Goal: Task Accomplishment & Management: Complete application form

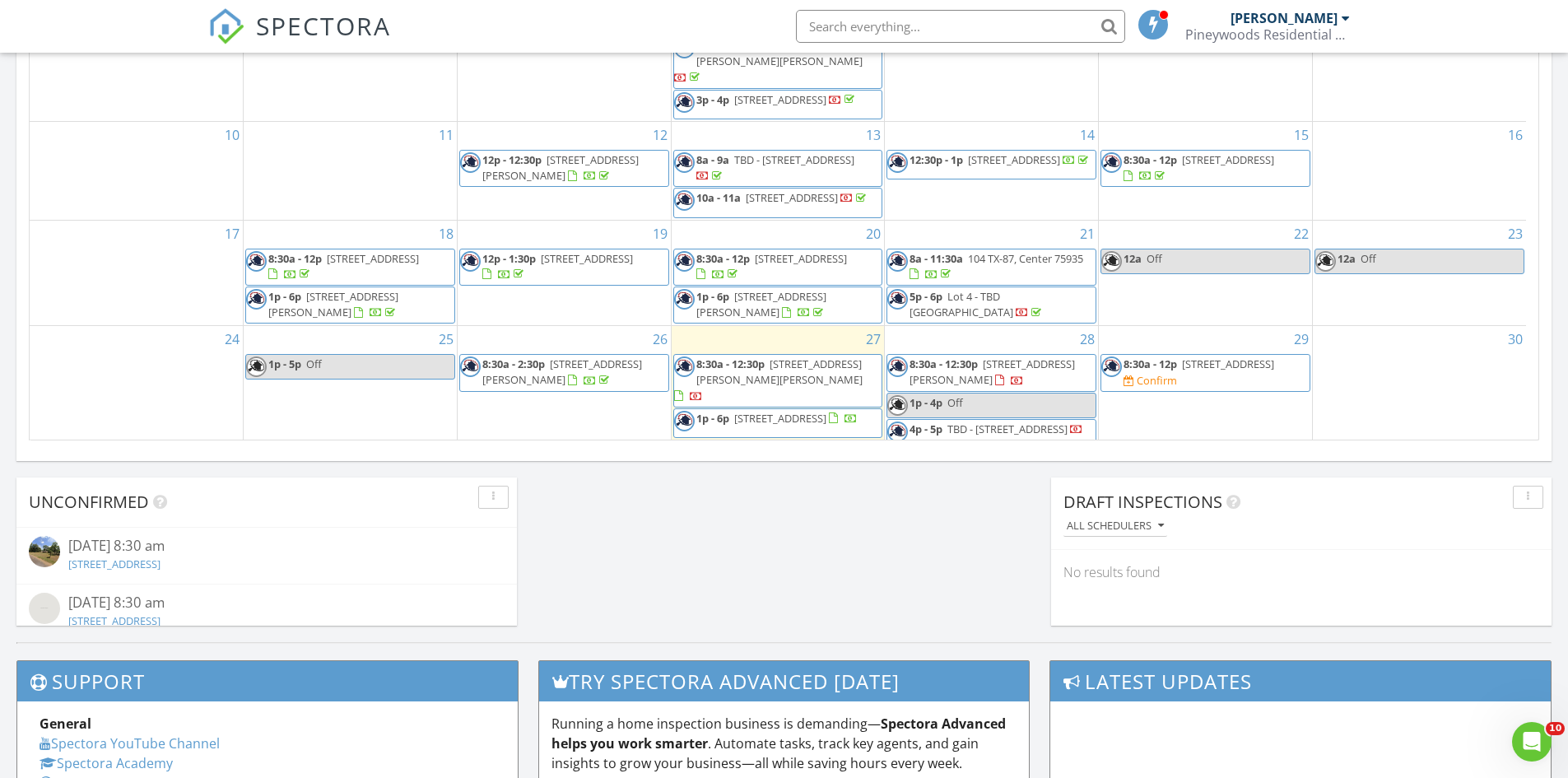
scroll to position [155, 0]
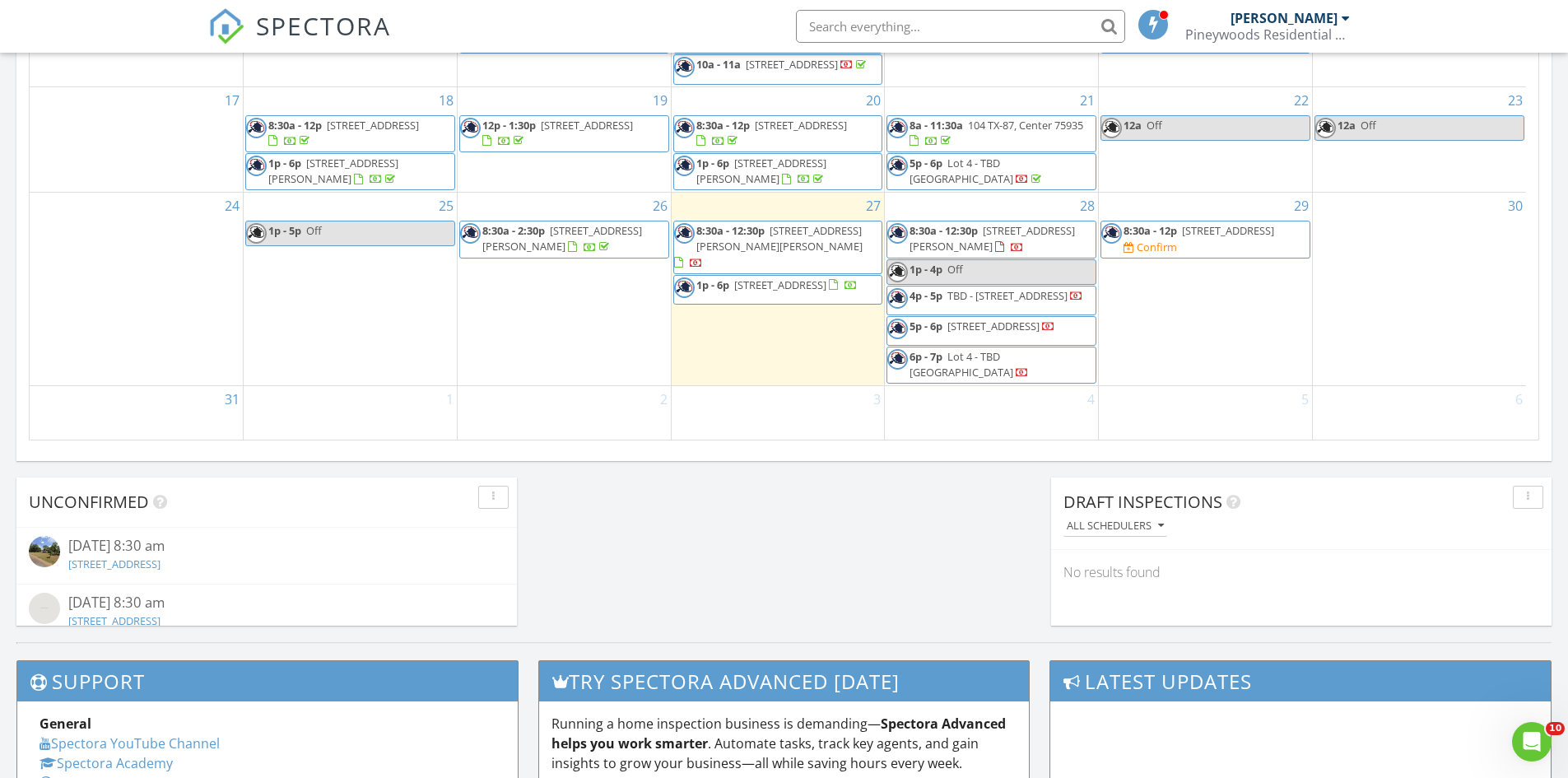
click at [1183, 230] on span "125 County Rd 3311, Nacogdoches 75961" at bounding box center [1228, 230] width 92 height 15
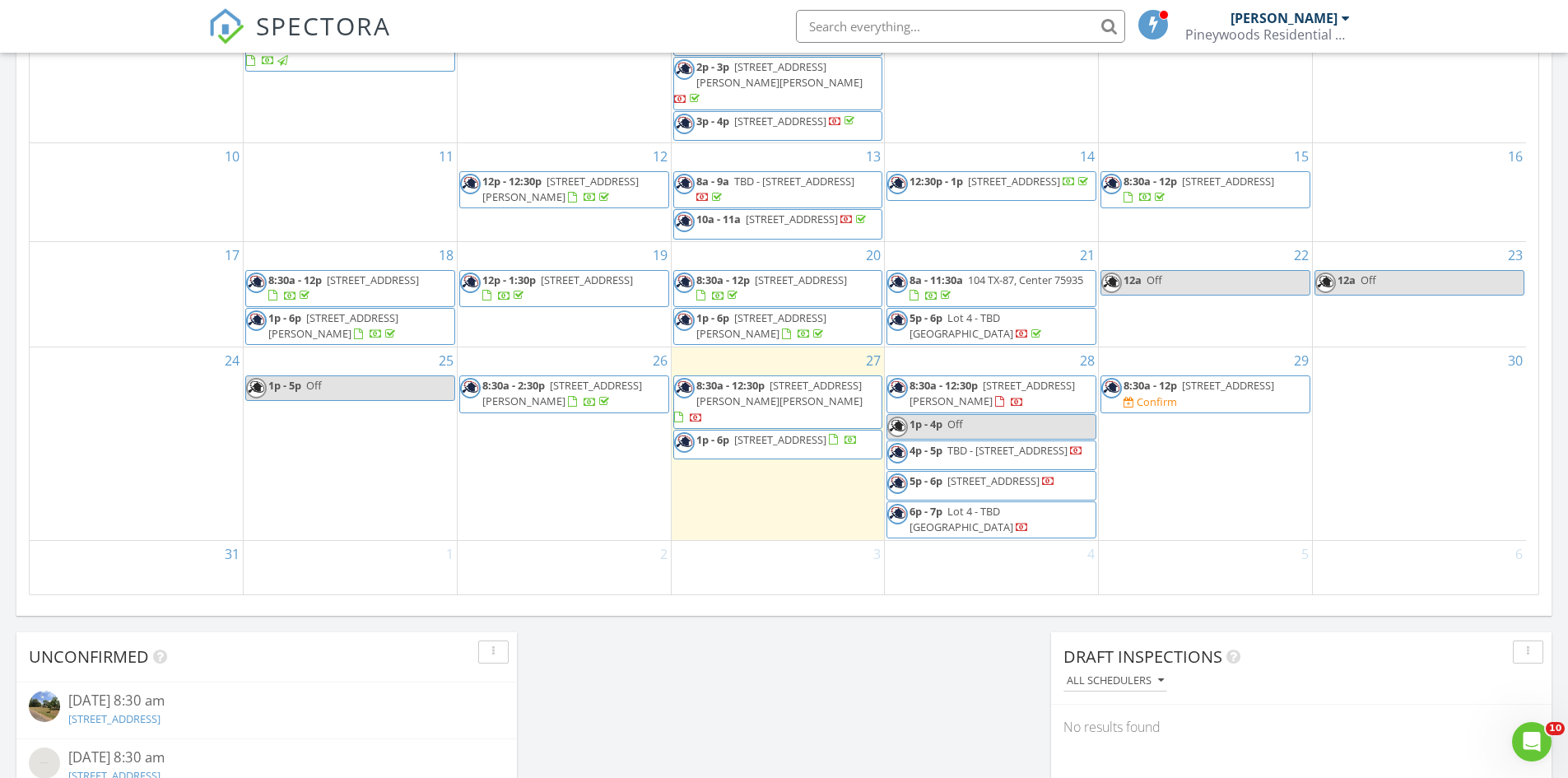
scroll to position [910, 0]
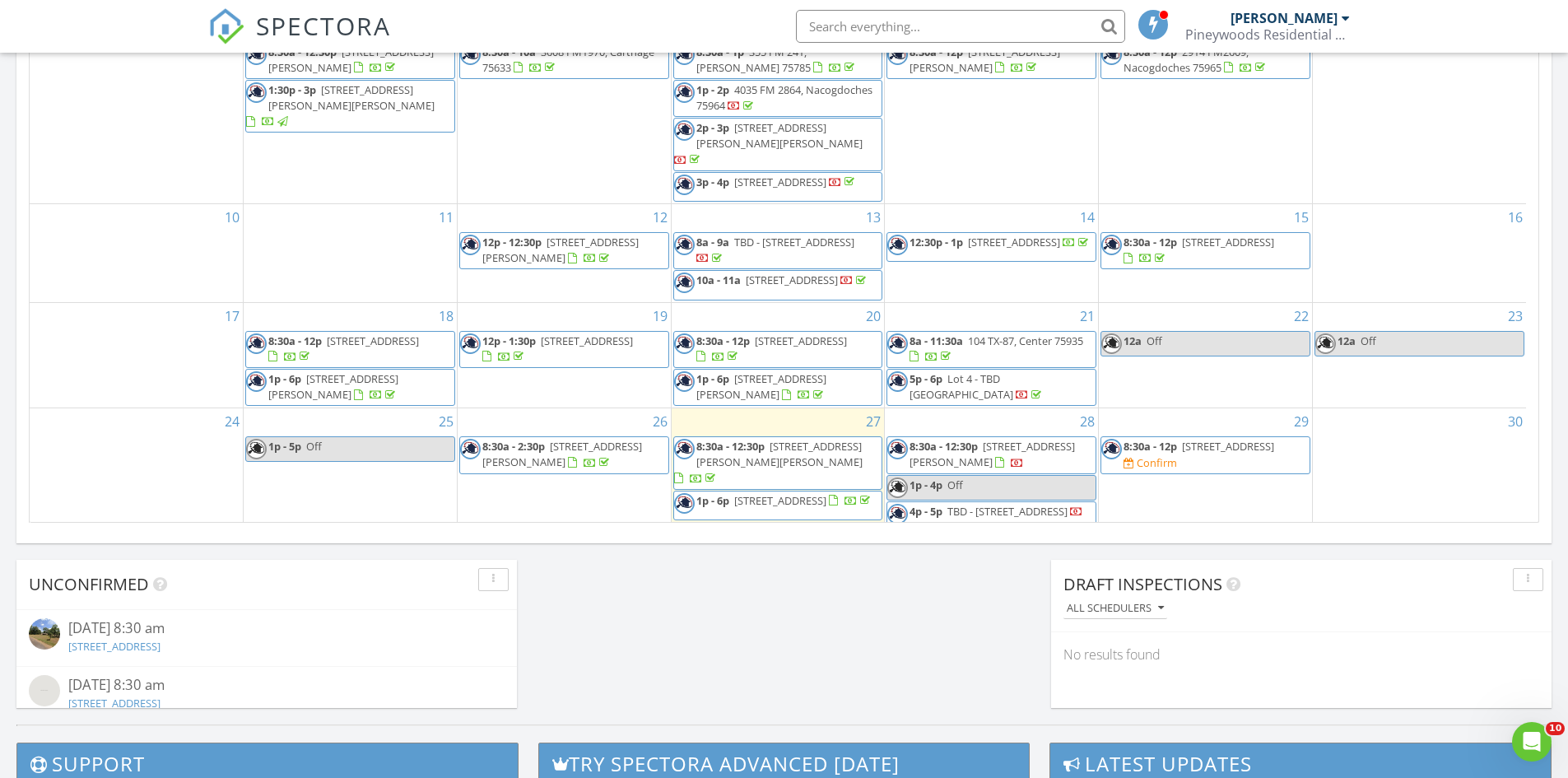
scroll to position [169, 0]
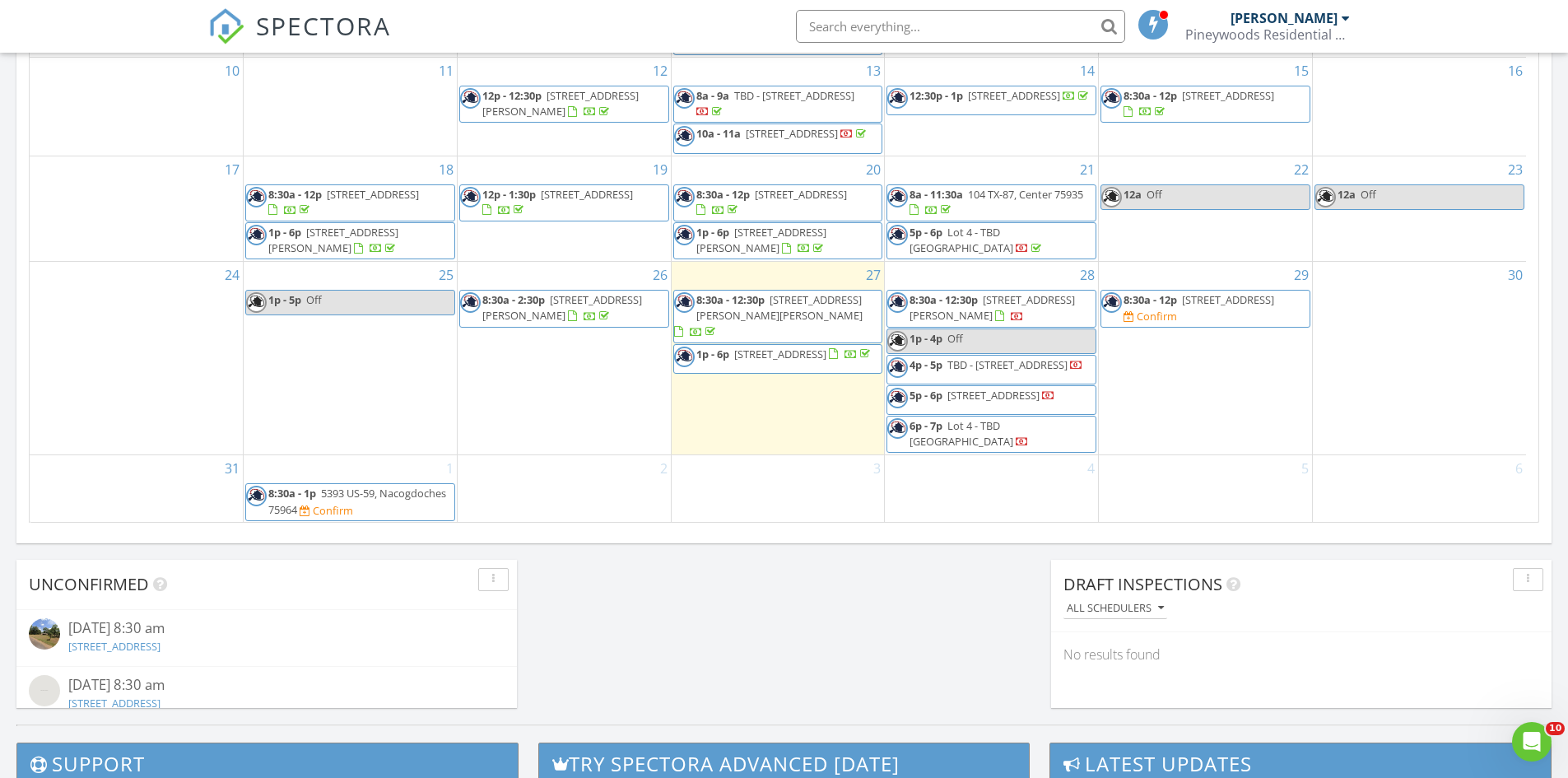
click at [381, 505] on span "8:30a - 1p 5393 US-59, Nacogdoches 75964 Confirm" at bounding box center [350, 502] width 208 height 32
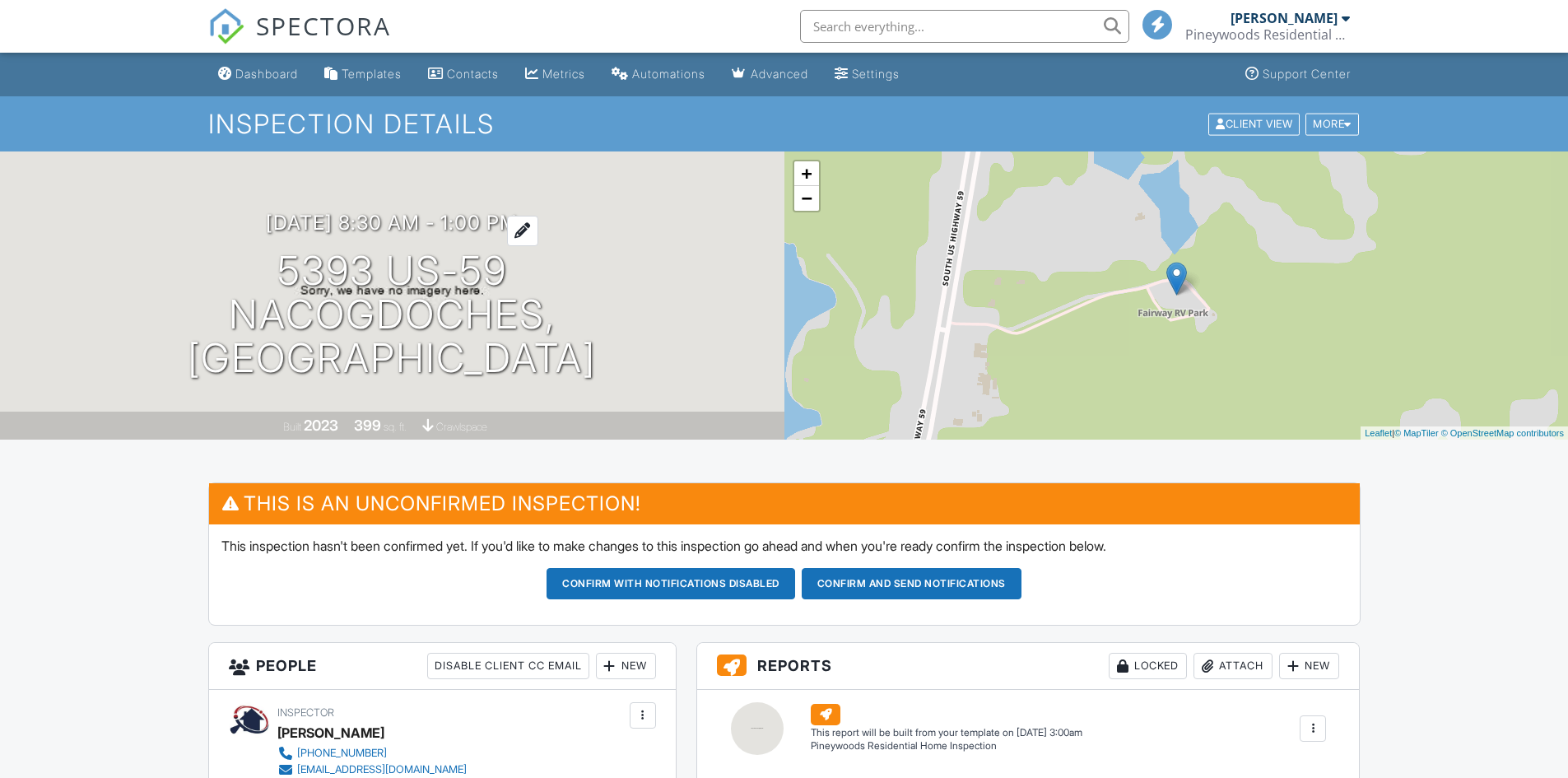
click at [430, 234] on h3 "09/01/2025 8:30 am - 1:00 pm" at bounding box center [391, 222] width 252 height 22
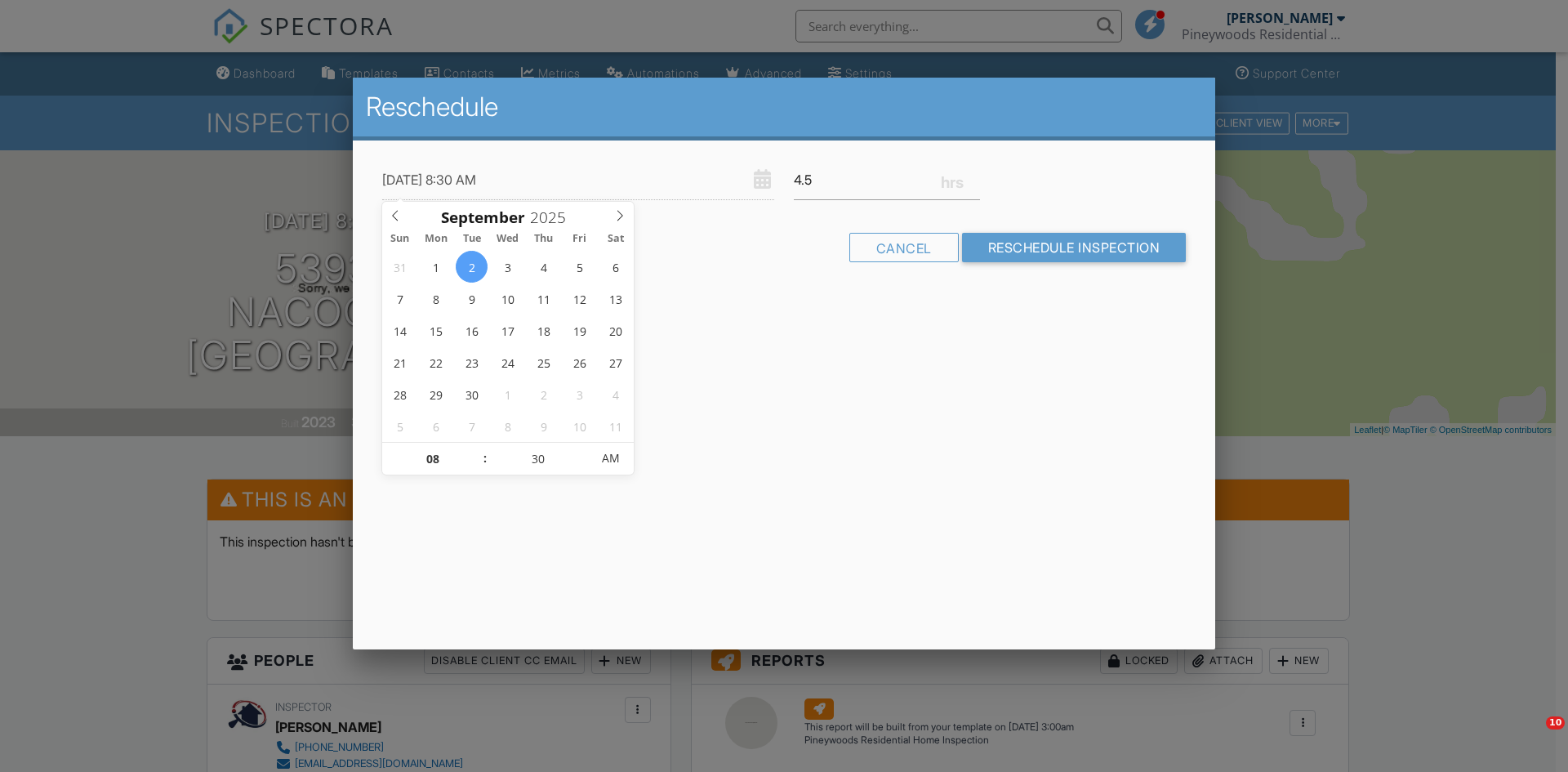
type input "[DATE] 8:30 AM"
click at [701, 467] on div "Reschedule 09/02/2025 8:30 AM 4.5 Warning: this date/time is in the past. Cance…" at bounding box center [784, 363] width 863 height 572
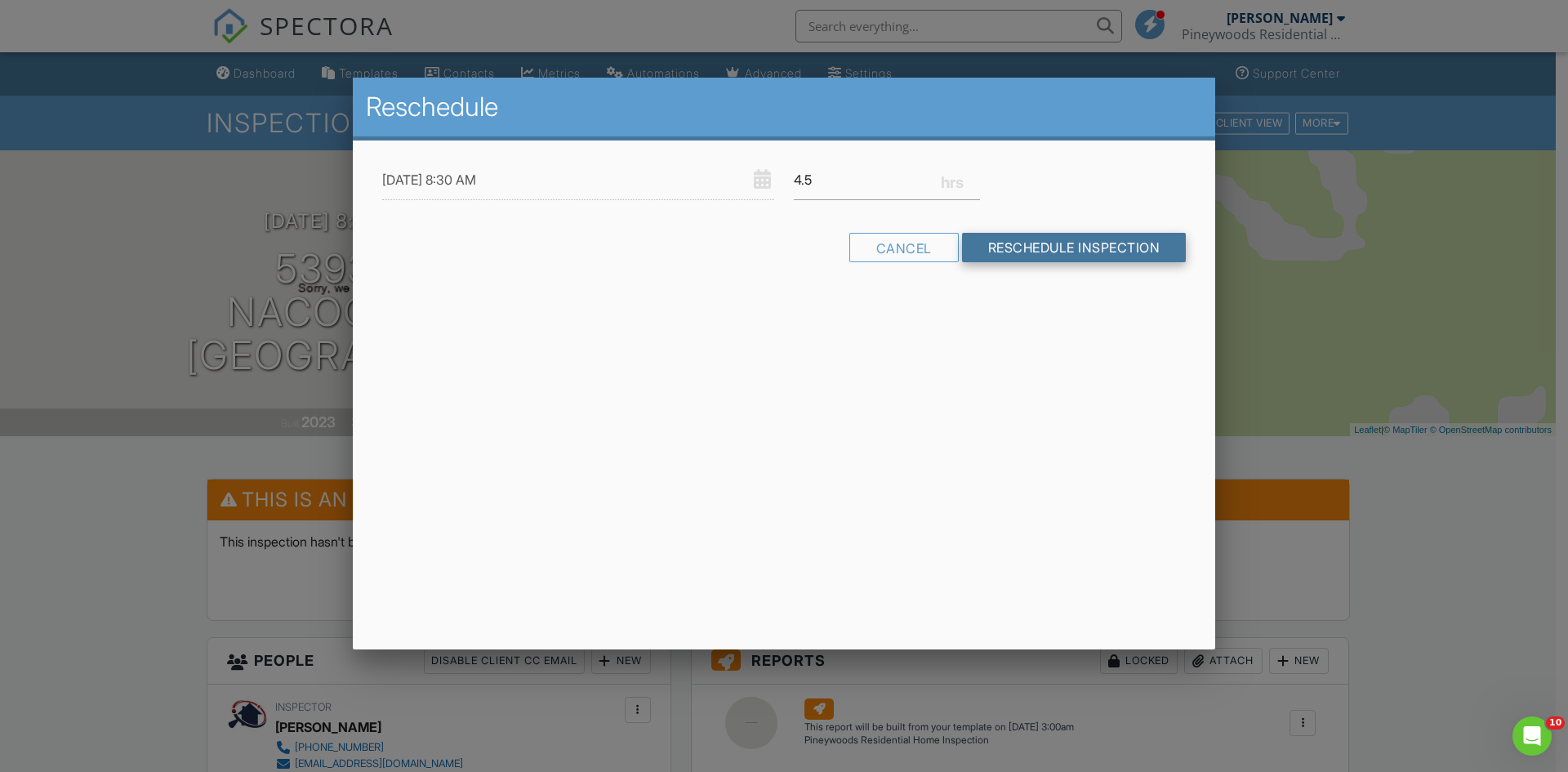
click at [1065, 257] on input "Reschedule Inspection" at bounding box center [1074, 247] width 225 height 29
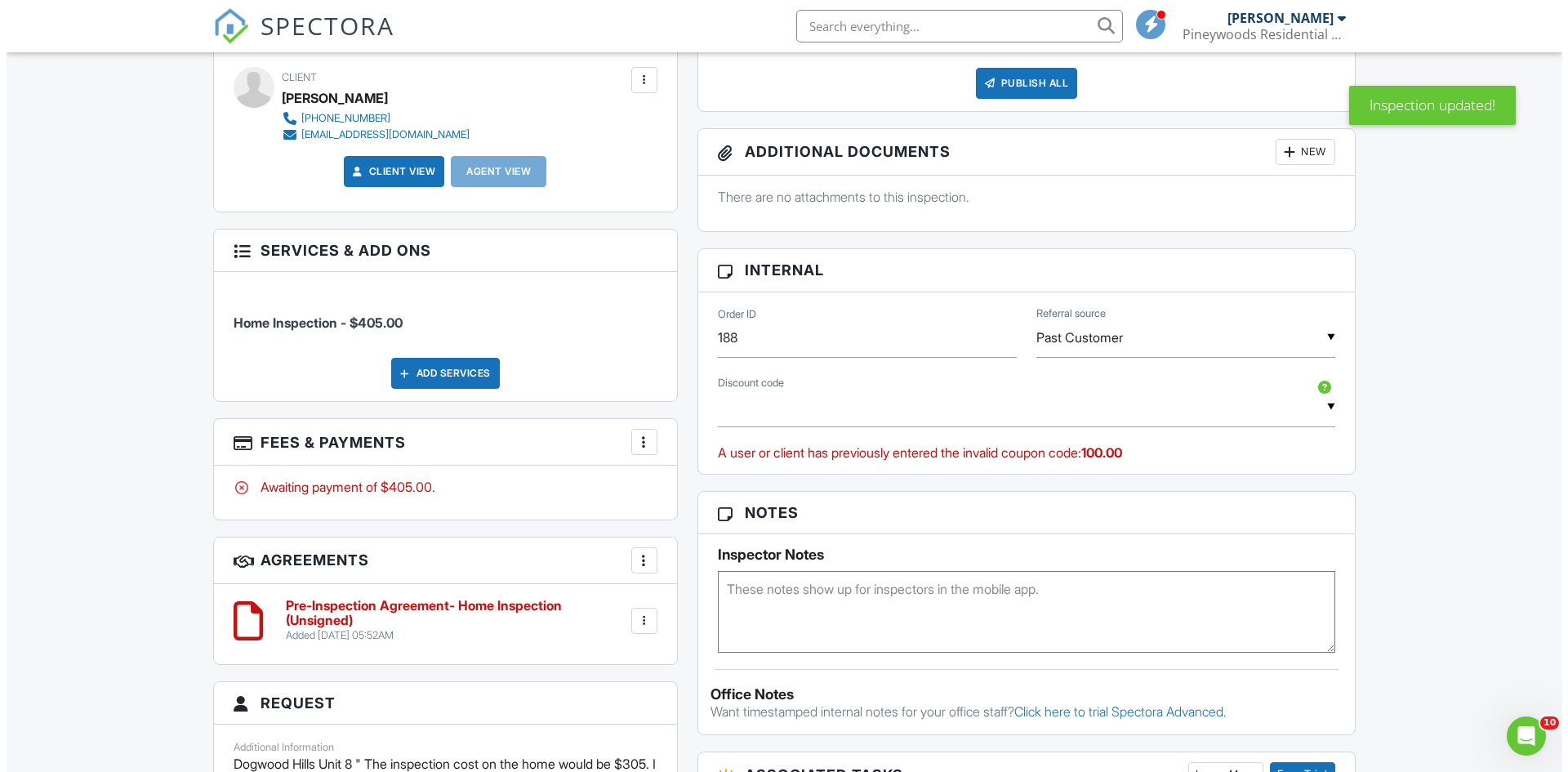
scroll to position [735, 0]
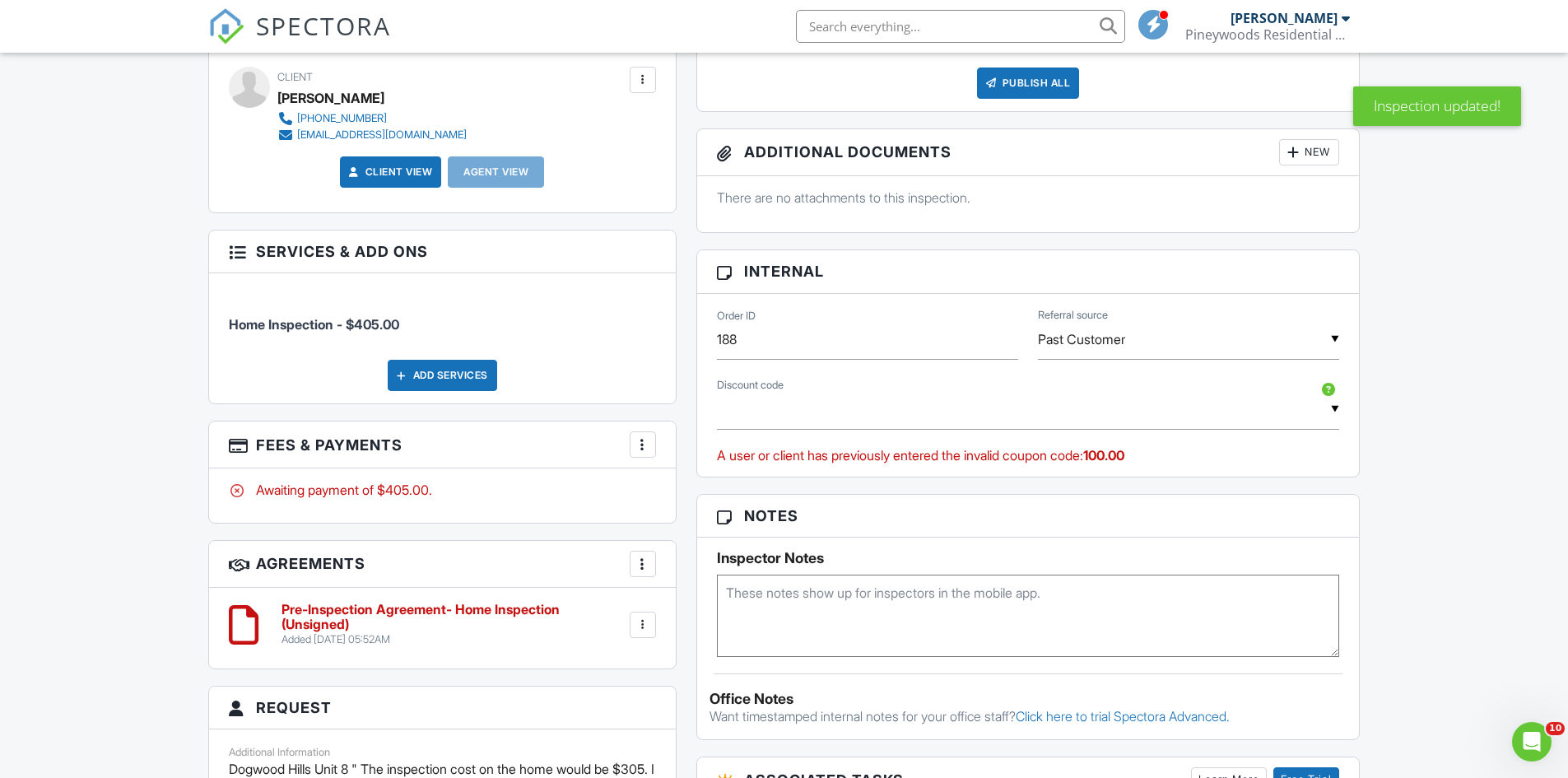
click at [645, 443] on div at bounding box center [643, 444] width 17 height 17
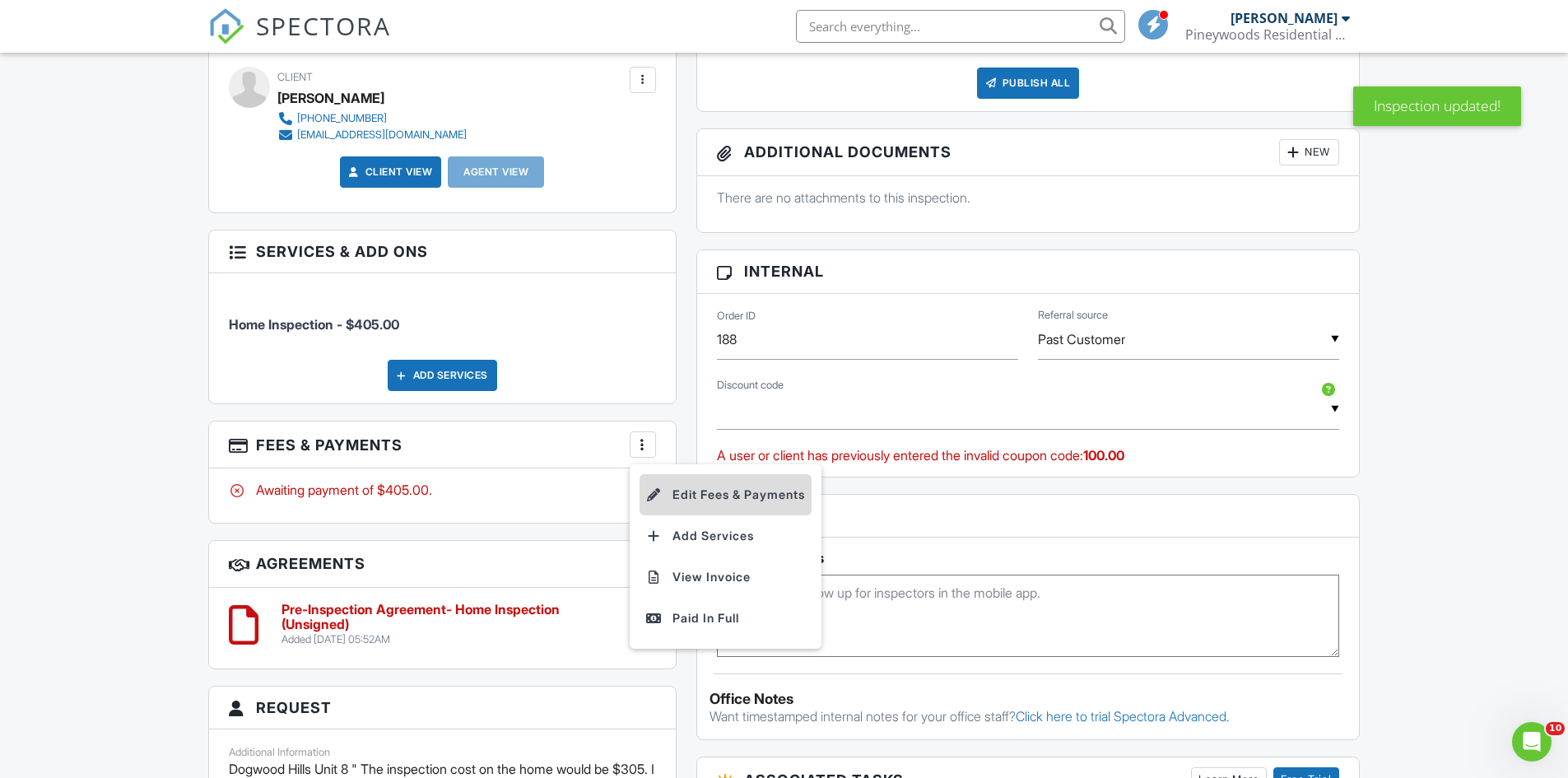
click at [706, 500] on li "Edit Fees & Payments" at bounding box center [726, 495] width 172 height 41
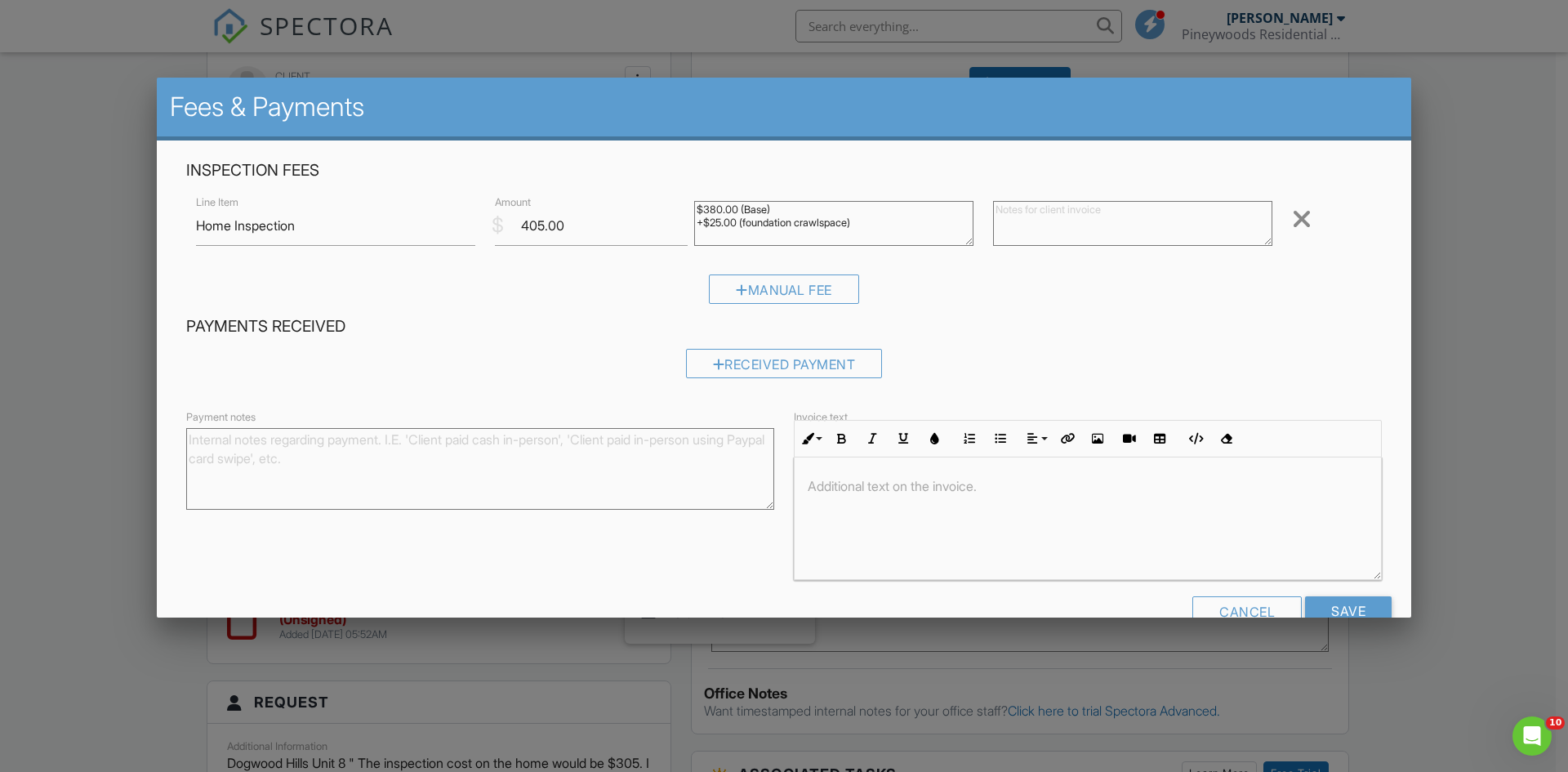
click at [862, 227] on textarea "$380.00 (Base) +$25.00 (foundation crawlspace)" at bounding box center [834, 223] width 279 height 45
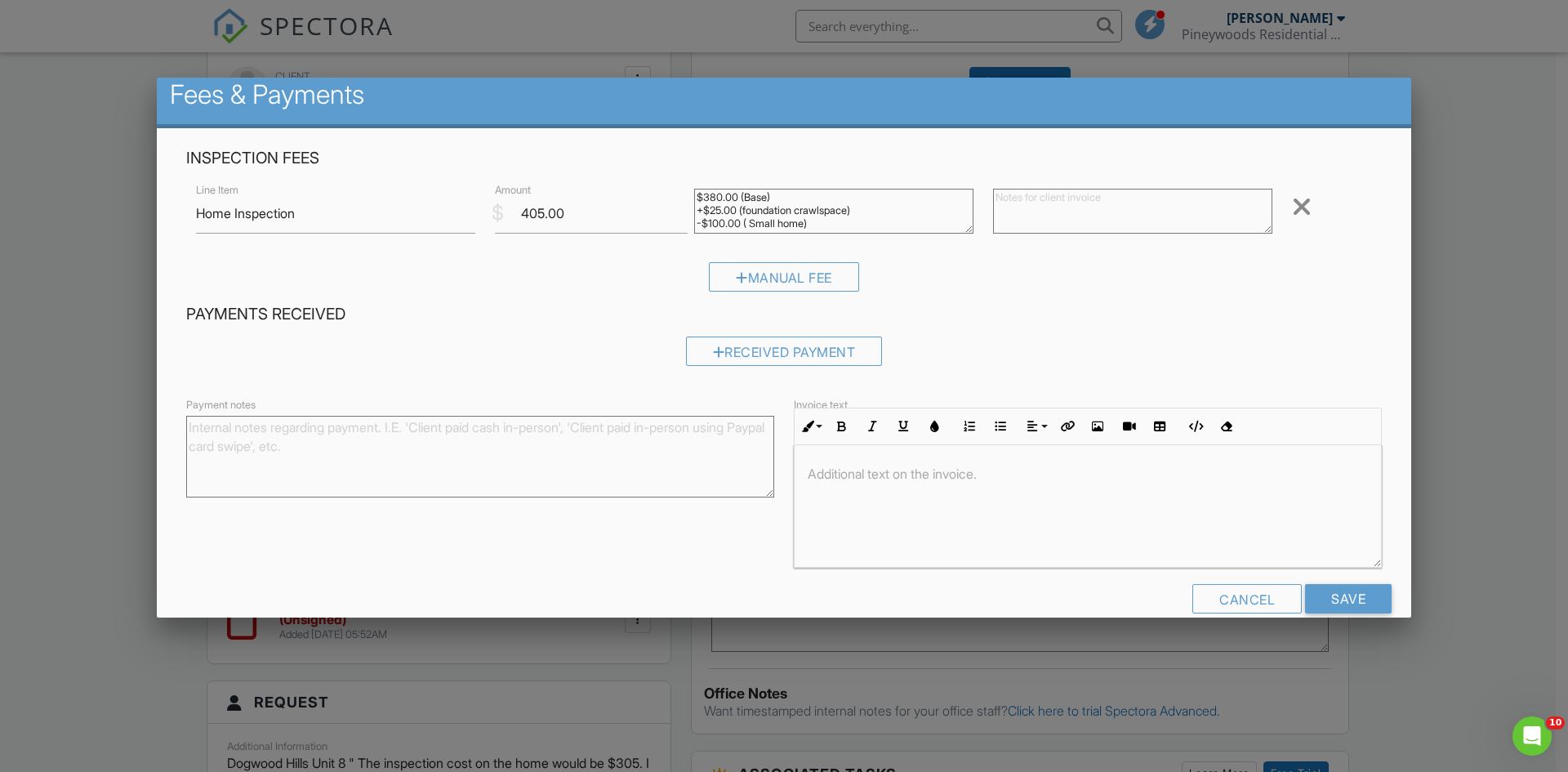
scroll to position [40, 0]
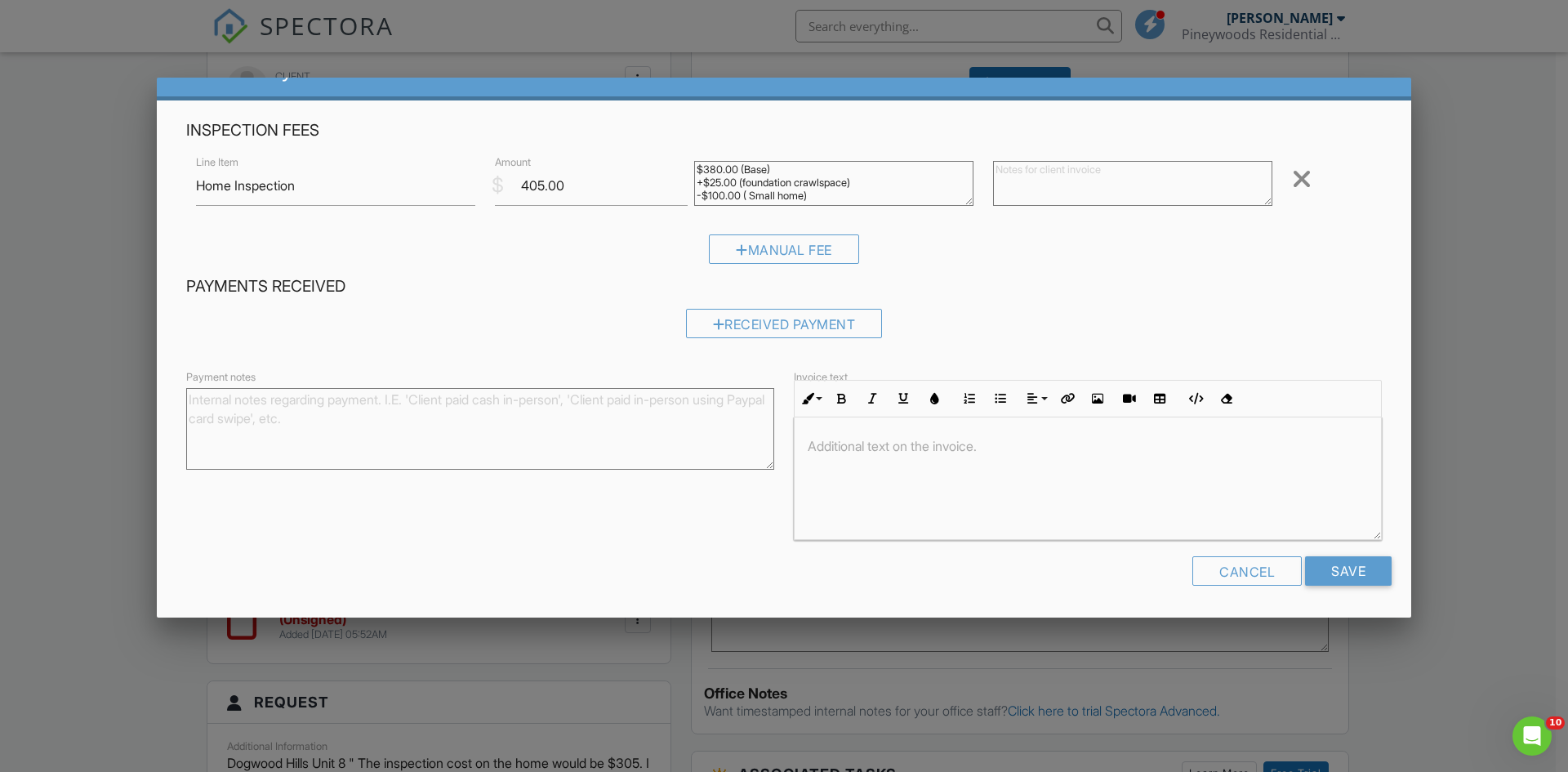
type textarea "$380.00 (Base) +$25.00 (foundation crawlspace) -$100.00 ( Small home)"
click at [529, 182] on input "405.00" at bounding box center [591, 186] width 192 height 40
type input "305.00"
click at [1360, 582] on input "Save" at bounding box center [1348, 570] width 87 height 29
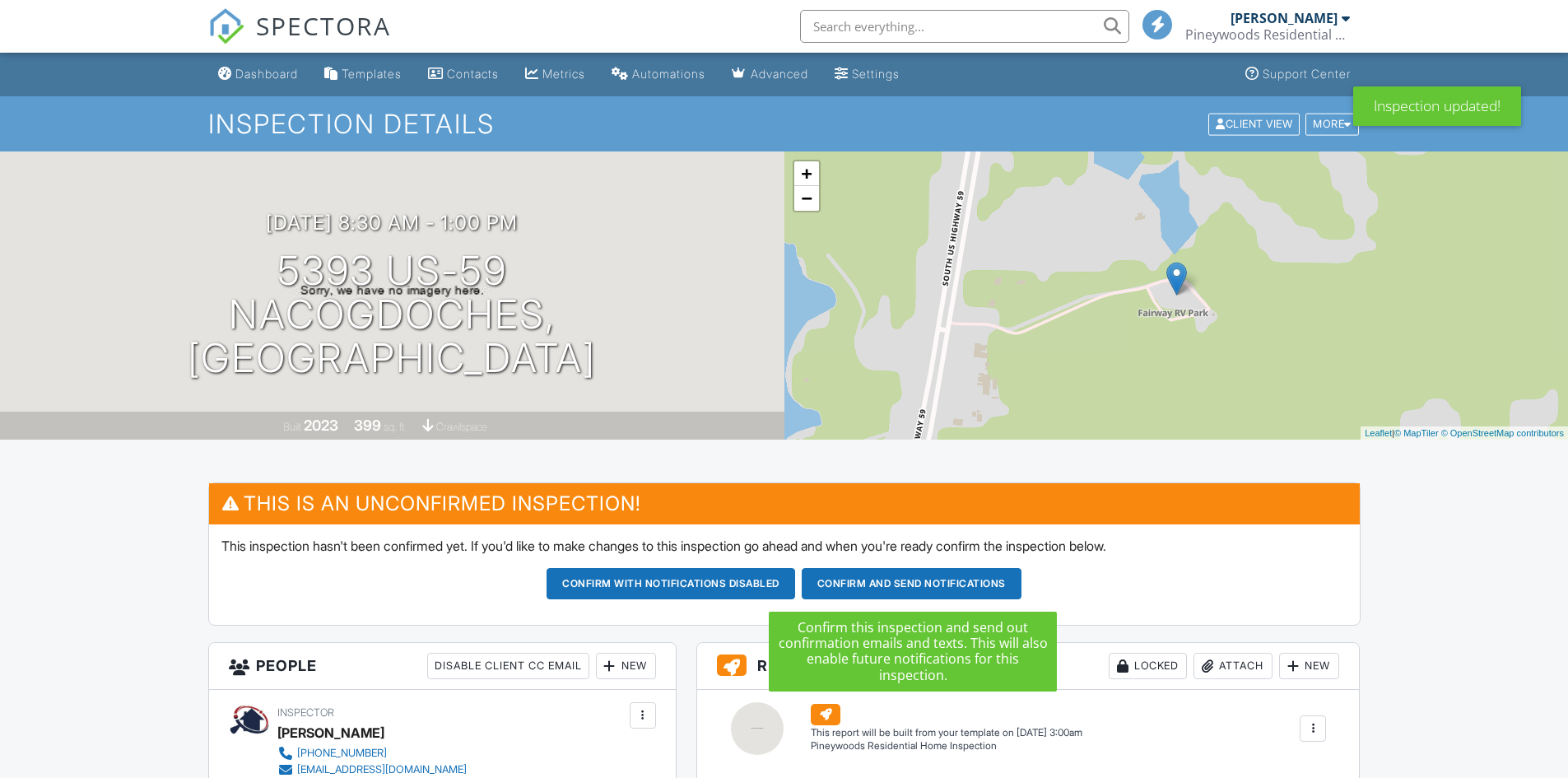
click at [795, 588] on button "Confirm and send notifications" at bounding box center [670, 583] width 249 height 31
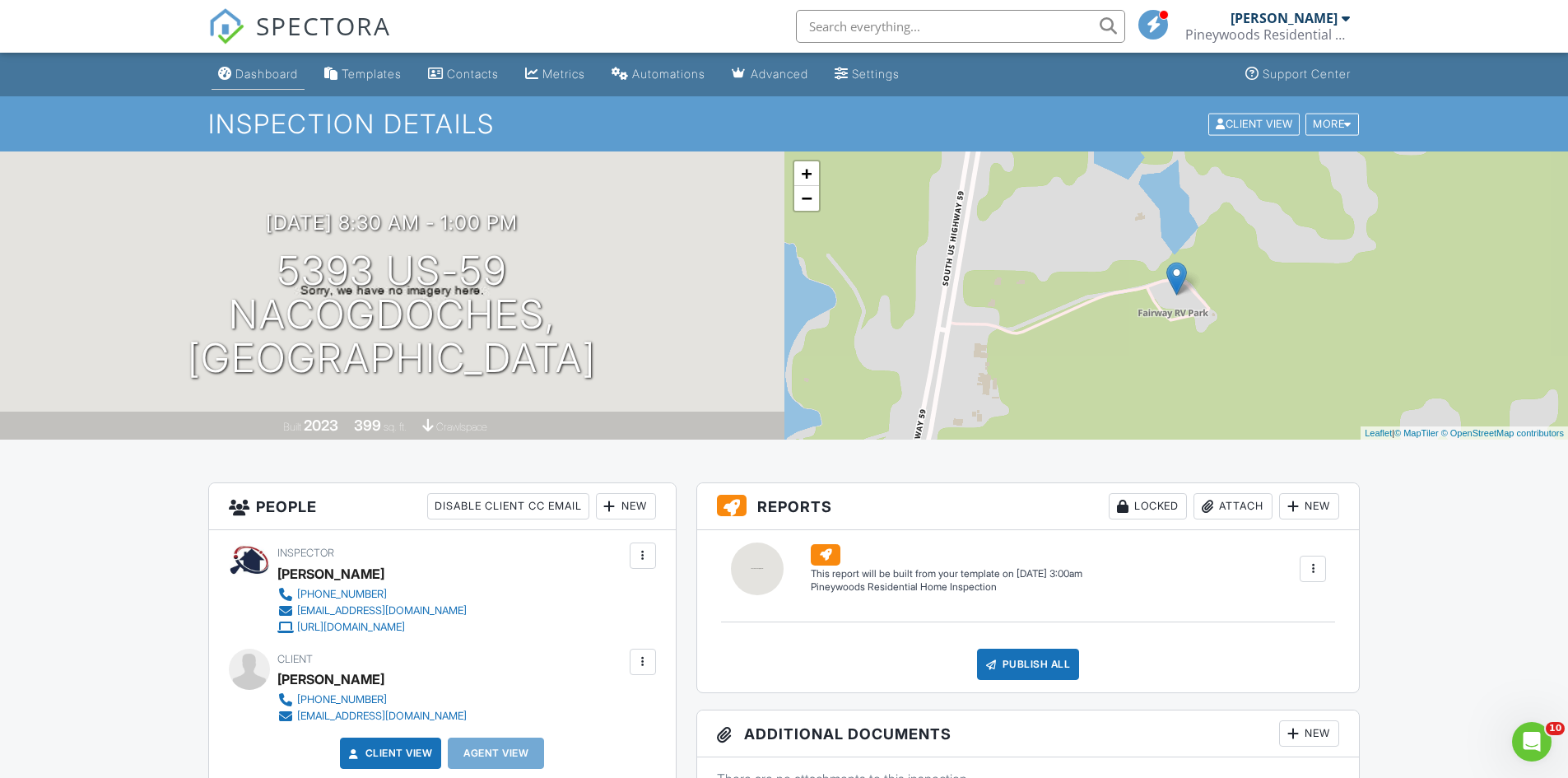
click at [308, 79] on li "Dashboard" at bounding box center [258, 74] width 100 height 43
click at [264, 73] on div "Dashboard" at bounding box center [266, 73] width 63 height 14
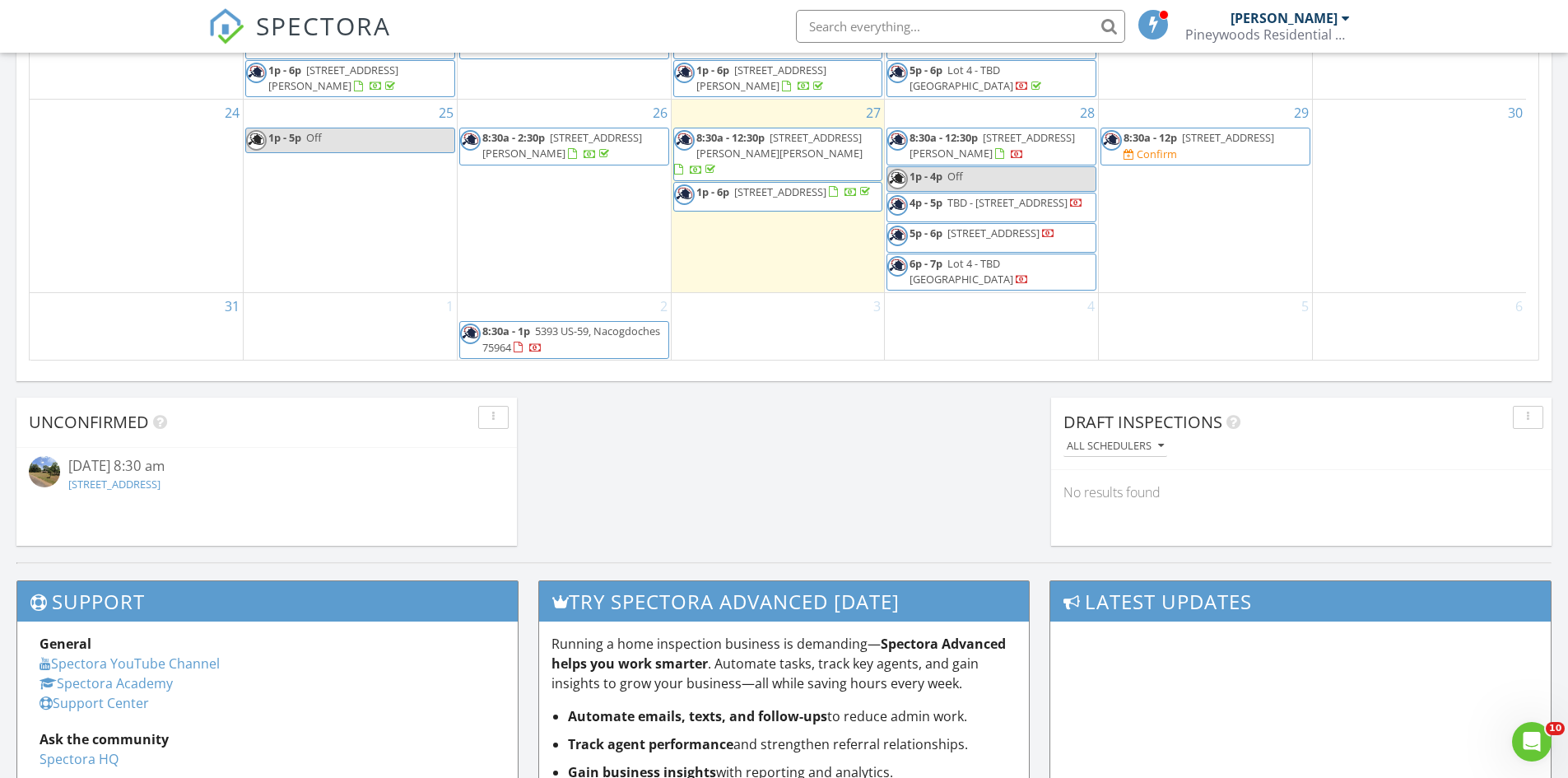
scroll to position [1070, 0]
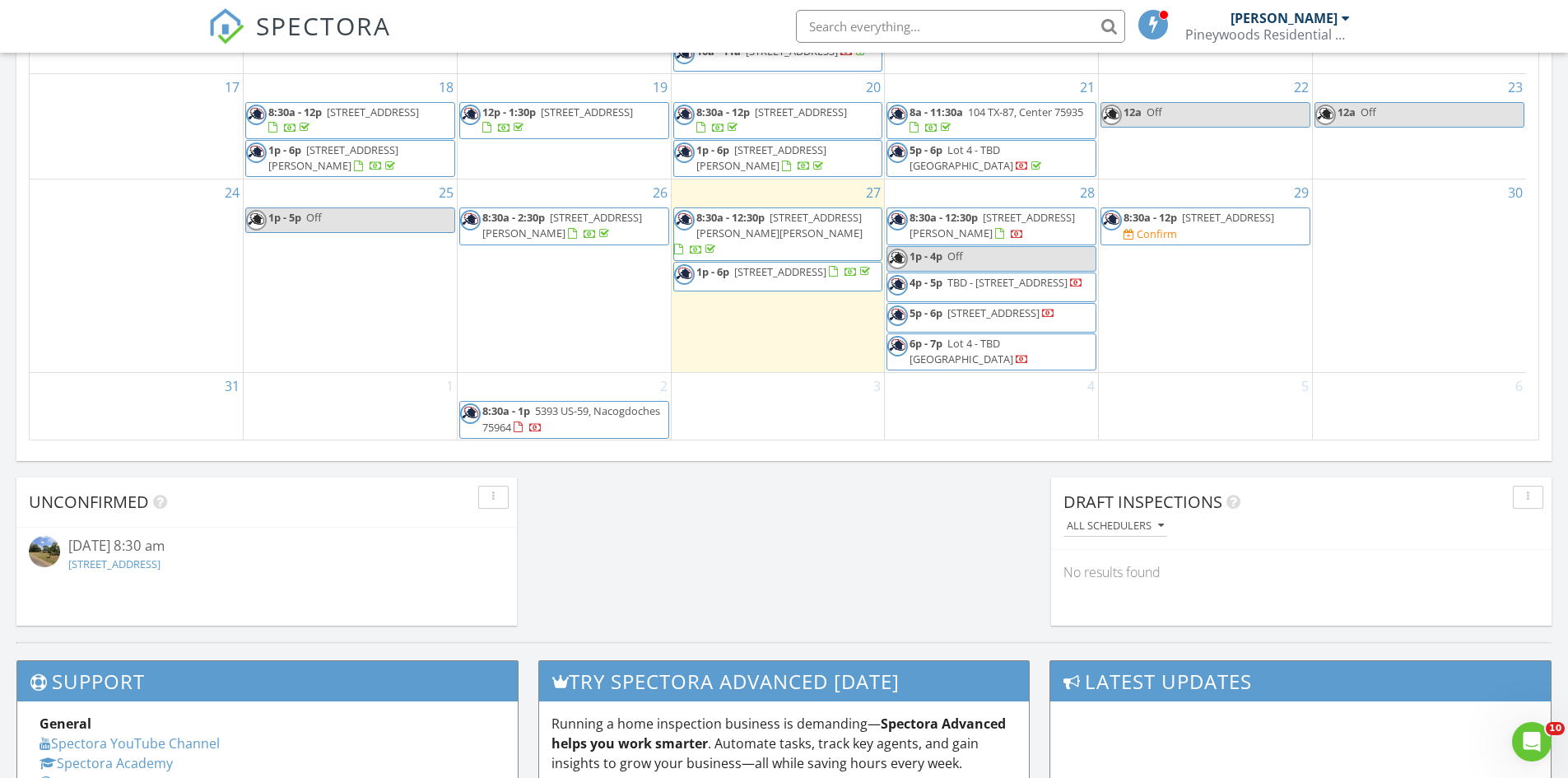
click at [344, 414] on div "1" at bounding box center [350, 405] width 213 height 66
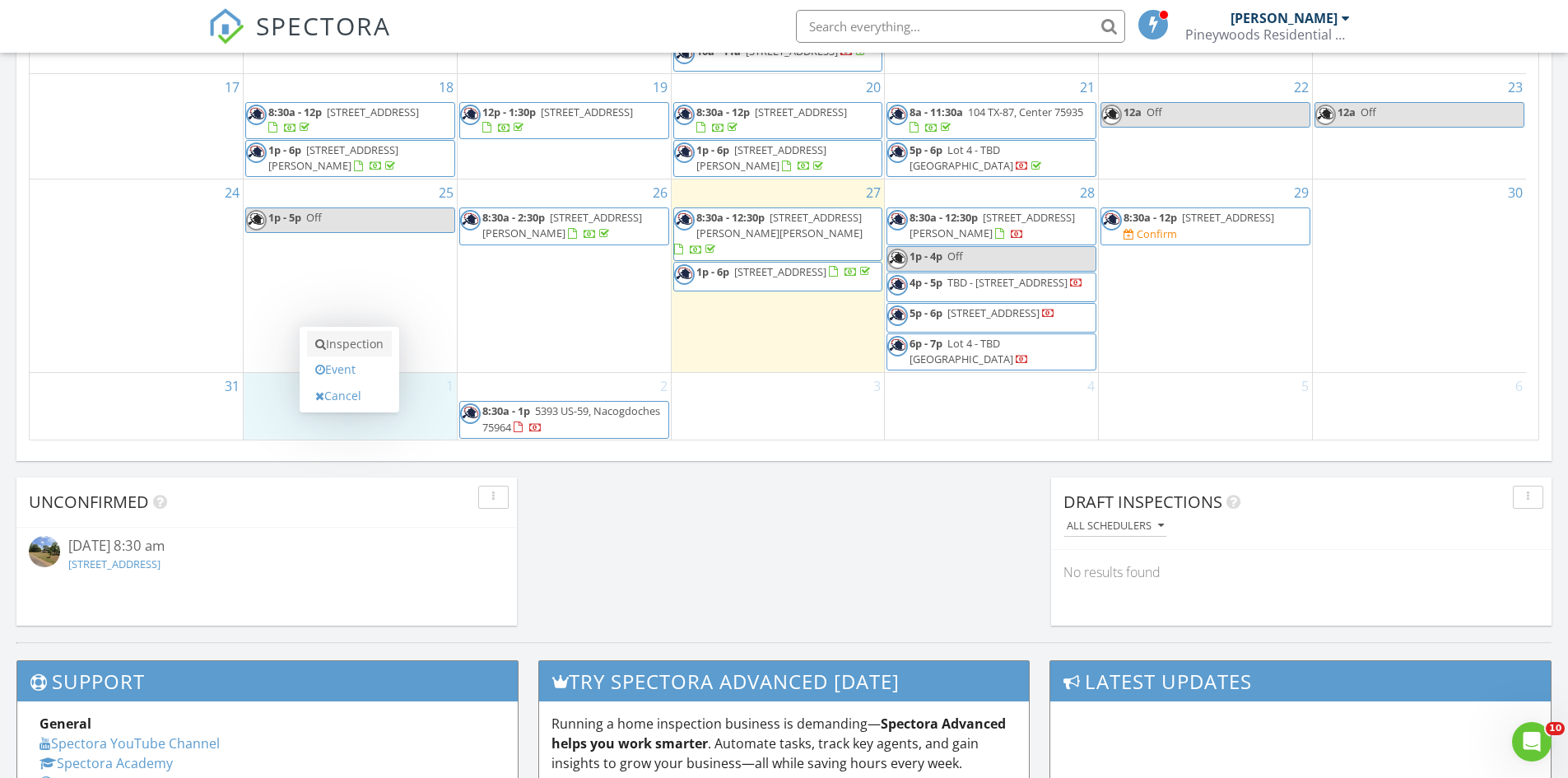
click at [363, 344] on link "Inspection" at bounding box center [350, 344] width 85 height 27
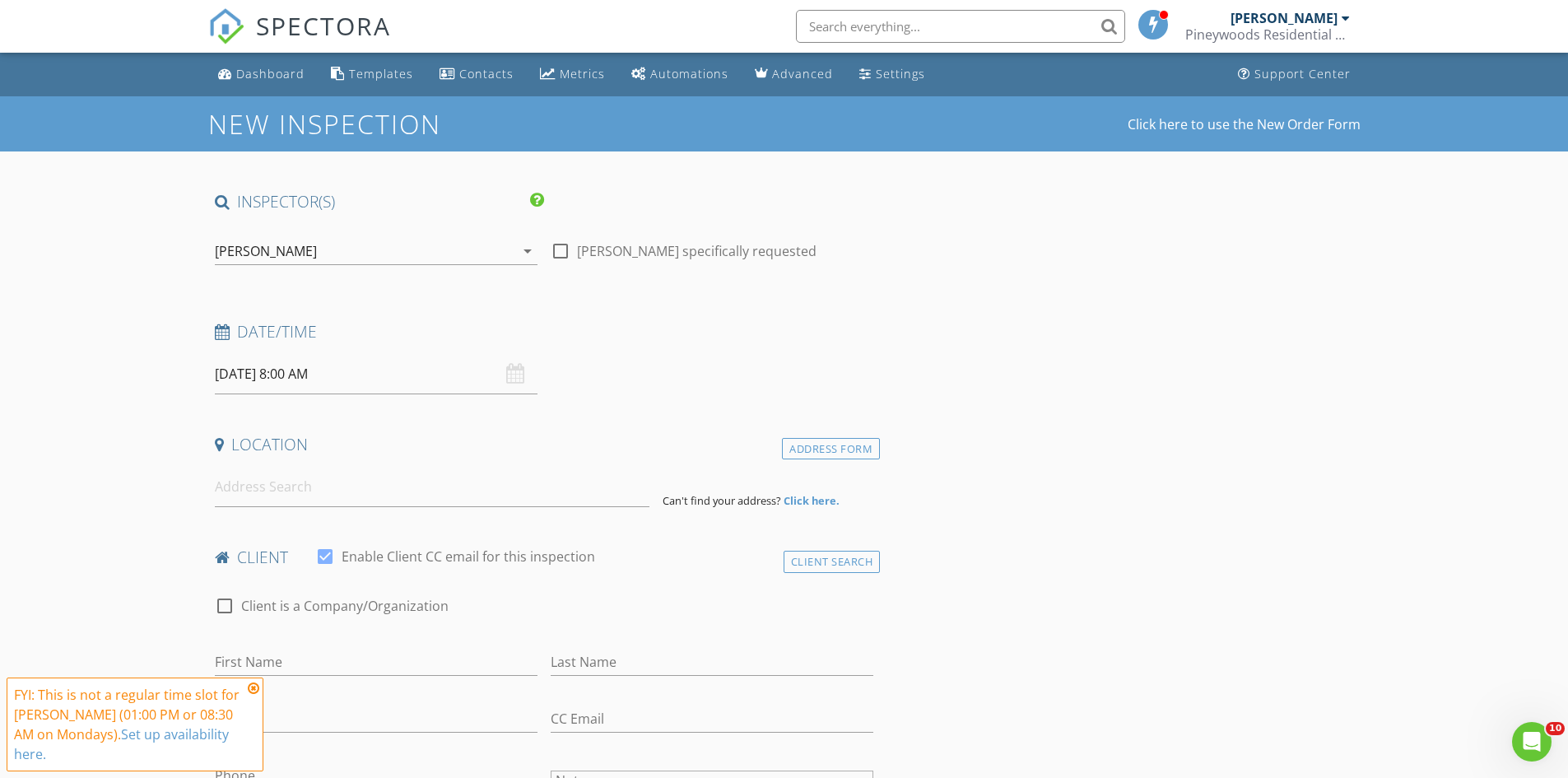
click at [296, 374] on input "09/01/2025 8:00 AM" at bounding box center [376, 374] width 323 height 41
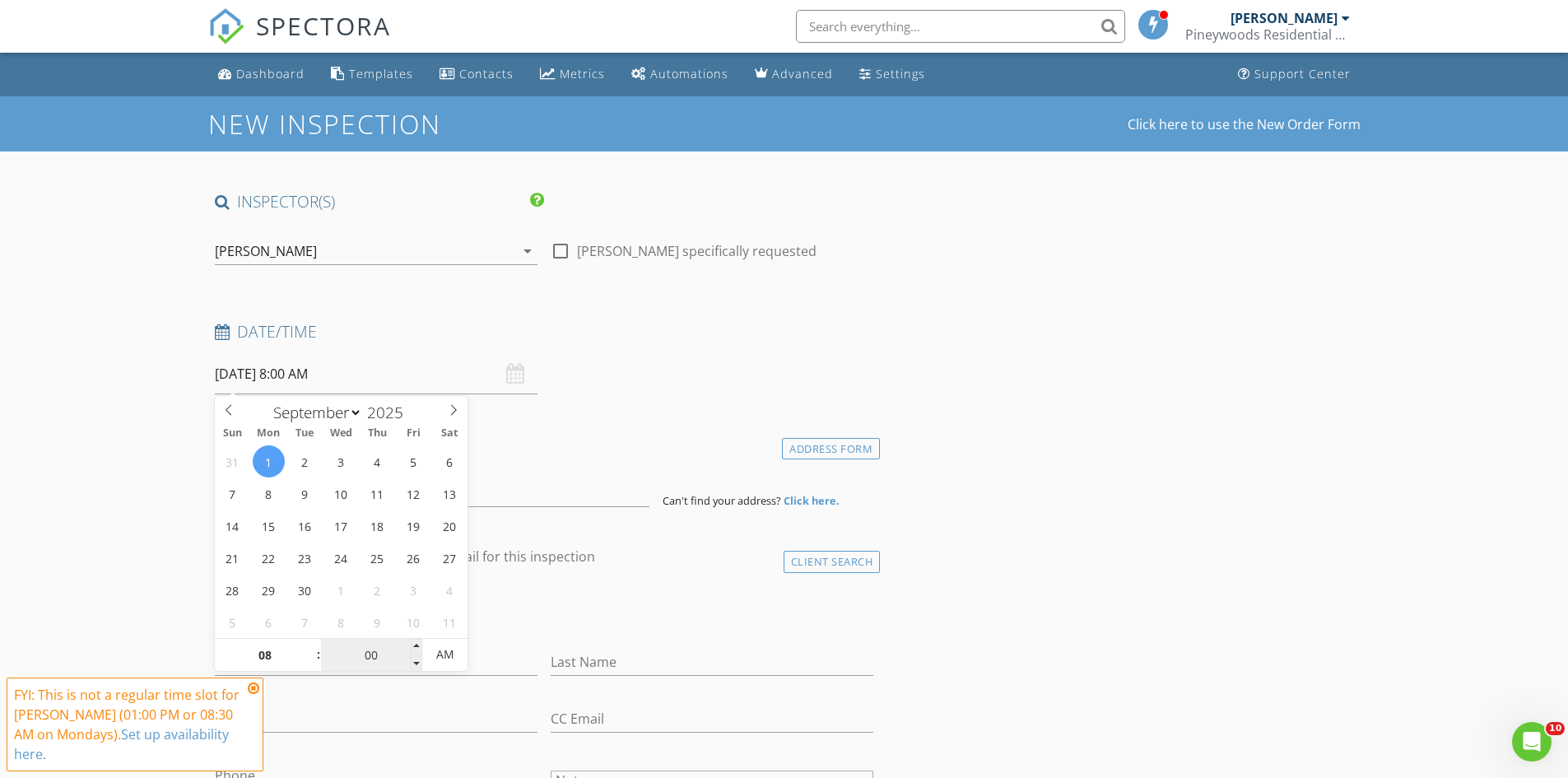
click at [347, 657] on input "00" at bounding box center [372, 655] width 101 height 33
type input "30"
type input "[DATE] 8:30 AM"
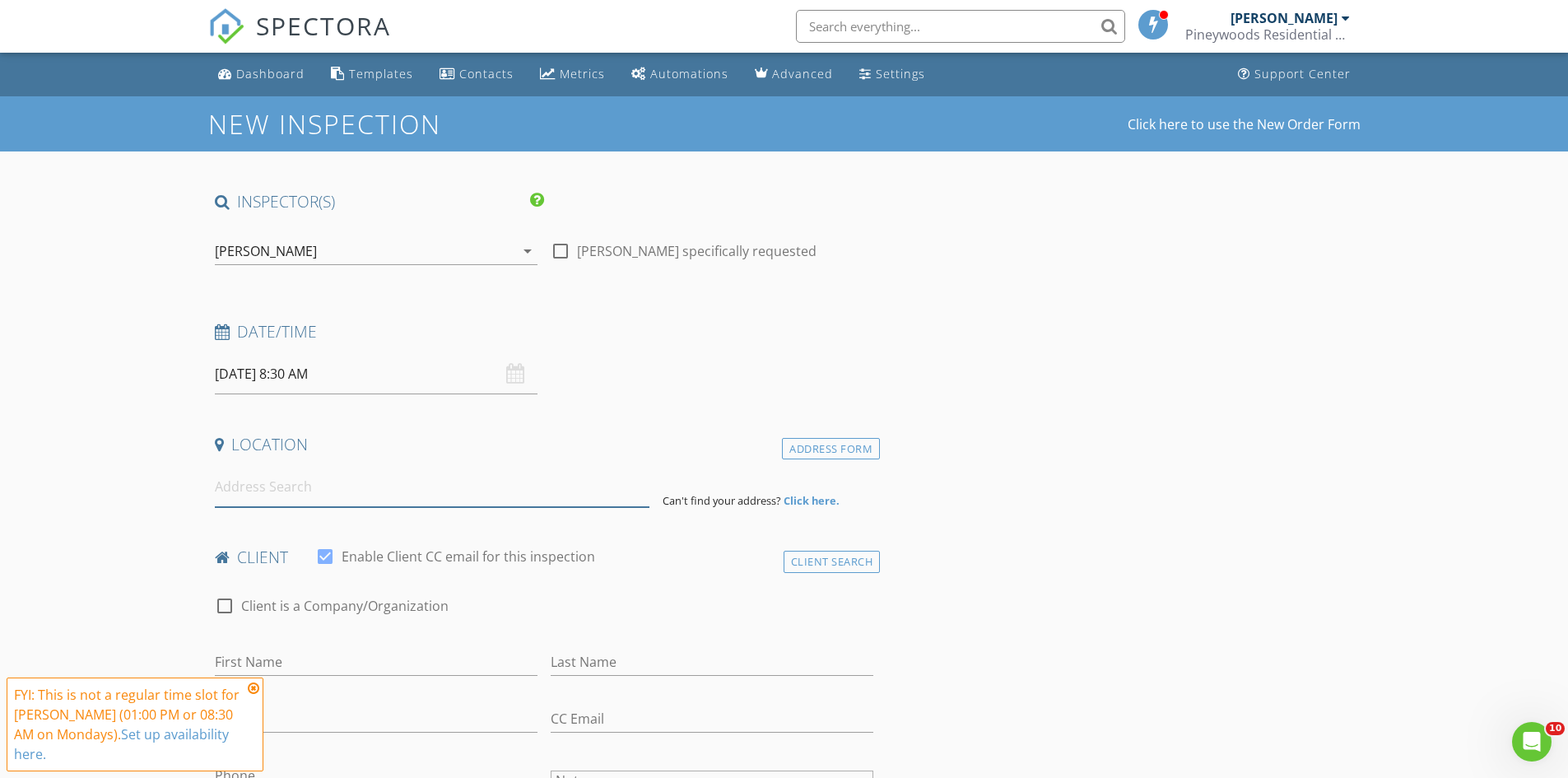
click at [290, 487] on input at bounding box center [432, 487] width 435 height 41
click at [251, 487] on input at bounding box center [432, 487] width 435 height 41
paste input "1975 CR 1605 Rusk Tx 75785"
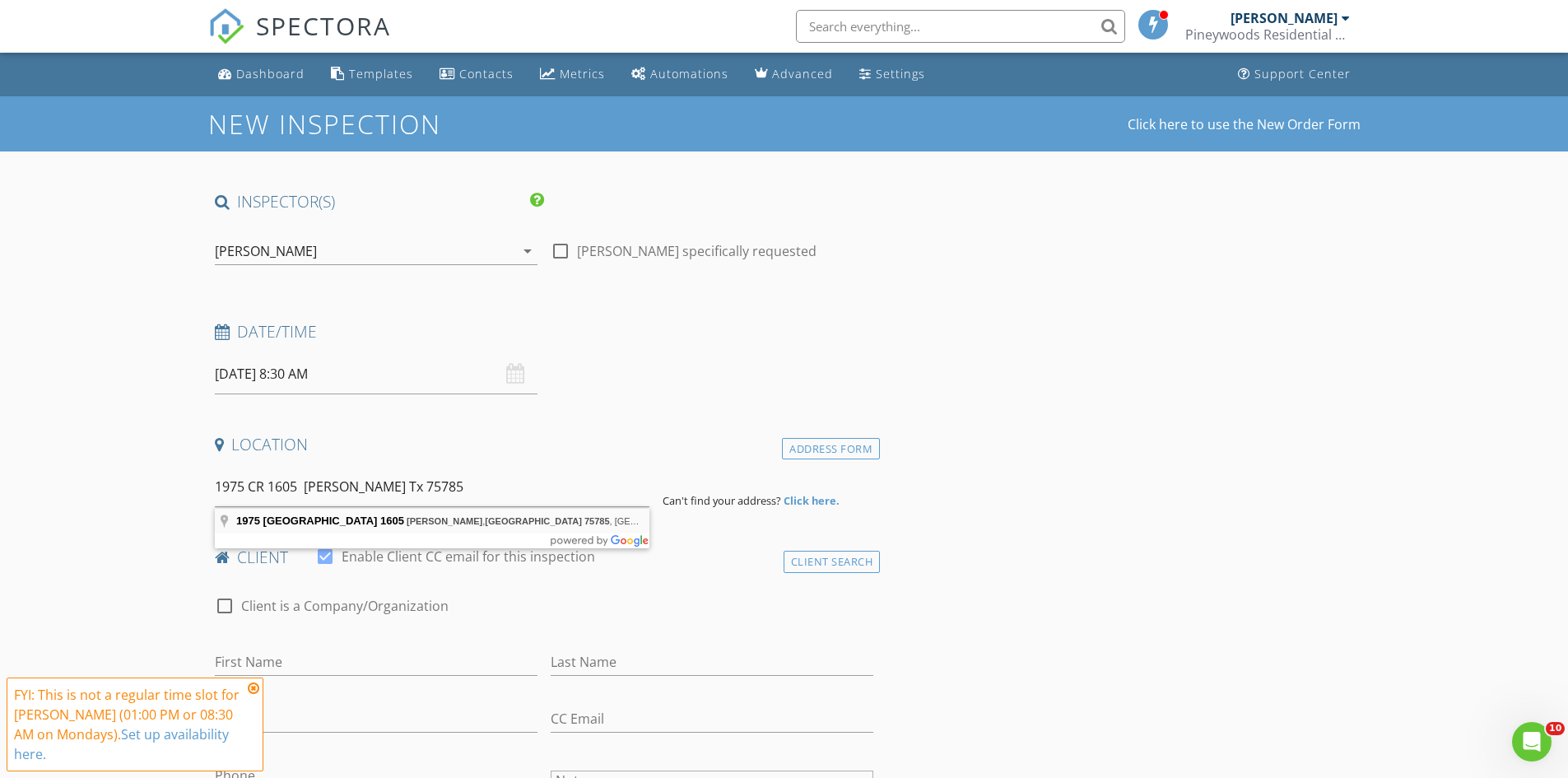
type input "1975 County Road 1605, Rusk, TX 75785, USA"
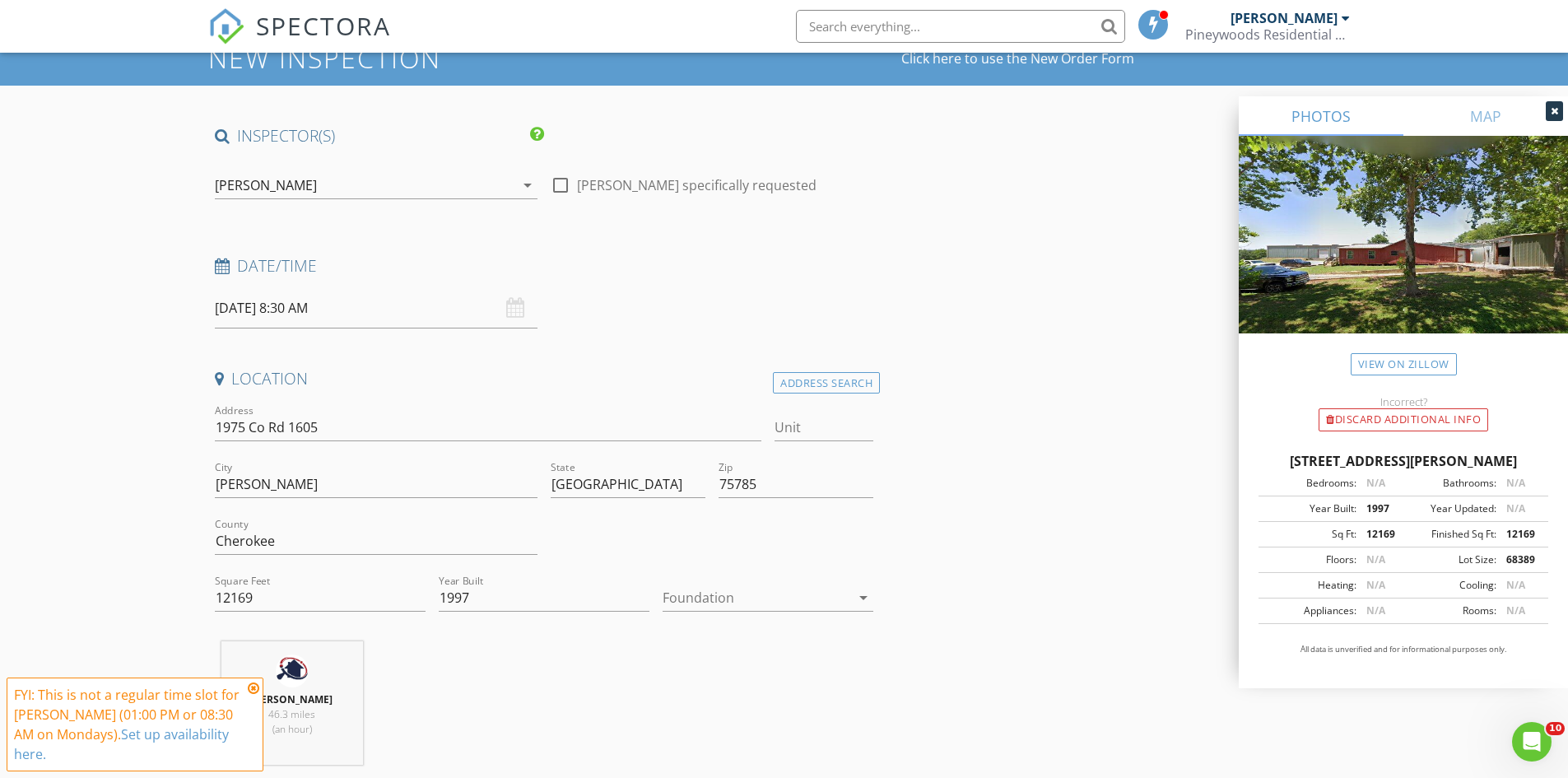
scroll to position [329, 0]
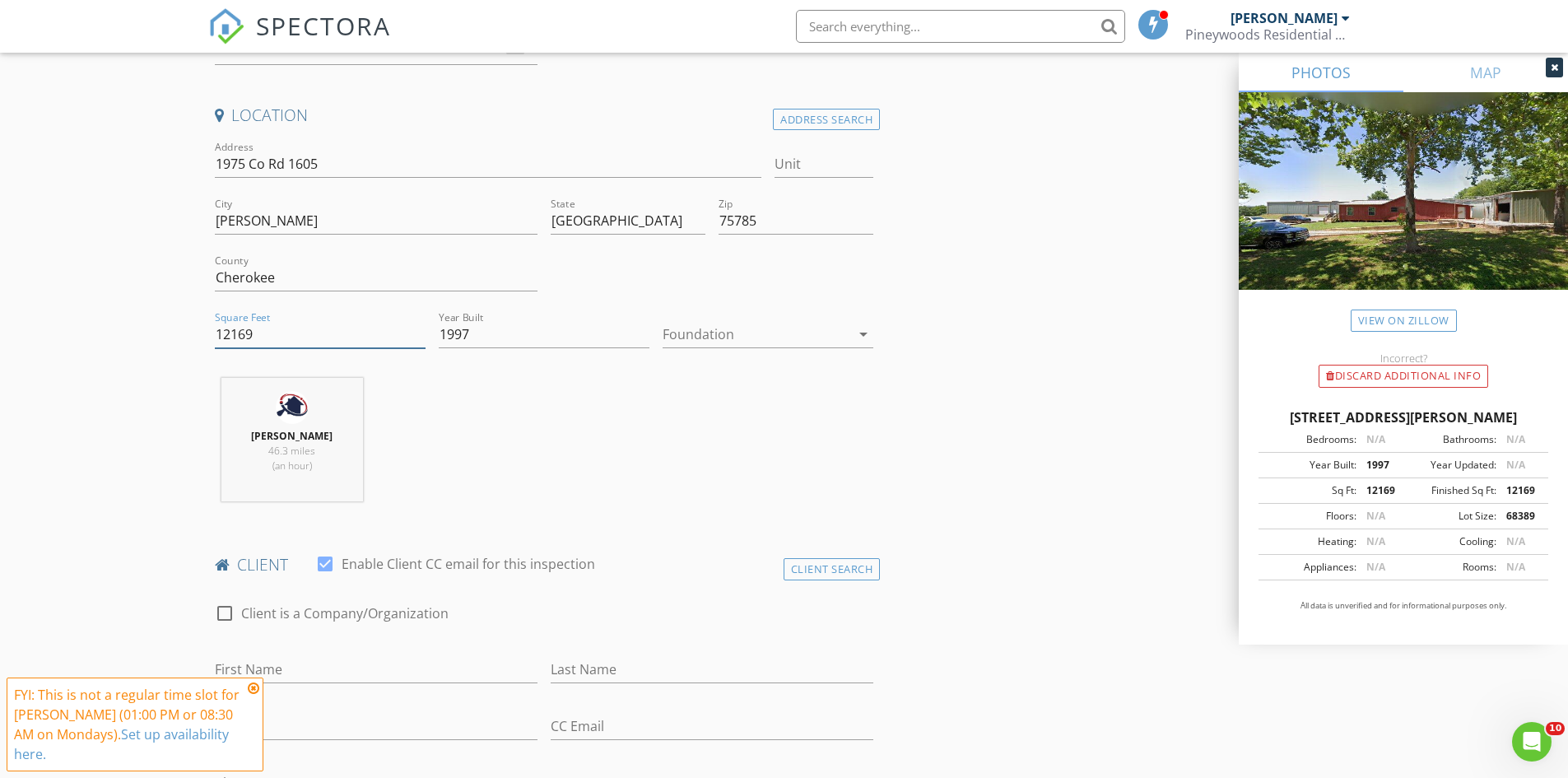
drag, startPoint x: 267, startPoint y: 329, endPoint x: 145, endPoint y: 331, distance: 122.0
type input "22900"
click at [788, 330] on div at bounding box center [757, 335] width 188 height 27
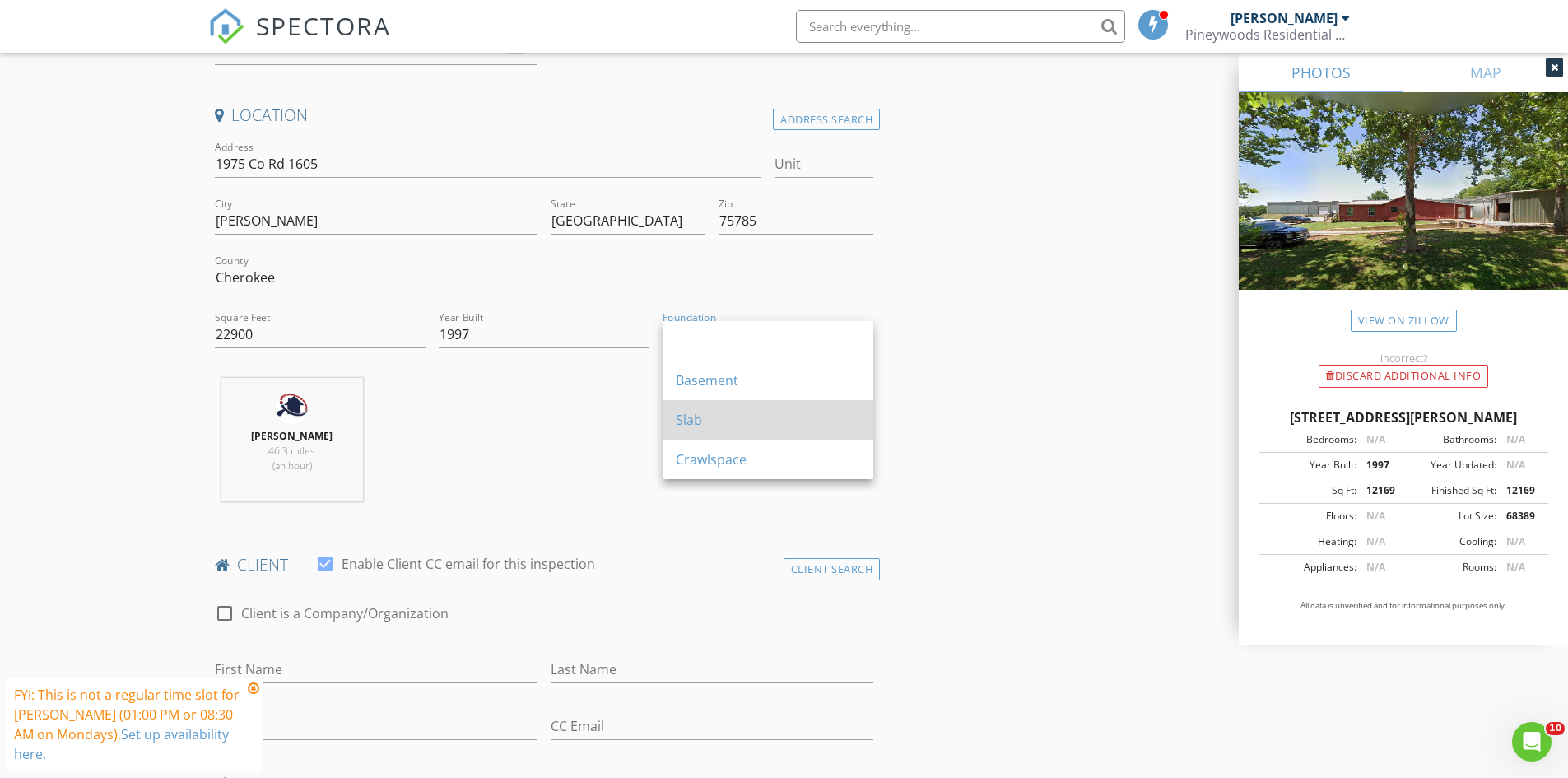
click at [690, 411] on div "Slab" at bounding box center [768, 420] width 184 height 19
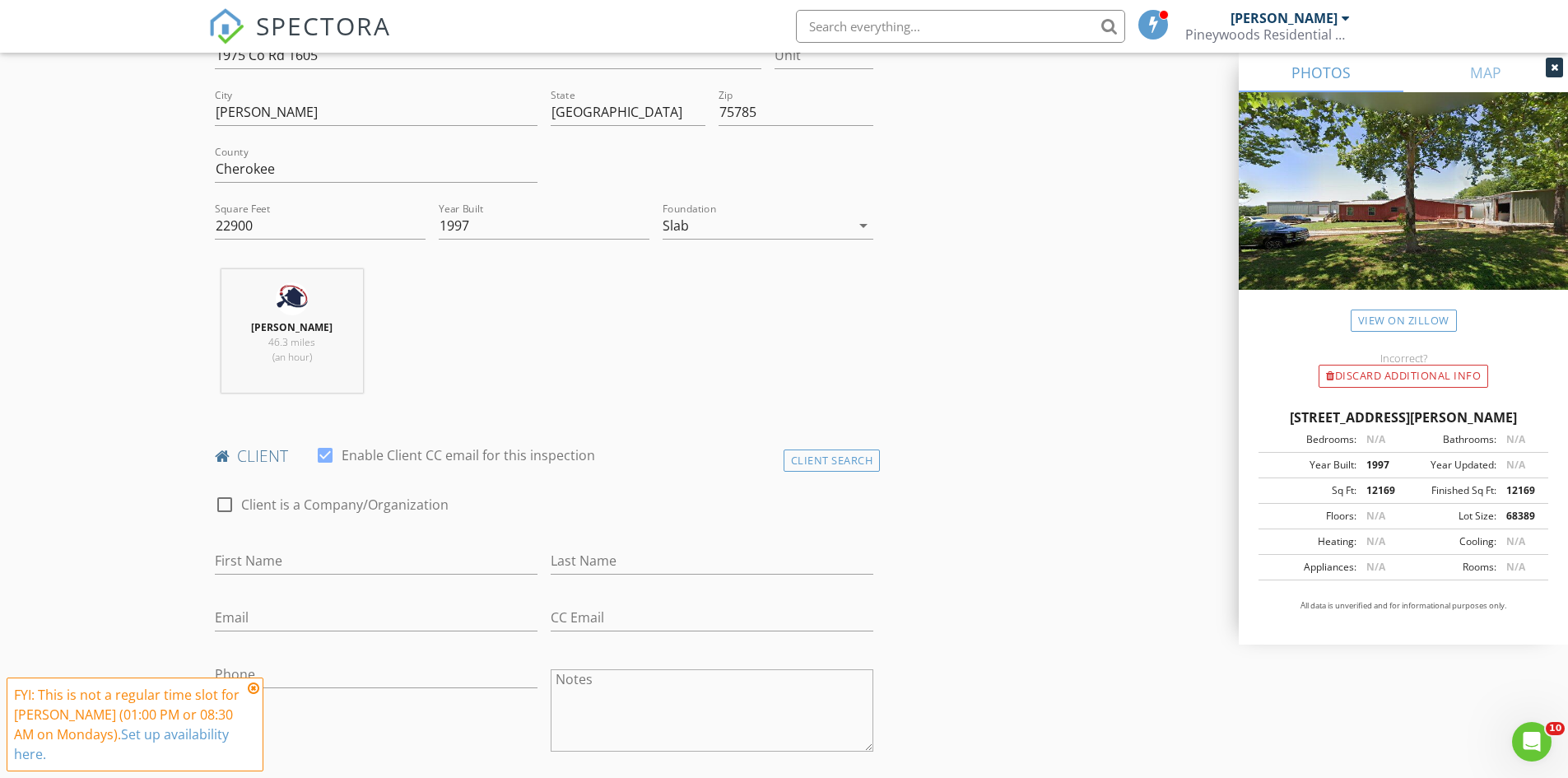
scroll to position [494, 0]
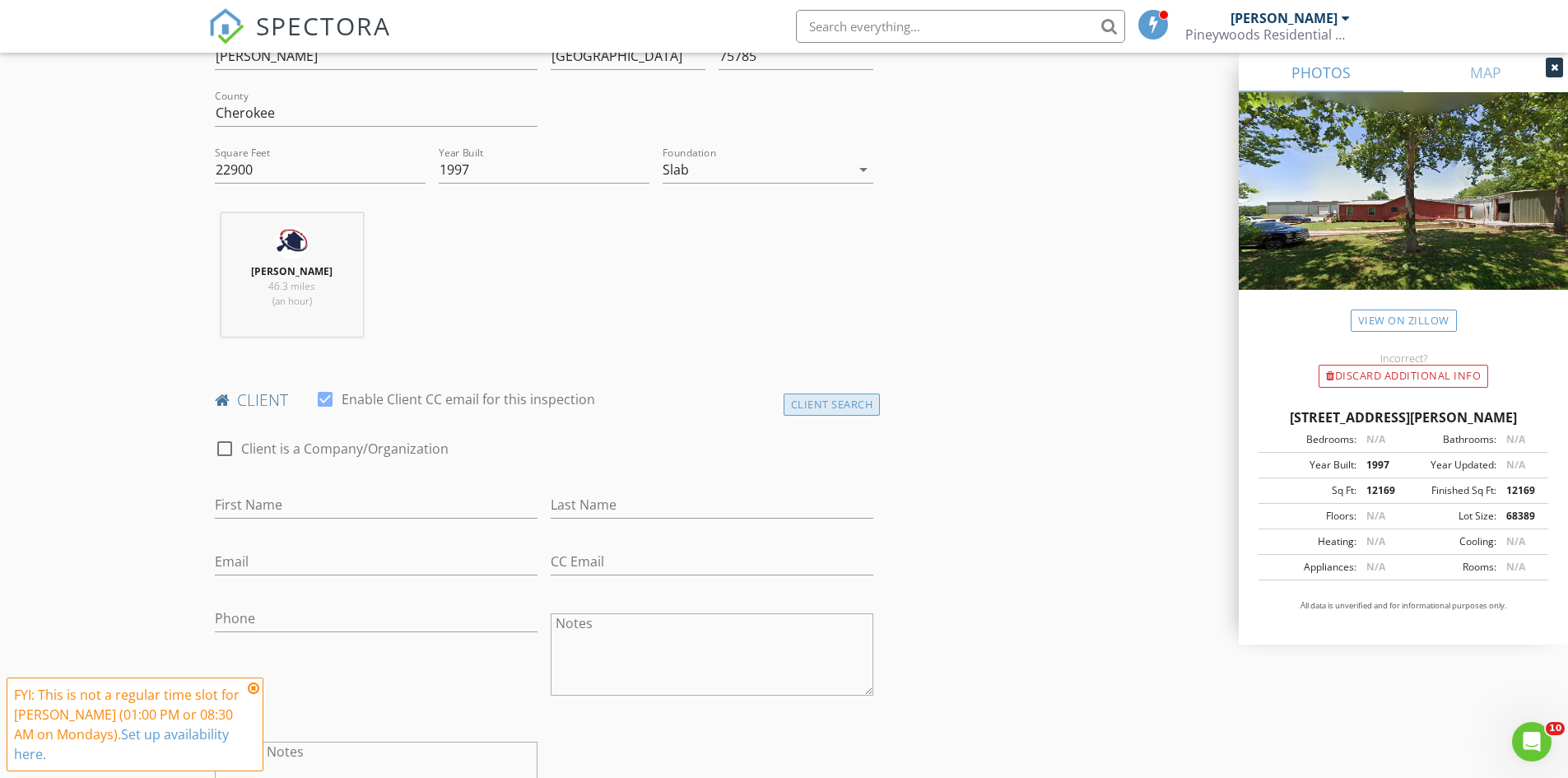
click at [841, 406] on div "Client Search" at bounding box center [832, 404] width 97 height 22
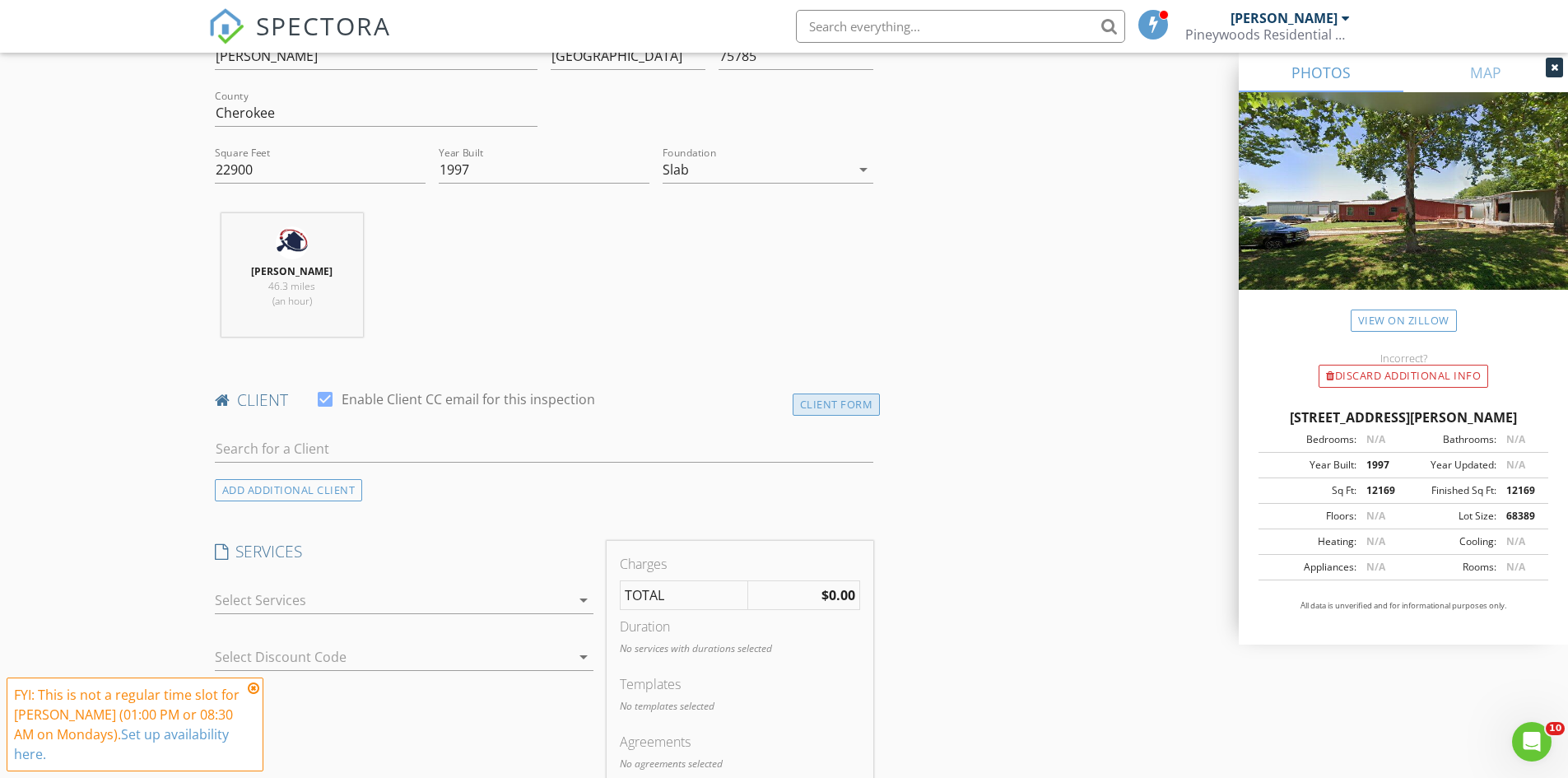
click at [841, 406] on div "Client Form" at bounding box center [836, 404] width 88 height 22
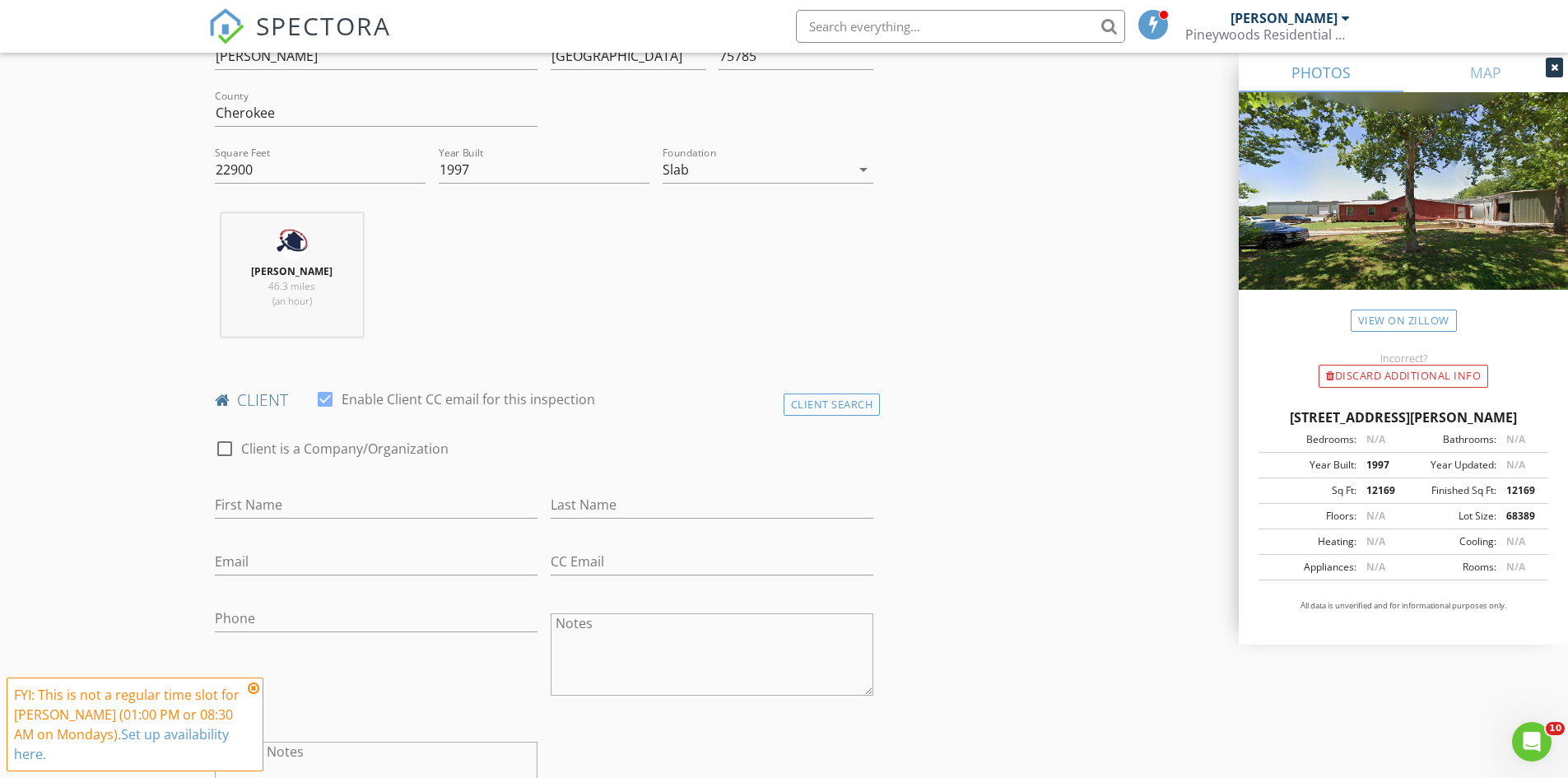
click at [220, 446] on div at bounding box center [225, 449] width 28 height 28
checkbox input "true"
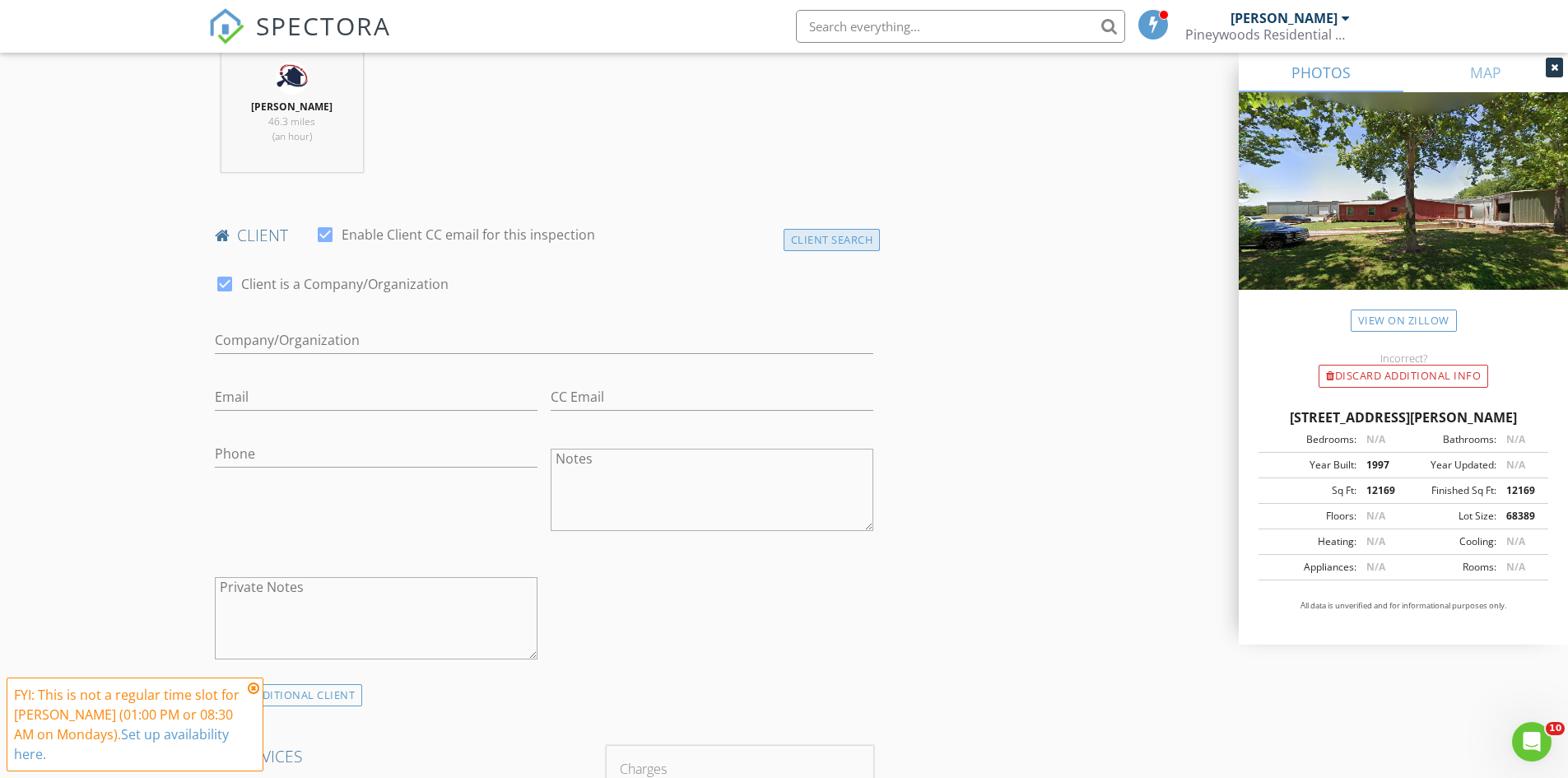
click at [838, 238] on div "Client Search" at bounding box center [832, 240] width 97 height 22
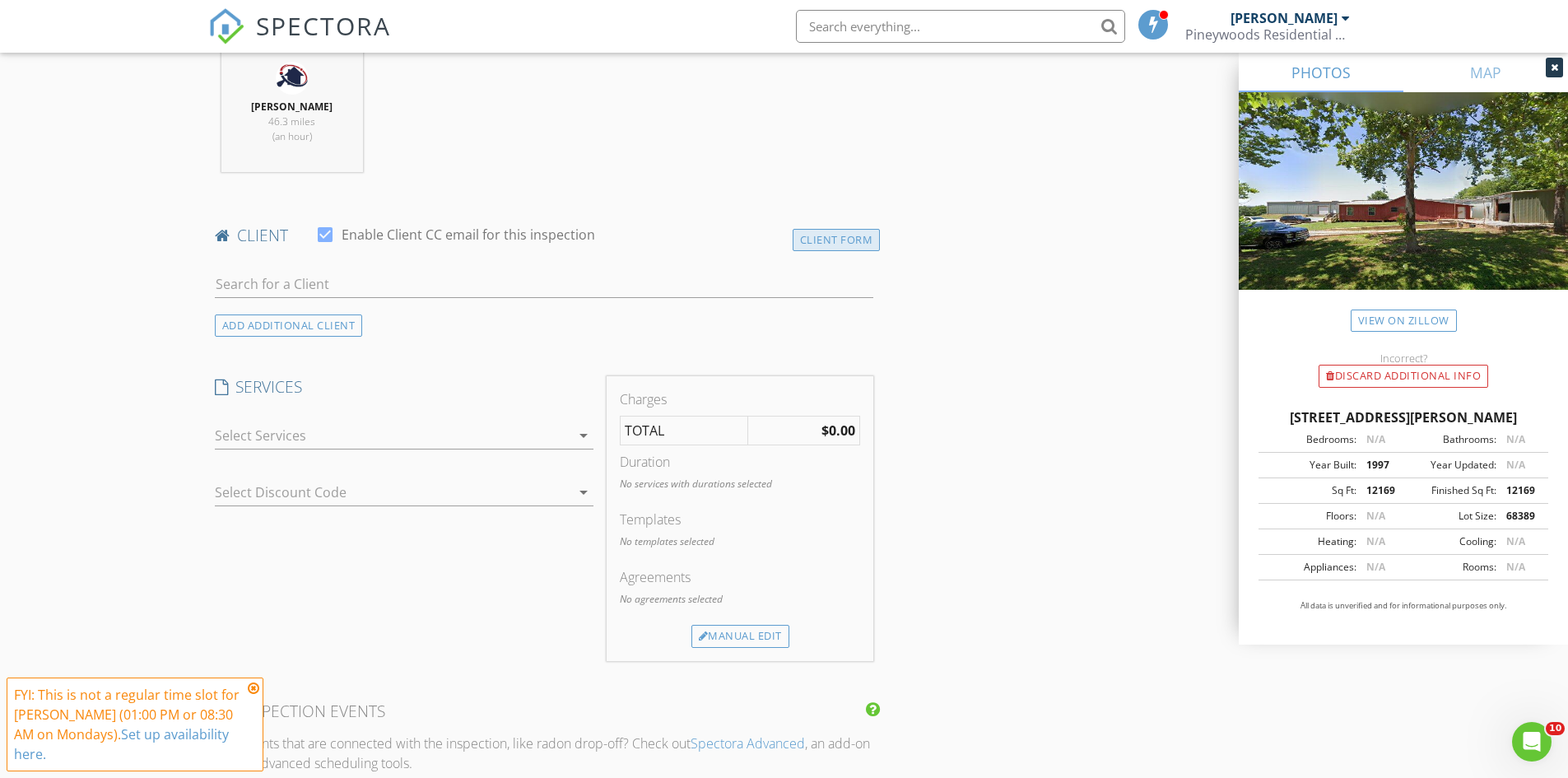
click at [830, 239] on div "Client Form" at bounding box center [836, 240] width 88 height 22
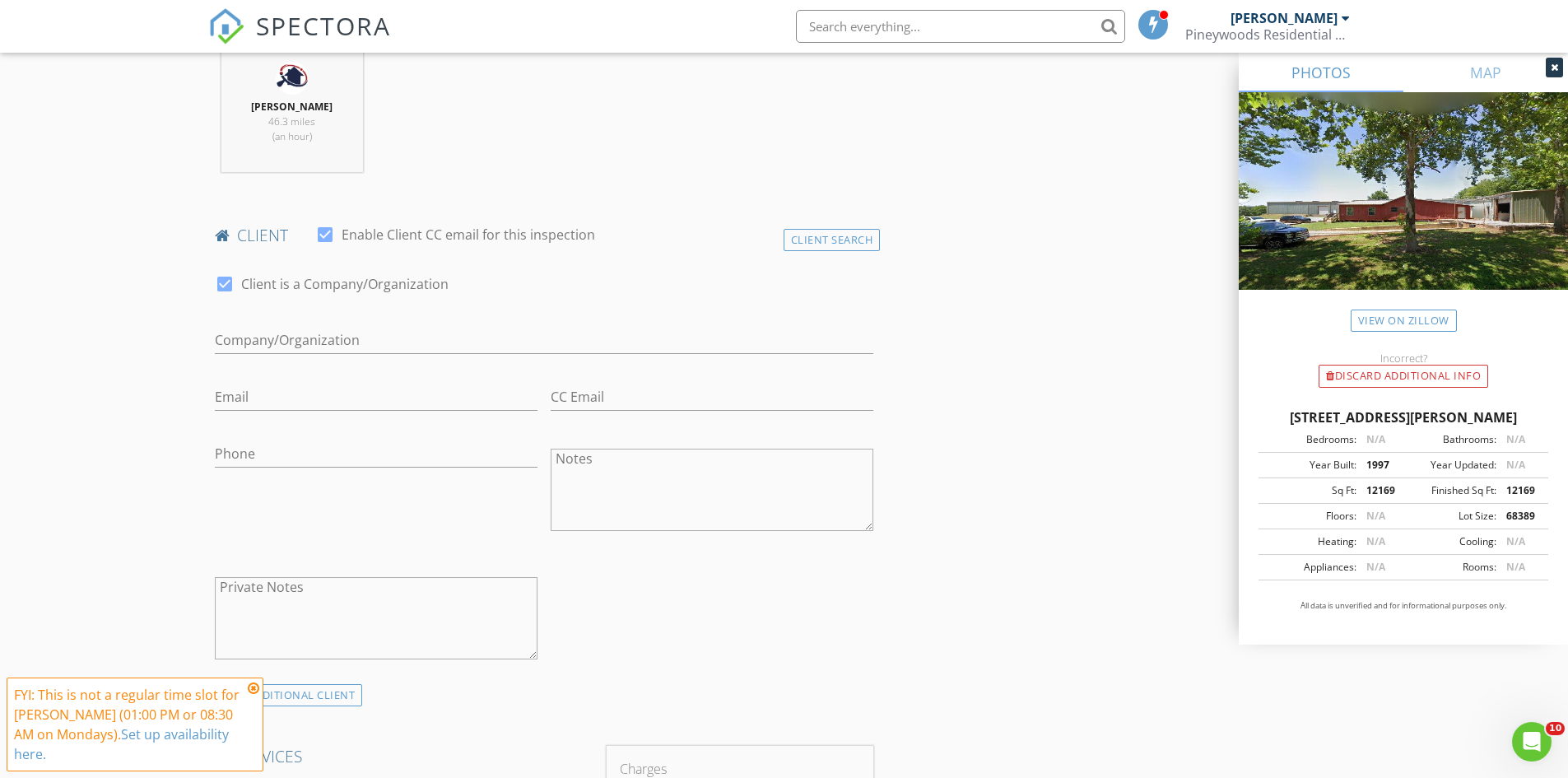
click at [226, 284] on div at bounding box center [225, 284] width 28 height 28
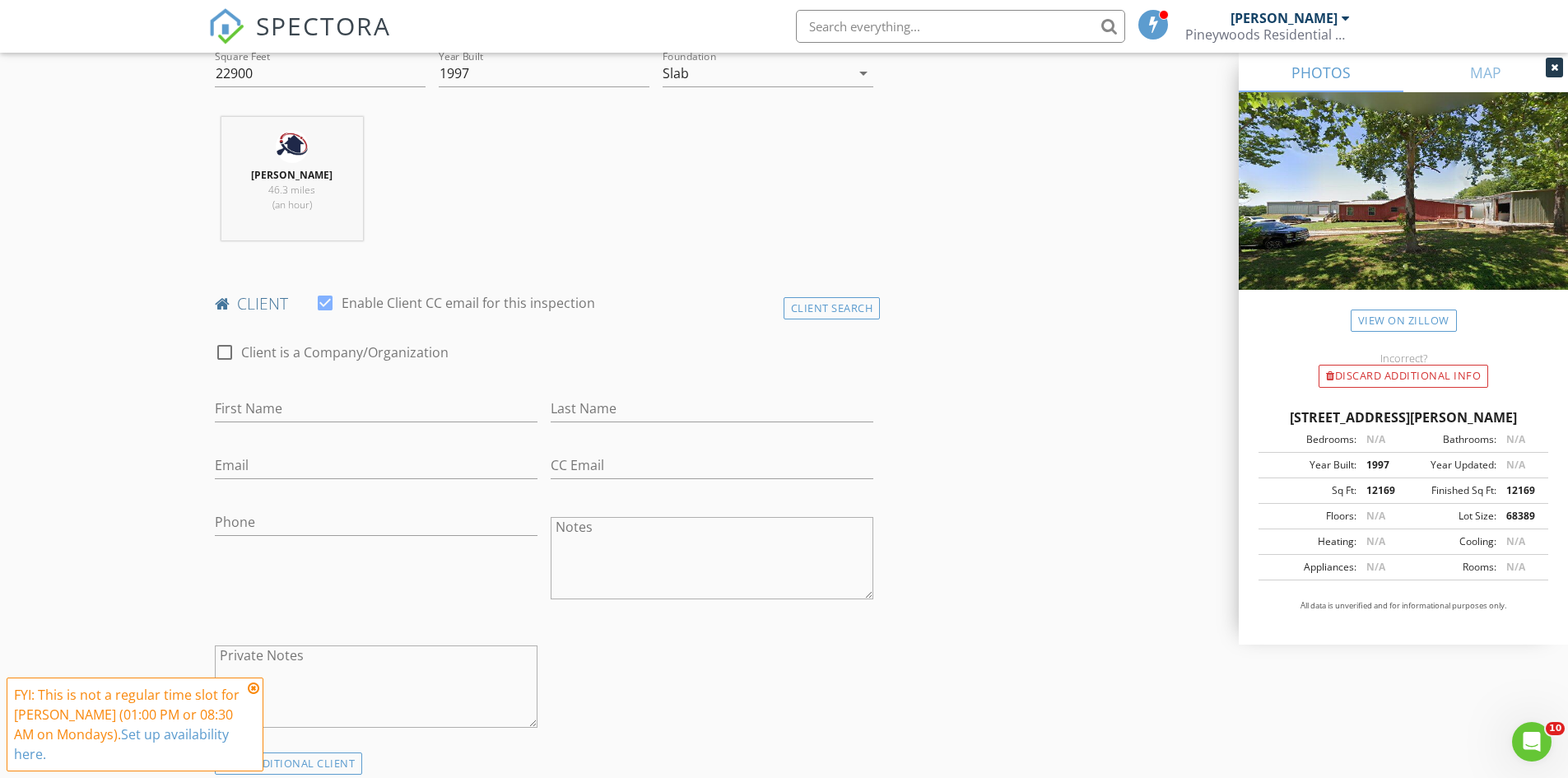
scroll to position [576, 0]
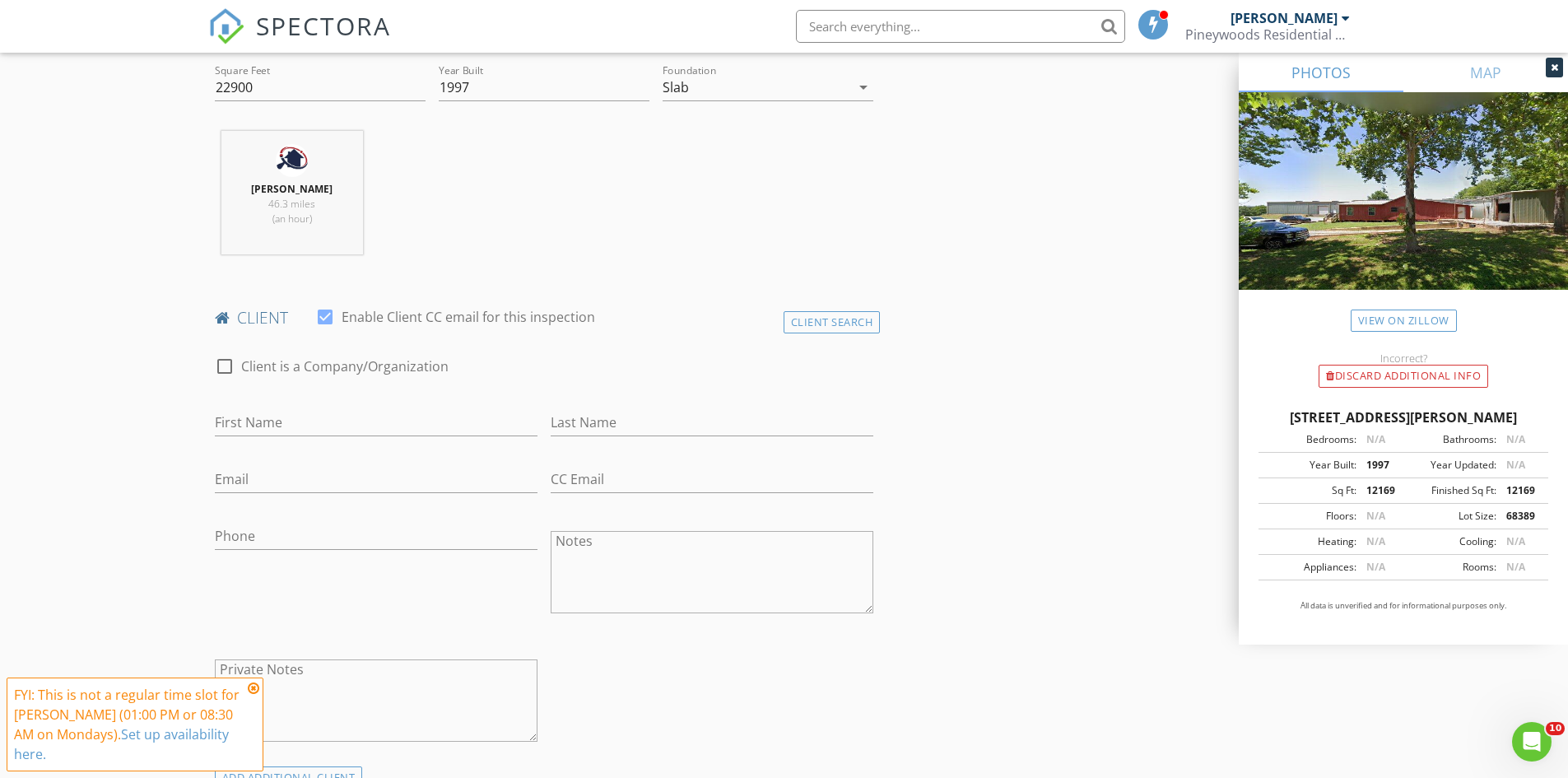
click at [228, 369] on div at bounding box center [225, 366] width 28 height 28
checkbox input "true"
click at [270, 421] on input "Enable Client CC email for this inspection" at bounding box center [545, 422] width 660 height 27
click at [222, 424] on input "Enable Client CC email for this inspection" at bounding box center [545, 422] width 660 height 27
paste input "TeraGanix"
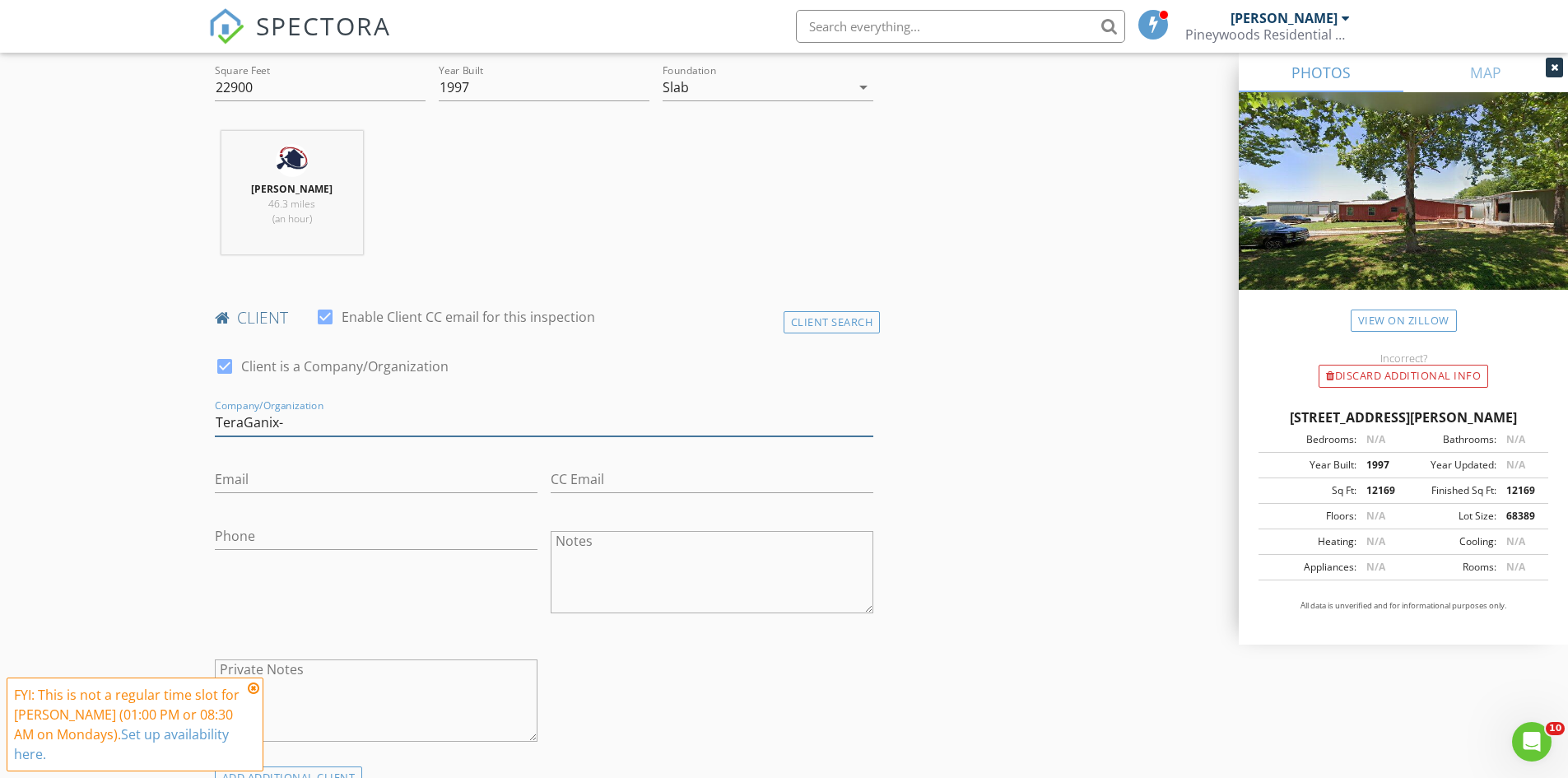
click at [300, 429] on input "TeraGanix-" at bounding box center [545, 422] width 660 height 27
paste input "Chad Krause"
type input "TeraGanix- [PERSON_NAME]"
click at [291, 474] on input "Email" at bounding box center [376, 479] width 323 height 27
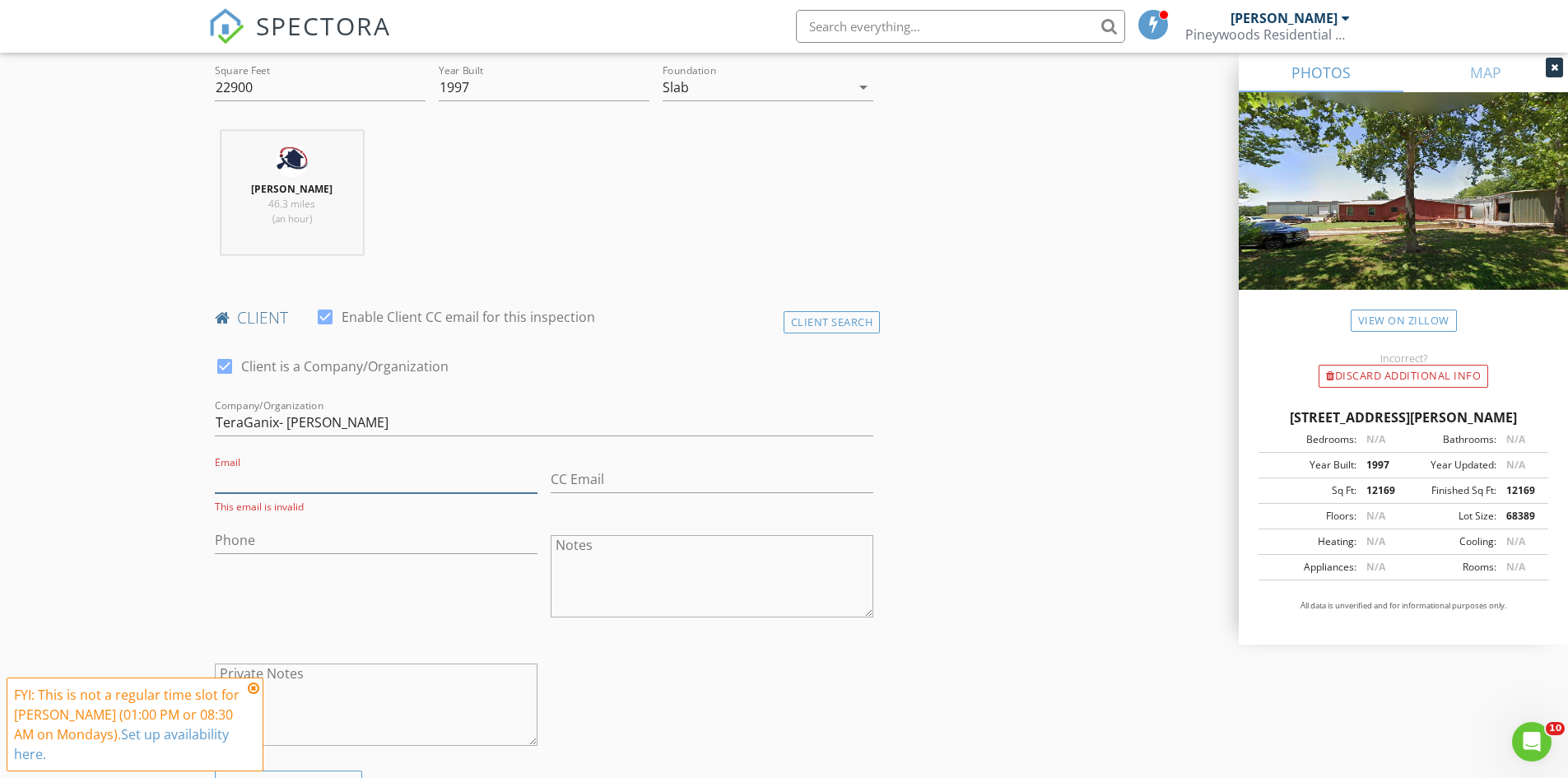
click at [275, 484] on input "Email" at bounding box center [376, 479] width 323 height 27
paste input "Chad.krause@teraganix.com."
type input "Chad.krause@teraganix.com"
click at [393, 541] on input "Phone" at bounding box center [376, 535] width 323 height 27
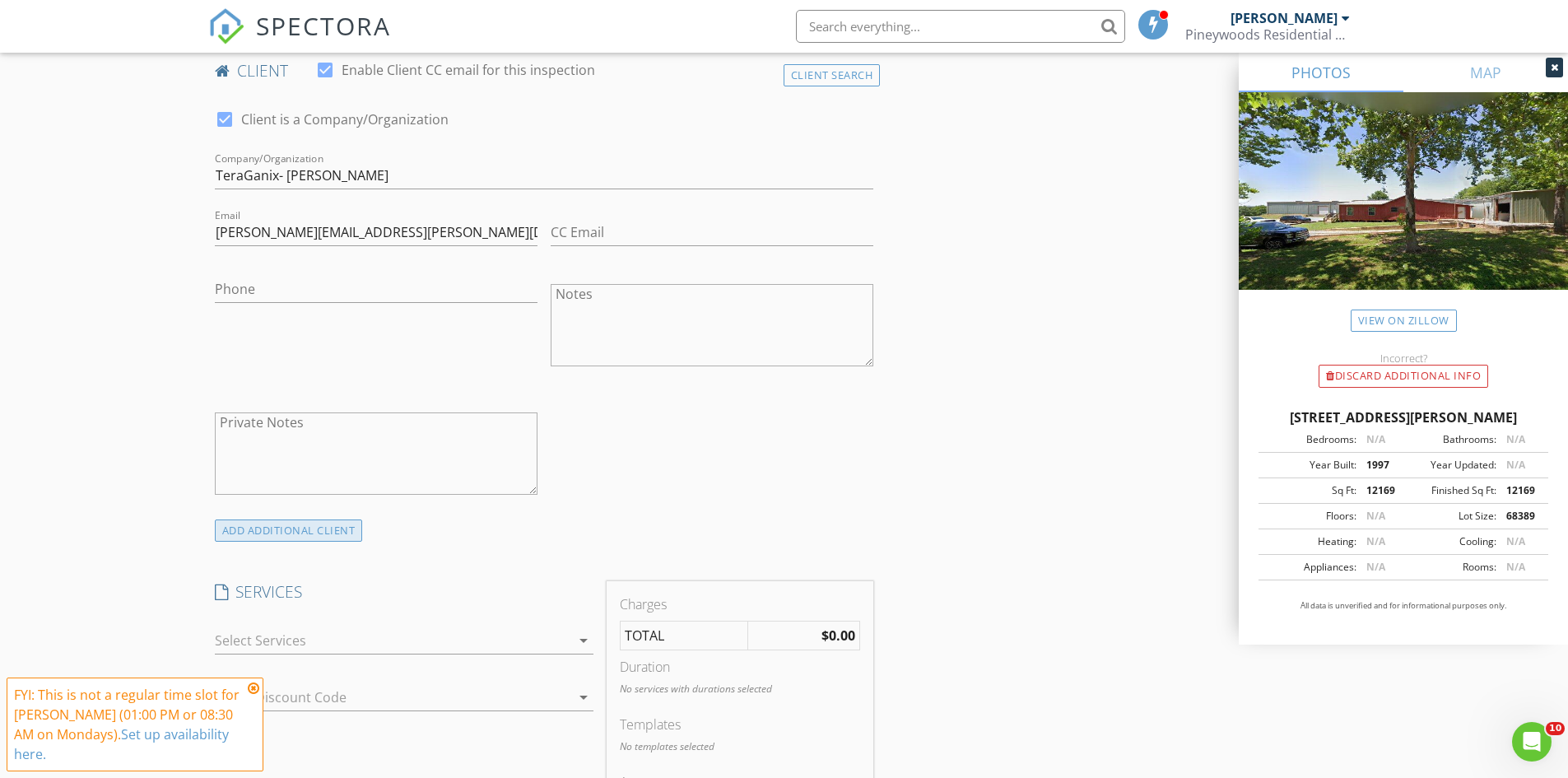
click at [330, 540] on div "ADD ADDITIONAL client" at bounding box center [289, 530] width 148 height 22
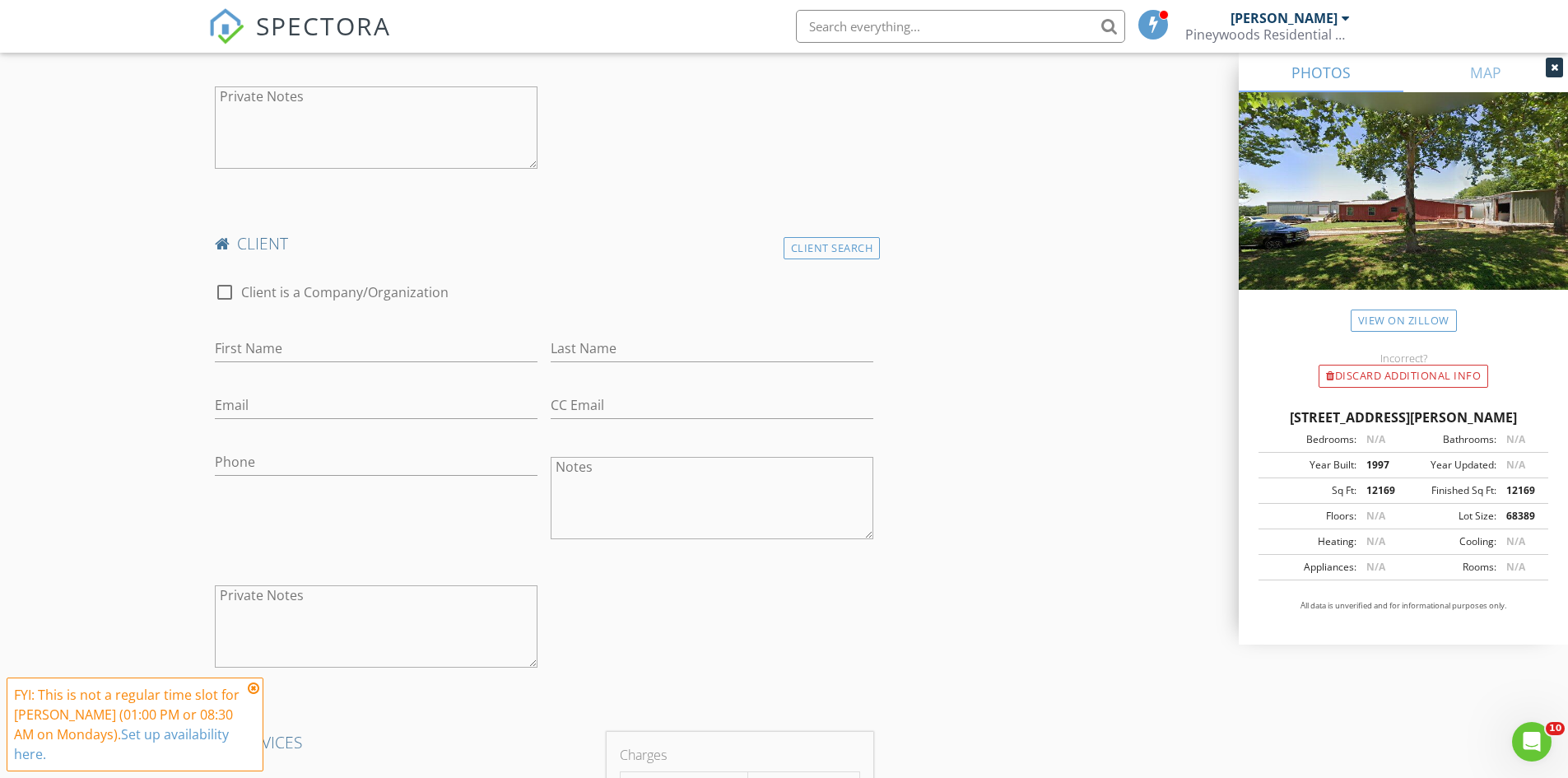
scroll to position [1152, 0]
click at [269, 344] on input "First Name" at bounding box center [376, 345] width 323 height 27
click at [268, 347] on input "First Name" at bounding box center [376, 345] width 323 height 27
paste input "Andrew Smith"
click at [281, 349] on input "Andrew Smith" at bounding box center [376, 345] width 323 height 27
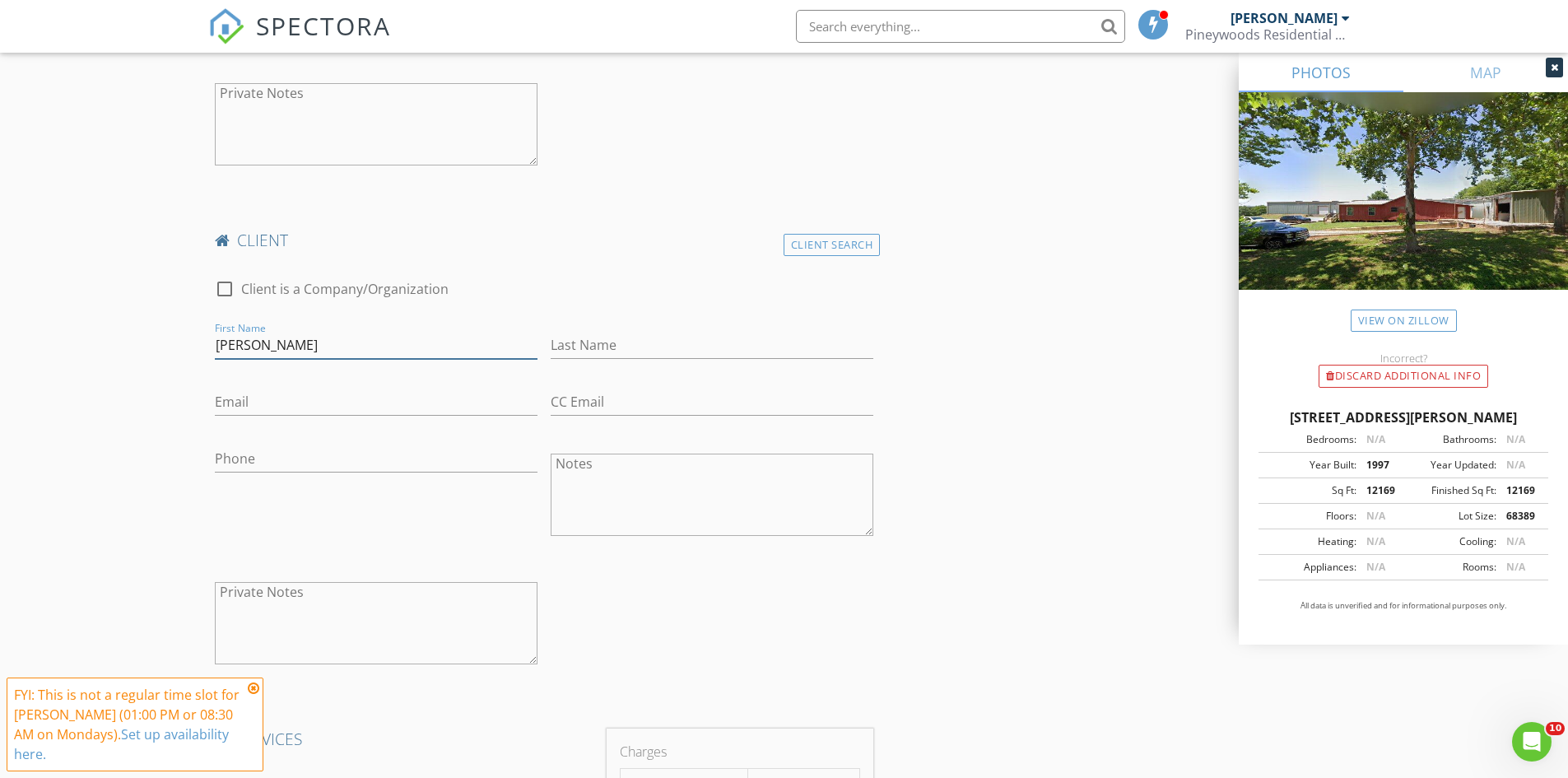
click at [281, 349] on input "Andrew Smith" at bounding box center [376, 345] width 323 height 27
type input "Andrew Smith"
drag, startPoint x: 282, startPoint y: 347, endPoint x: 346, endPoint y: 312, distance: 72.9
click at [346, 312] on div at bounding box center [332, 313] width 234 height 10
drag, startPoint x: 309, startPoint y: 333, endPoint x: 190, endPoint y: 335, distance: 119.0
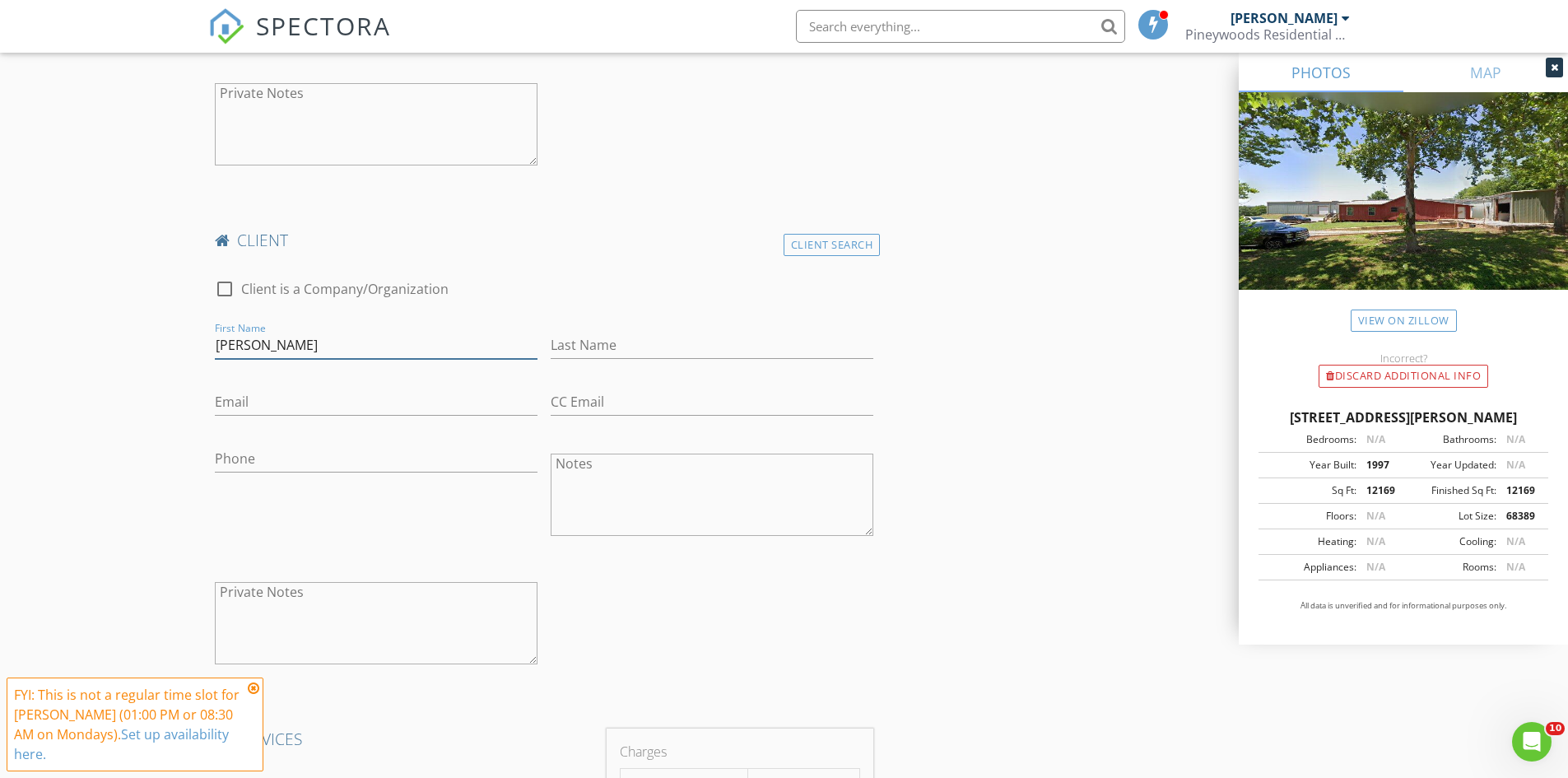
click at [190, 335] on div "New Inspection Click here to use the New Order Form INSPECTOR(S) check_box Mark…" at bounding box center [784, 663] width 1568 height 3438
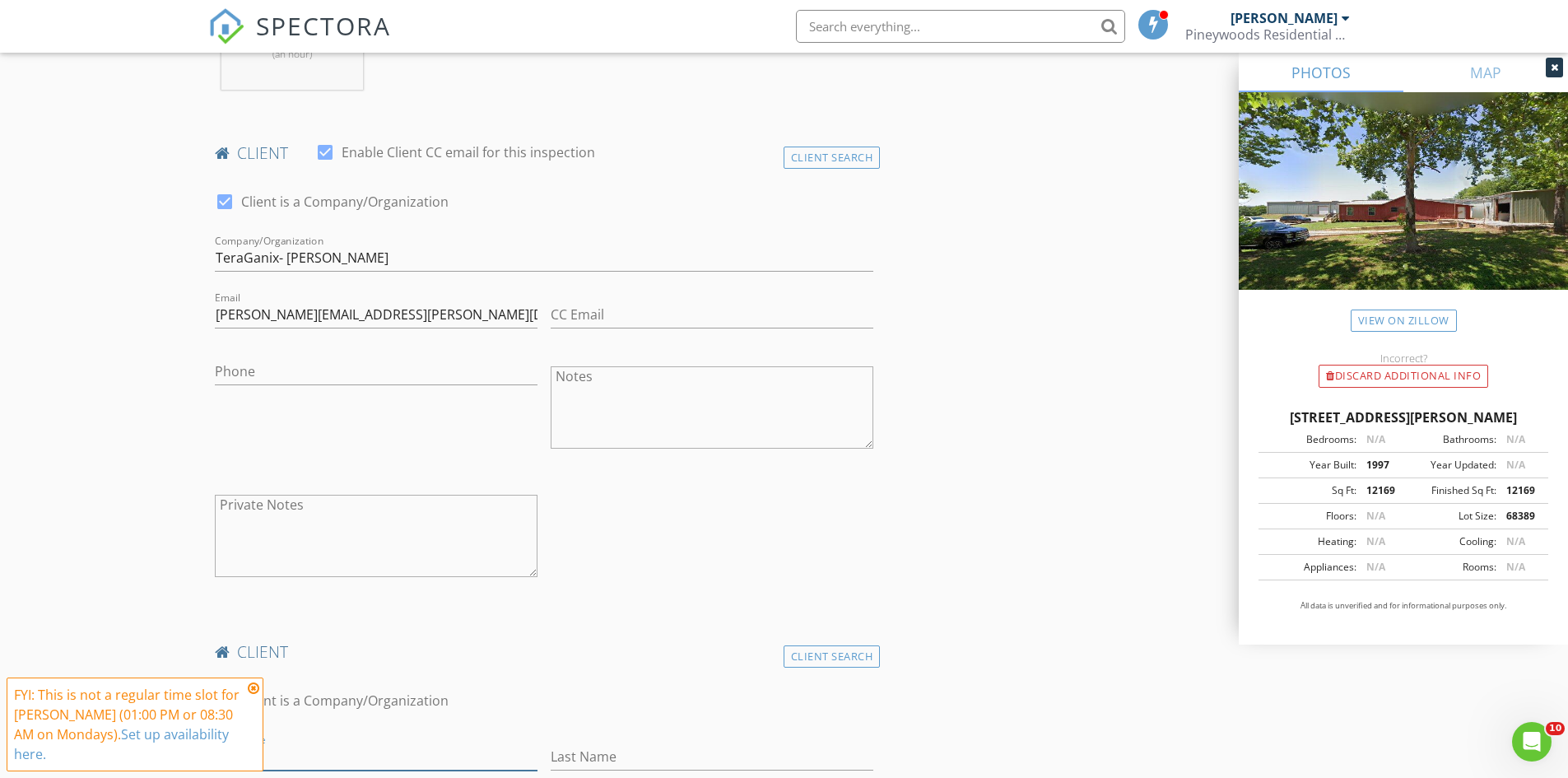
scroll to position [659, 0]
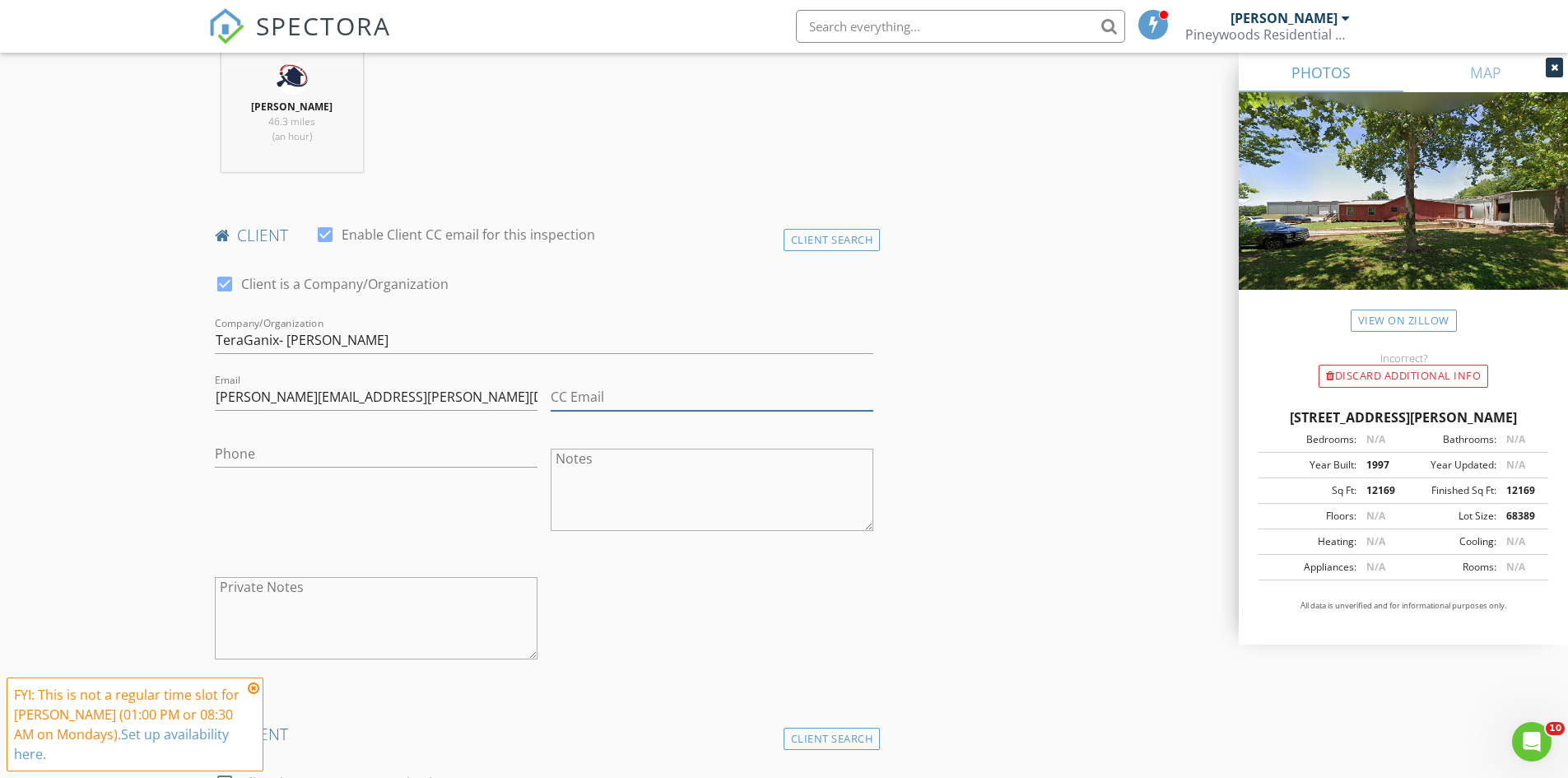
click at [639, 404] on input "CC Email" at bounding box center [712, 397] width 323 height 27
click at [577, 393] on input "CC Email" at bounding box center [712, 397] width 323 height 27
paste input "[PERSON_NAME][EMAIL_ADDRESS][PERSON_NAME][DOMAIN_NAME]"
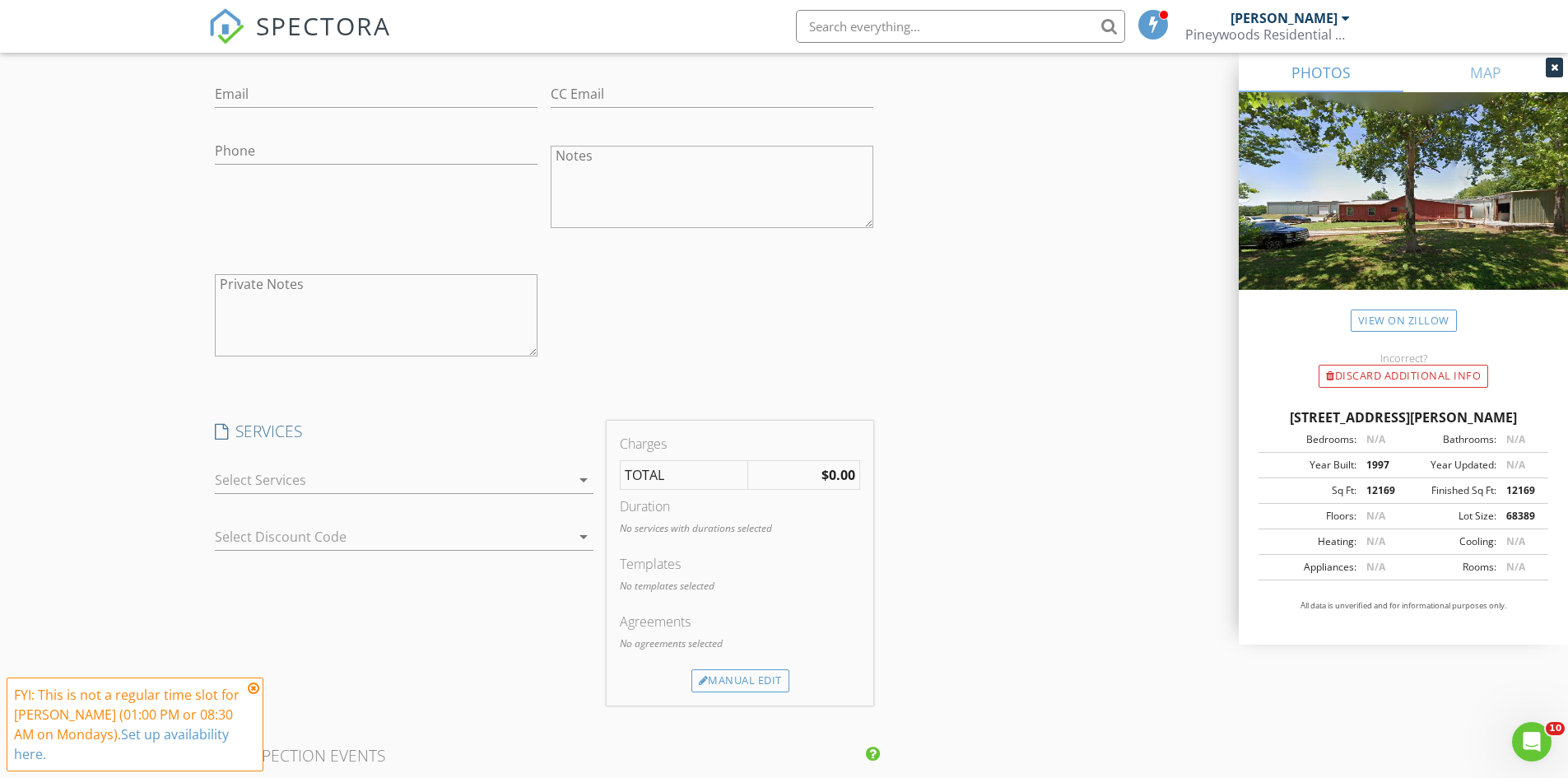
scroll to position [1646, 0]
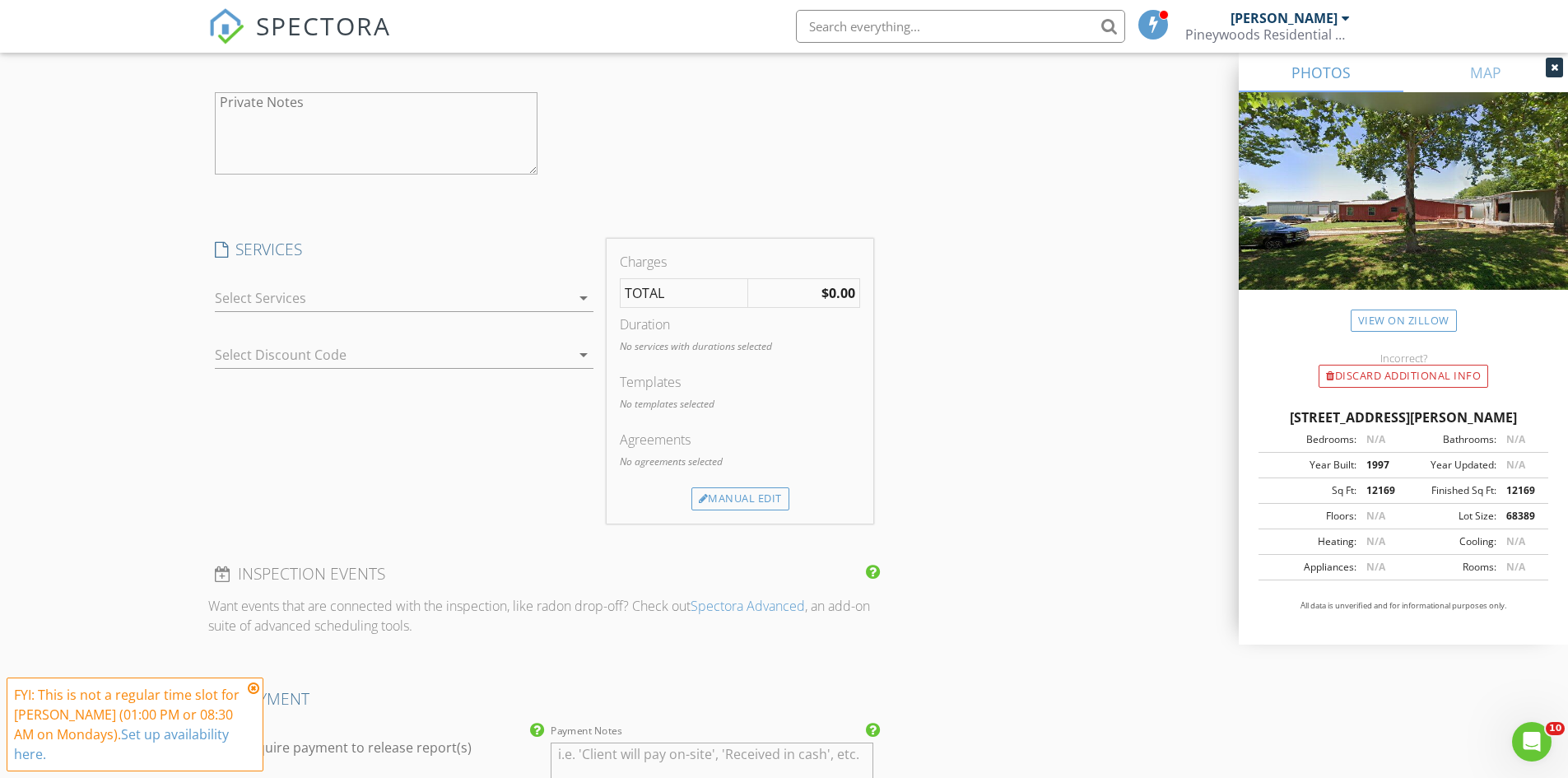
type input "[PERSON_NAME][EMAIL_ADDRESS][PERSON_NAME][DOMAIN_NAME]"
click at [560, 287] on div at bounding box center [393, 298] width 356 height 27
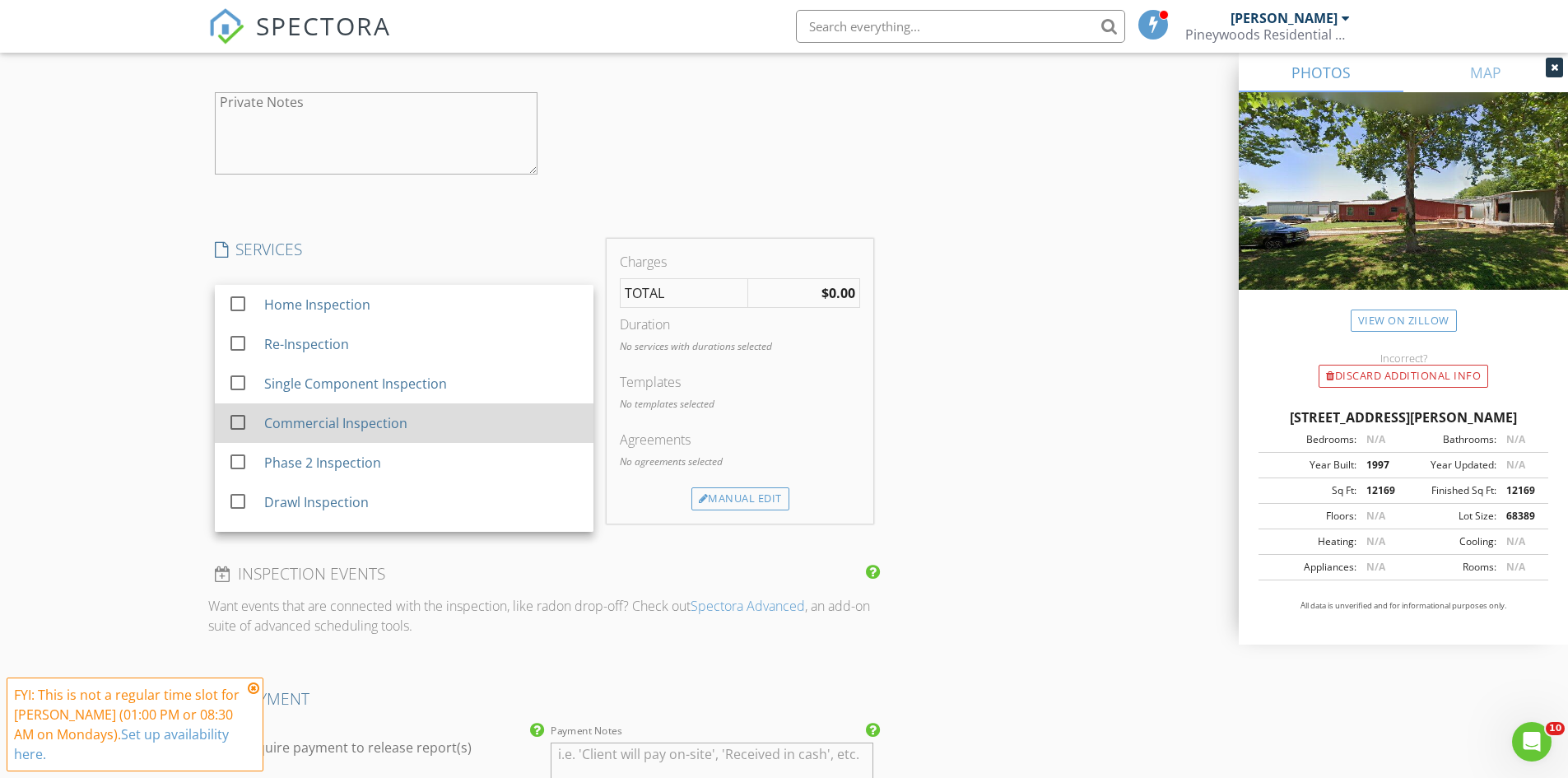
click at [379, 430] on div "Commercial Inspection" at bounding box center [336, 423] width 143 height 19
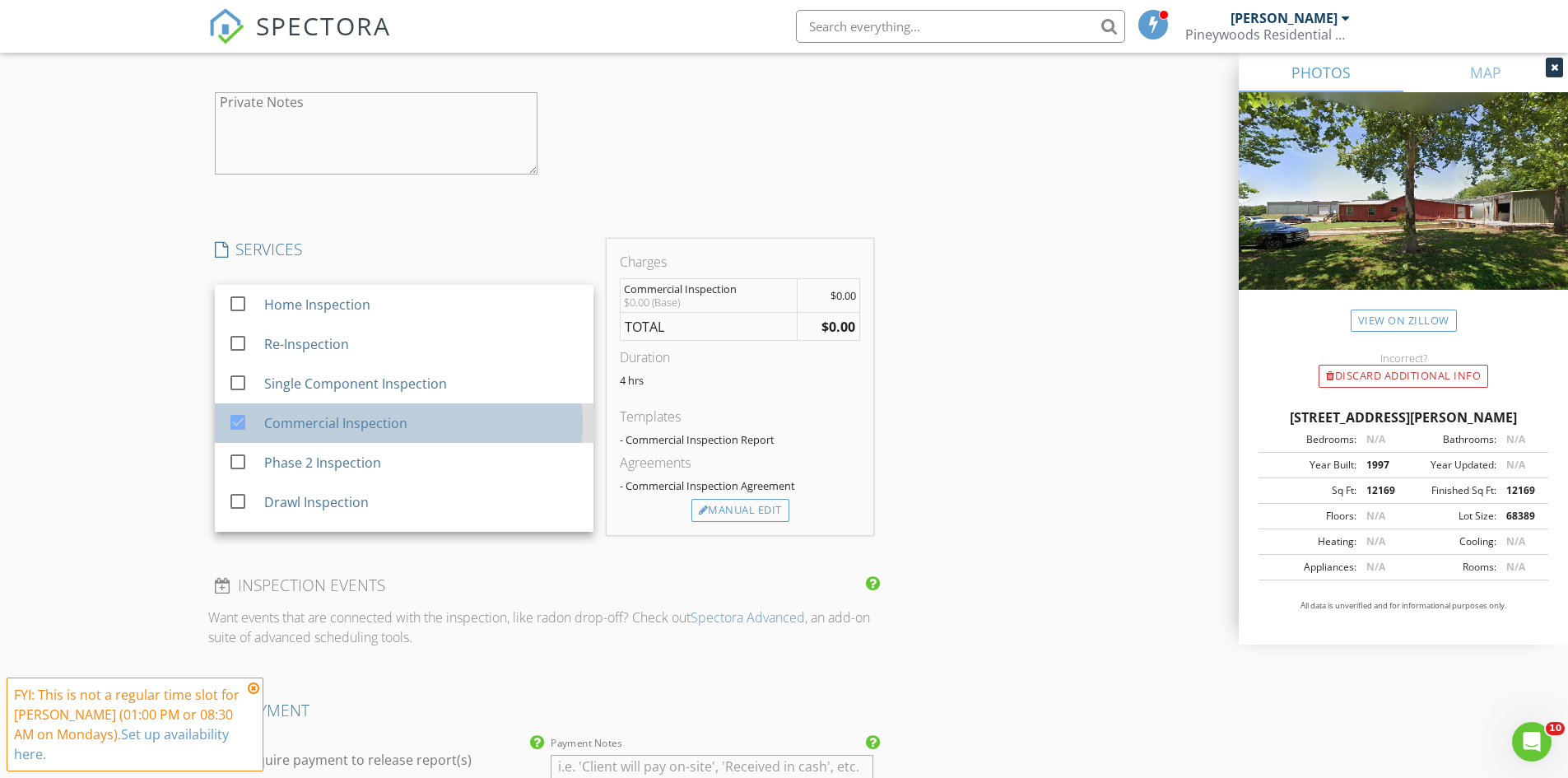
click at [384, 434] on div "Commercial Inspection" at bounding box center [421, 422] width 316 height 33
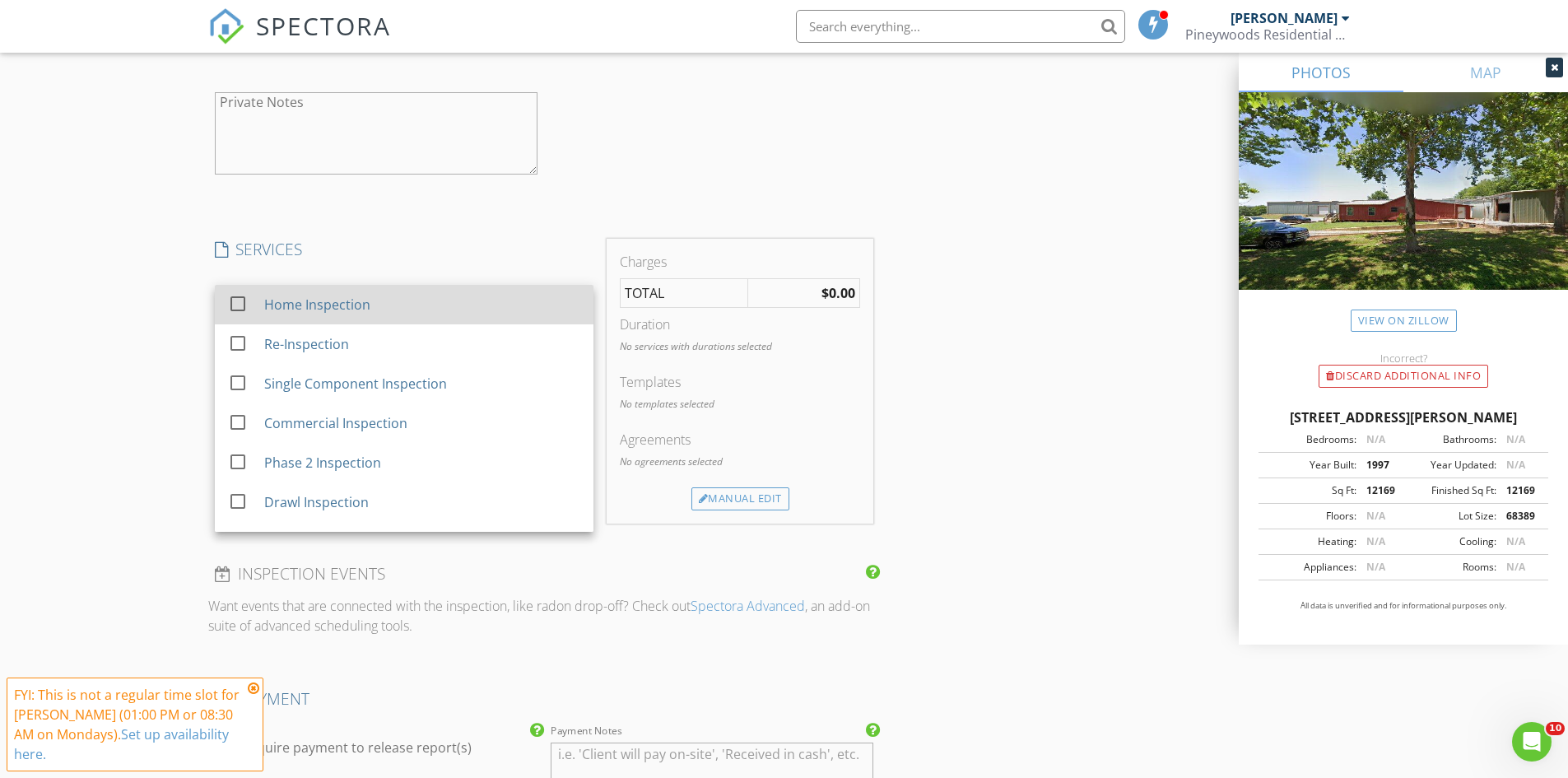
click at [251, 301] on div at bounding box center [238, 304] width 28 height 28
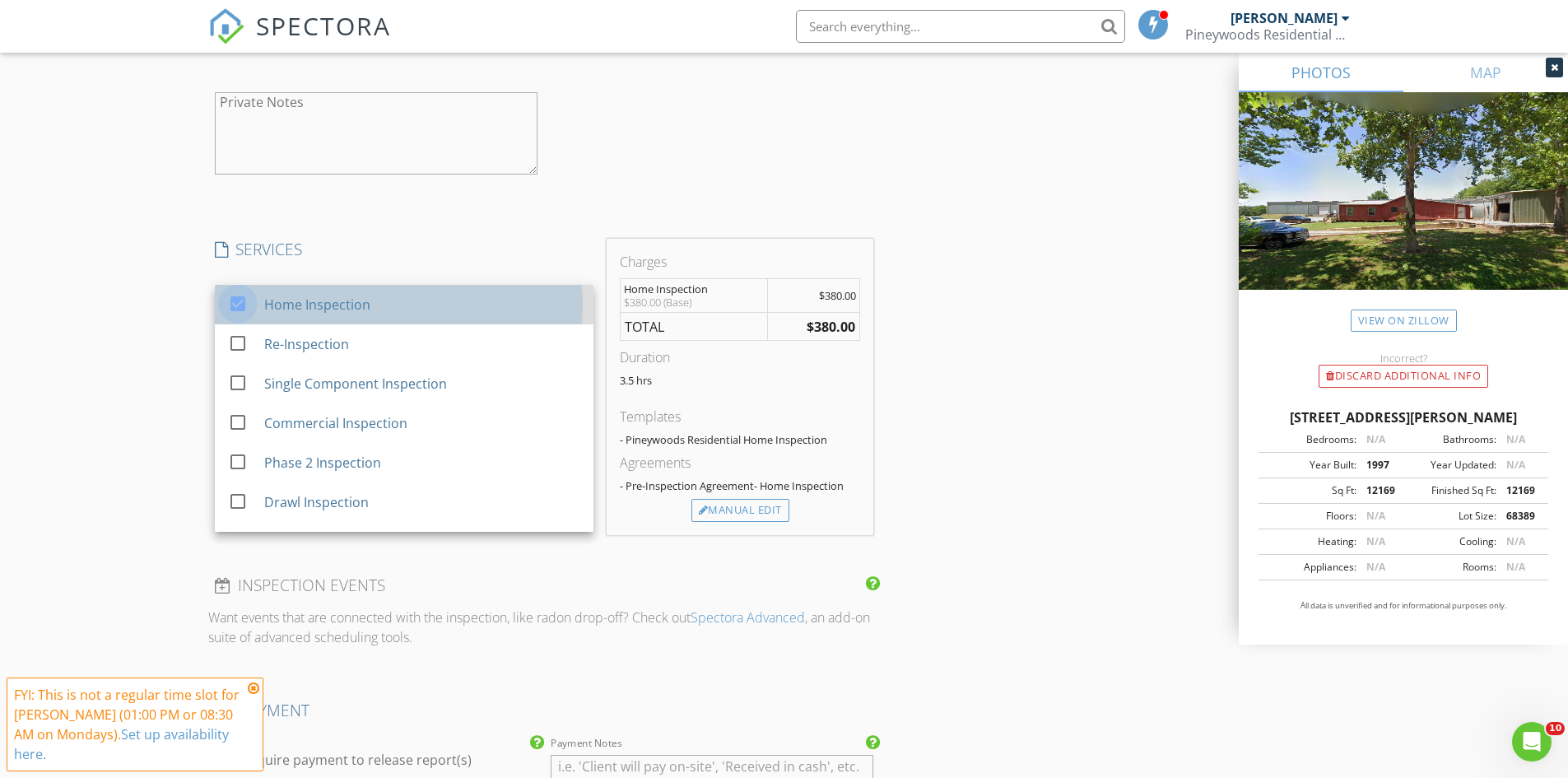
click at [251, 301] on div at bounding box center [238, 304] width 28 height 28
checkbox input "false"
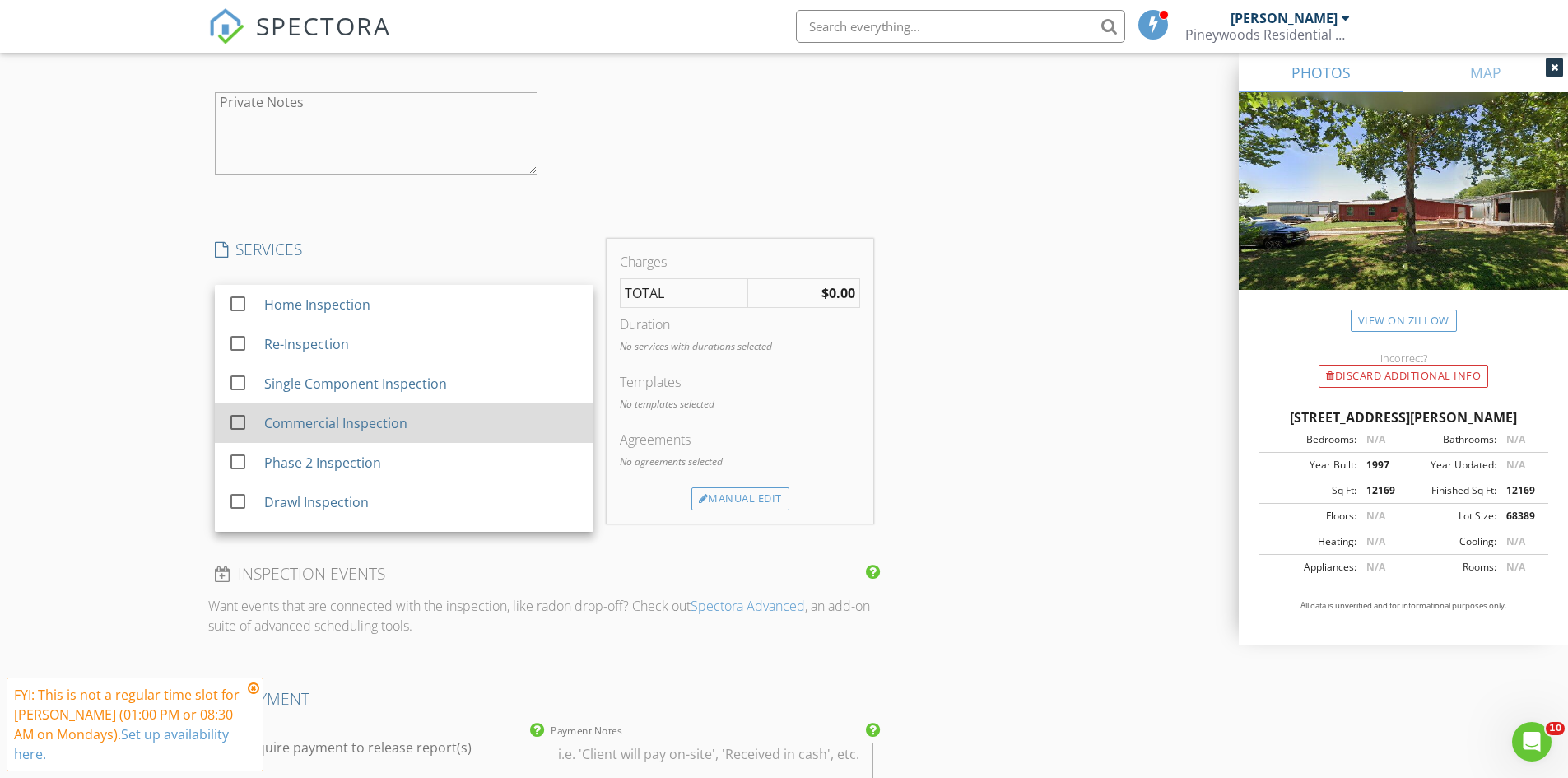
click at [325, 430] on div "Commercial Inspection" at bounding box center [336, 423] width 143 height 19
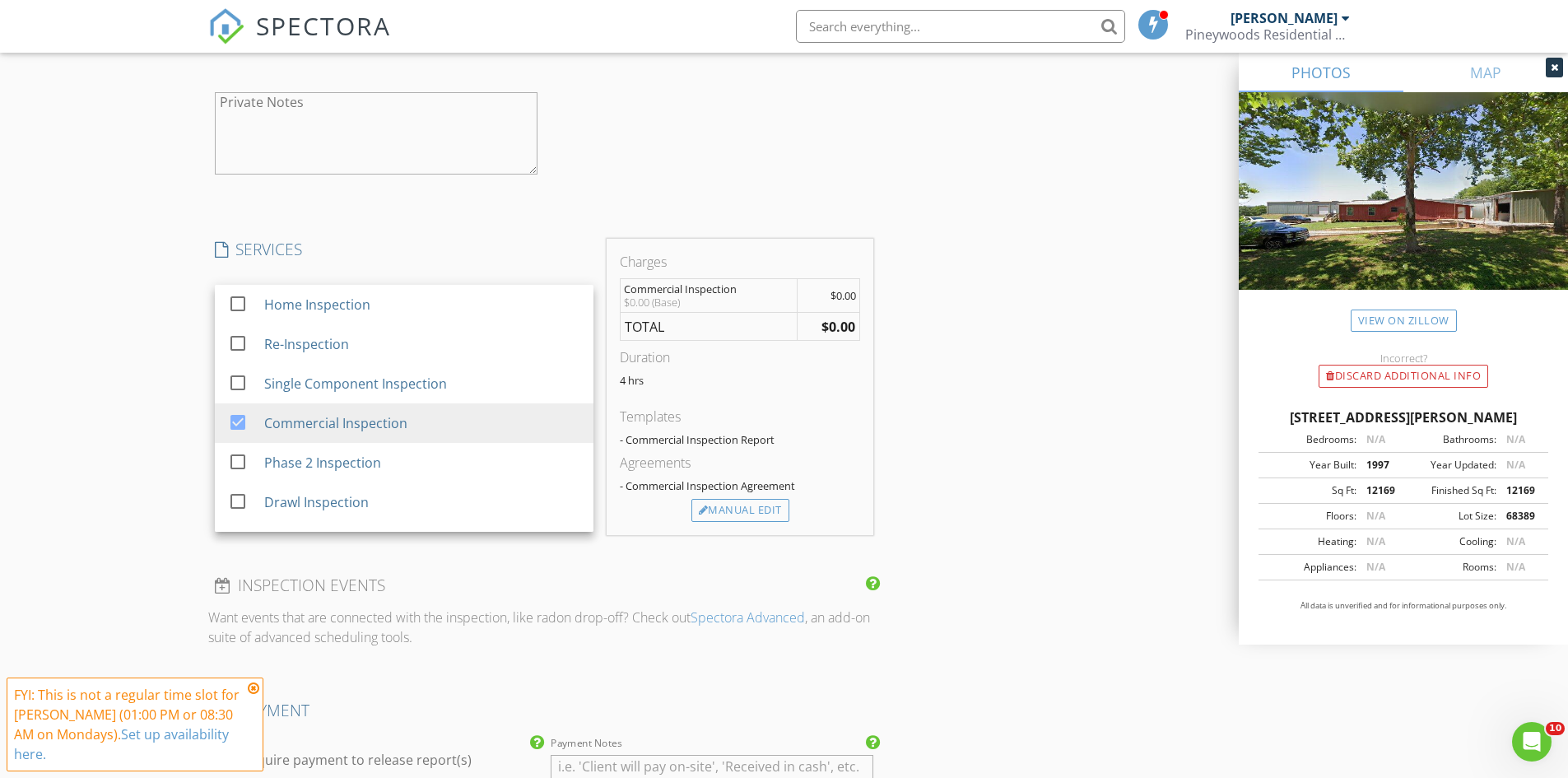
click at [984, 413] on div "INSPECTOR(S) check_box Mark Little PRIMARY Mark Little arrow_drop_down check_bo…" at bounding box center [784, 207] width 1153 height 3316
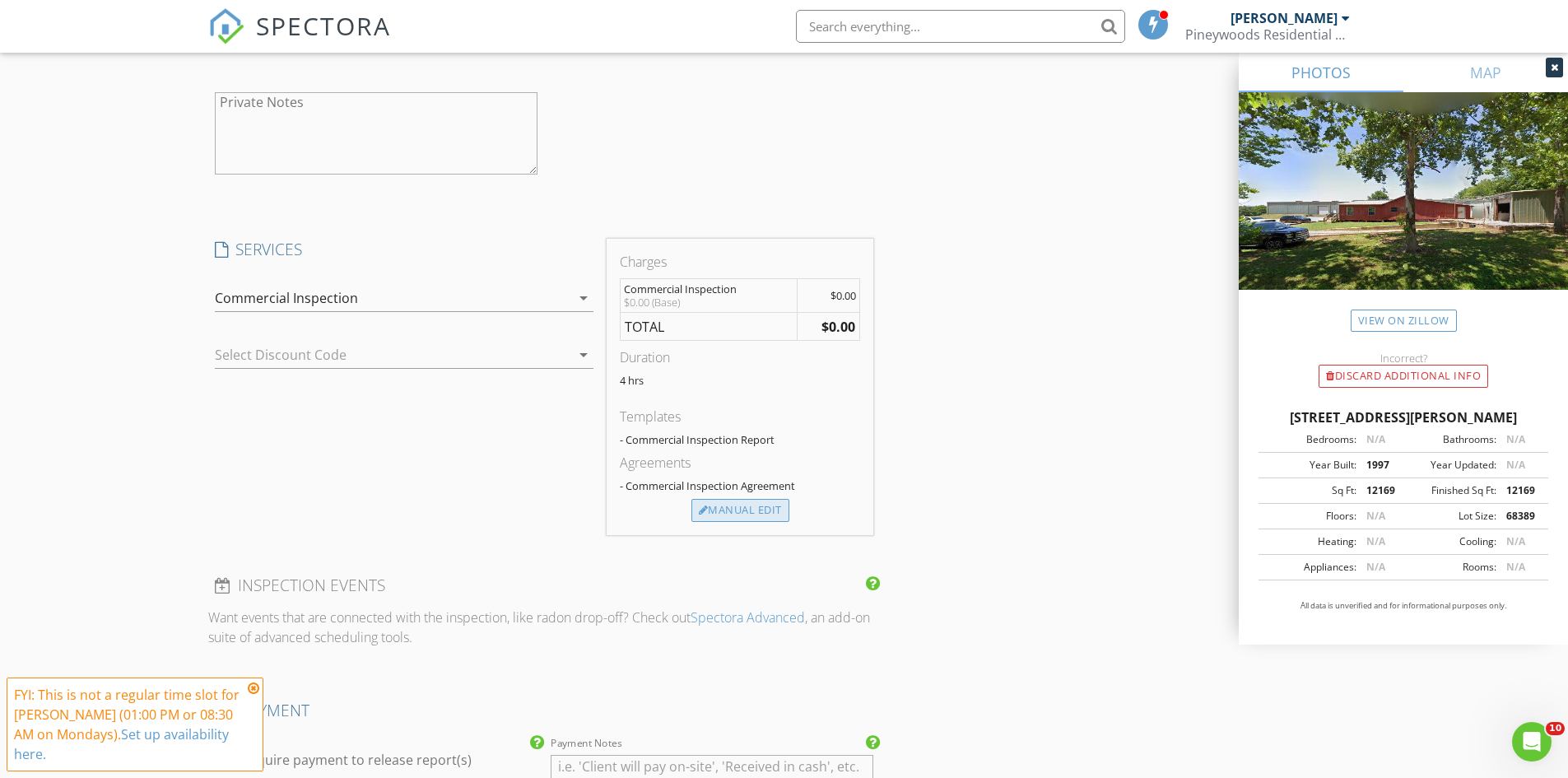
click at [738, 510] on div "Manual Edit" at bounding box center [740, 511] width 98 height 23
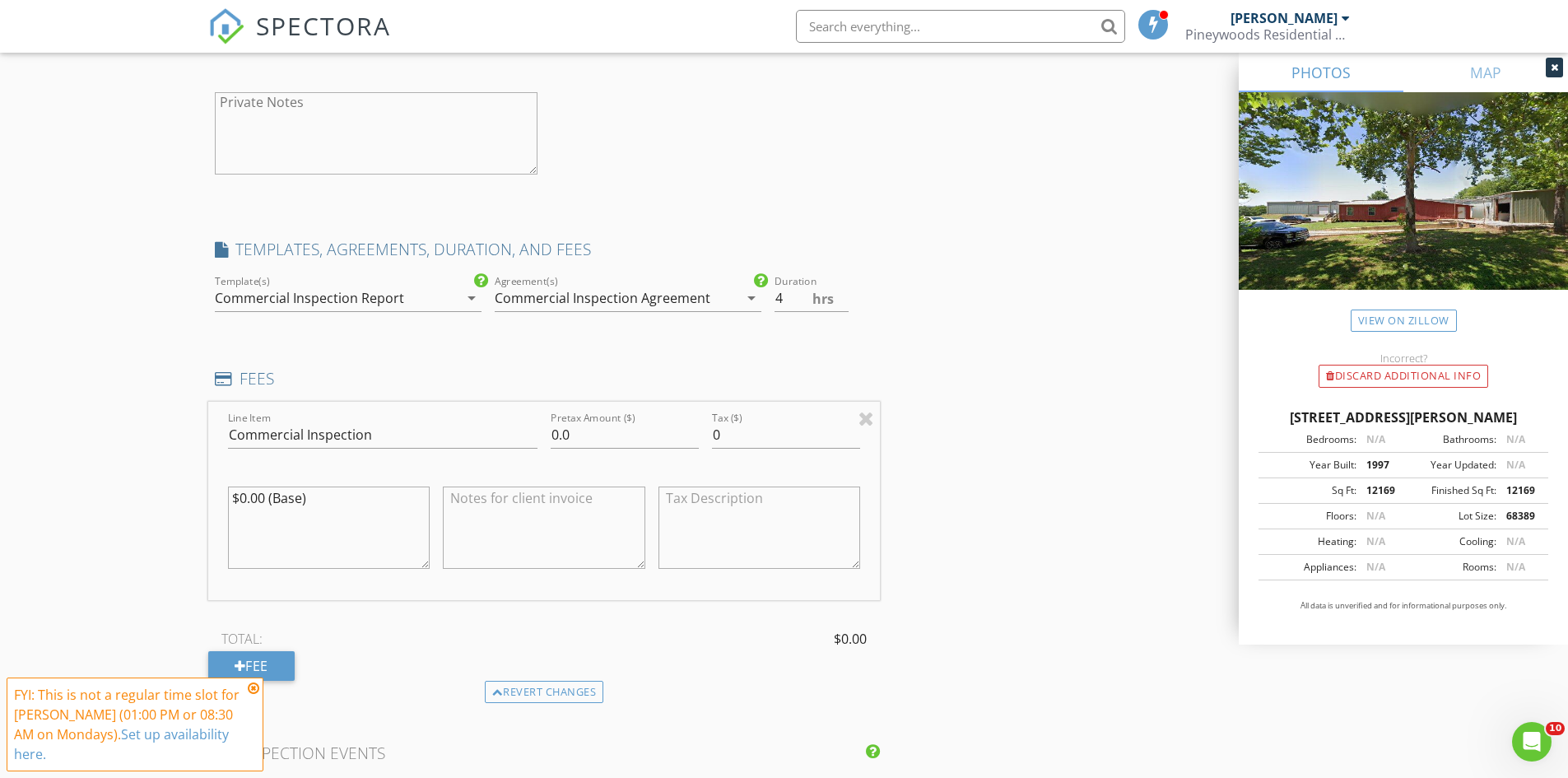
click at [246, 494] on textarea "$0.00 (Base)" at bounding box center [329, 528] width 203 height 82
type textarea "$4100.00 (Base)"
drag, startPoint x: 558, startPoint y: 430, endPoint x: 530, endPoint y: 432, distance: 28.1
click at [530, 432] on div "Line Item Commercial Inspection Pretax Amount ($) 0.0 Tax ($) 0 $4100.00 (Base)" at bounding box center [545, 501] width 673 height 198
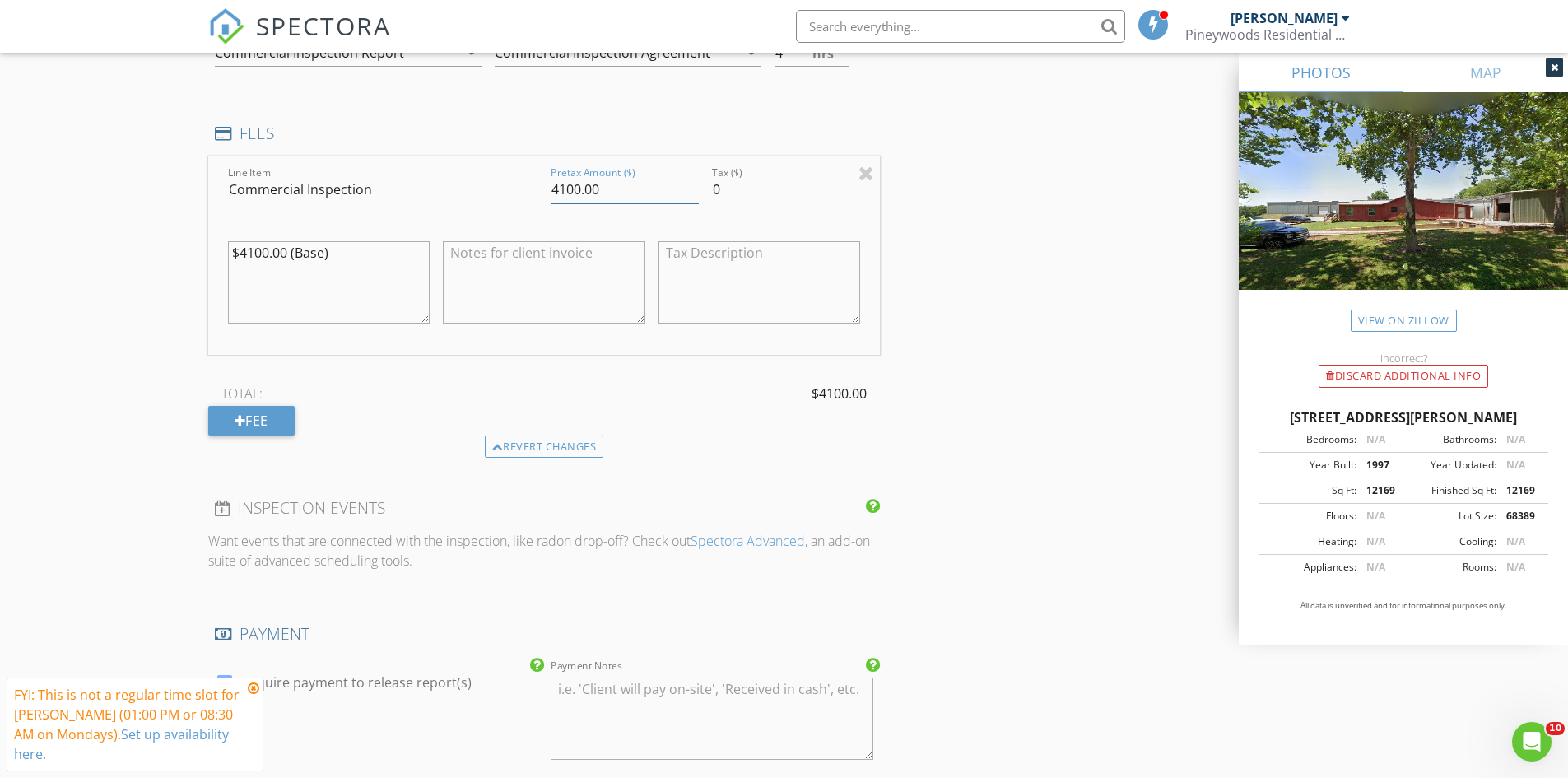
scroll to position [1889, 0]
type input "4100.00"
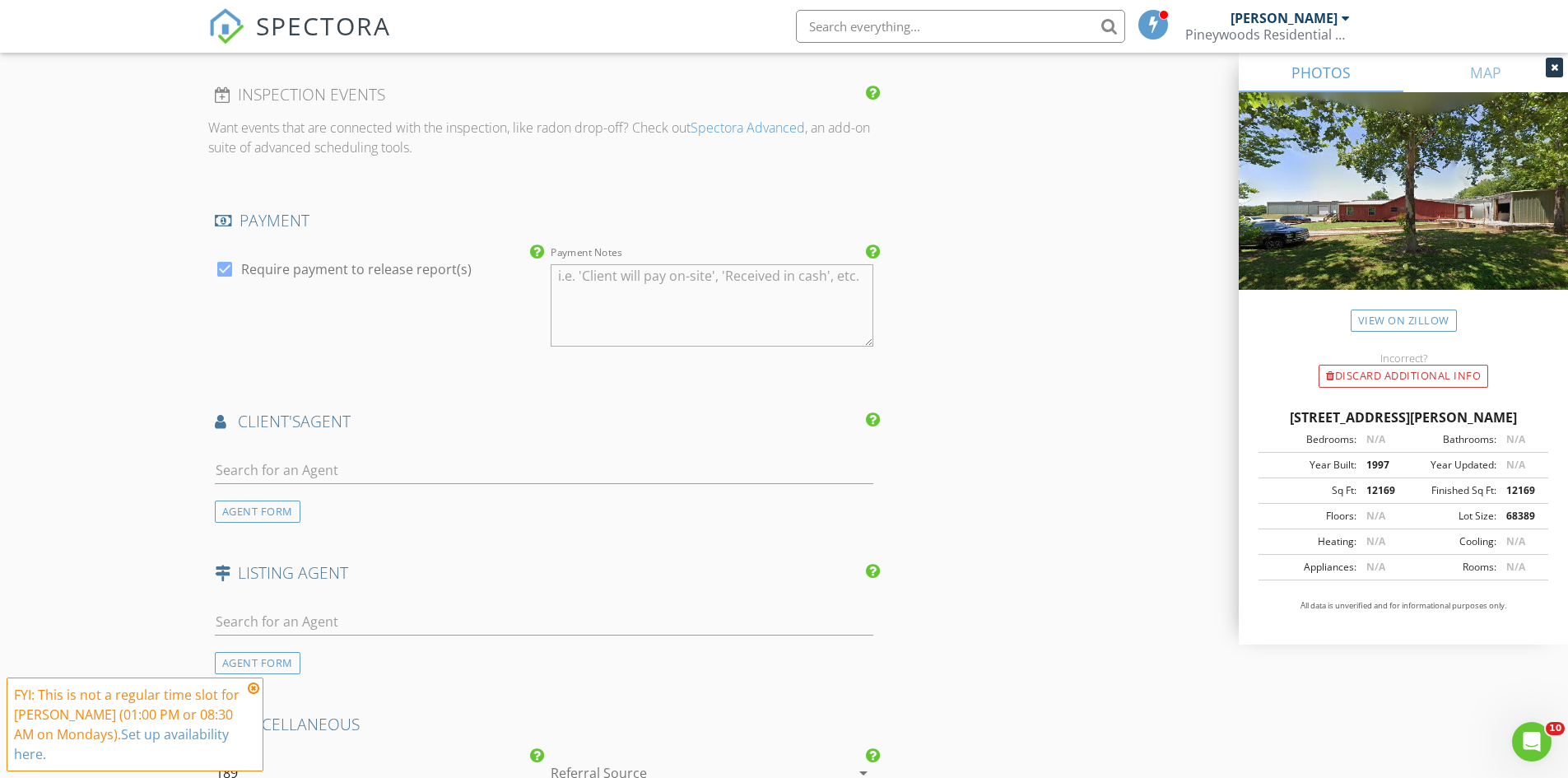
scroll to position [2630, 0]
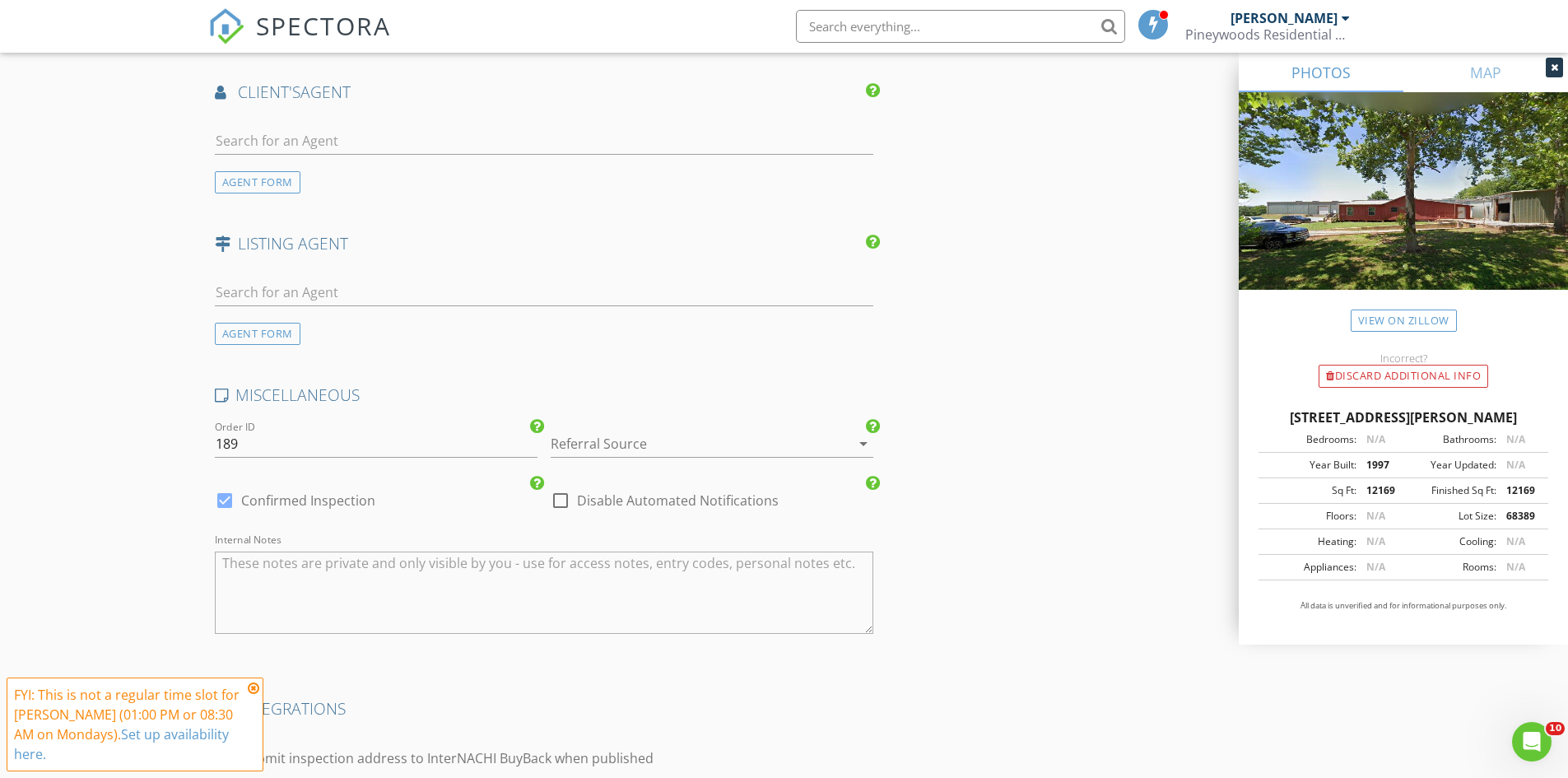
click at [649, 445] on div at bounding box center [689, 443] width 276 height 27
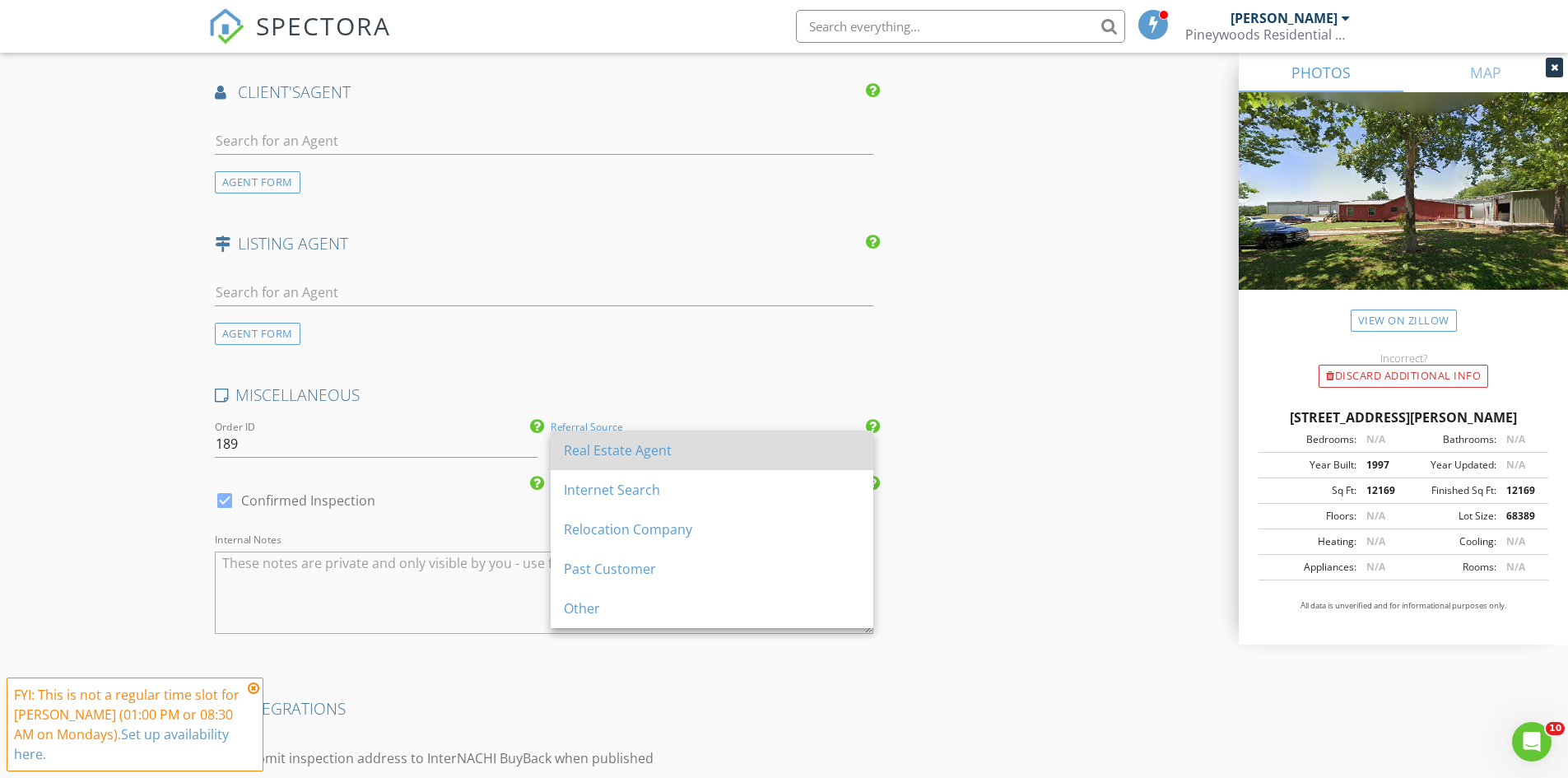
click at [795, 445] on div "Real Estate Agent" at bounding box center [712, 450] width 297 height 19
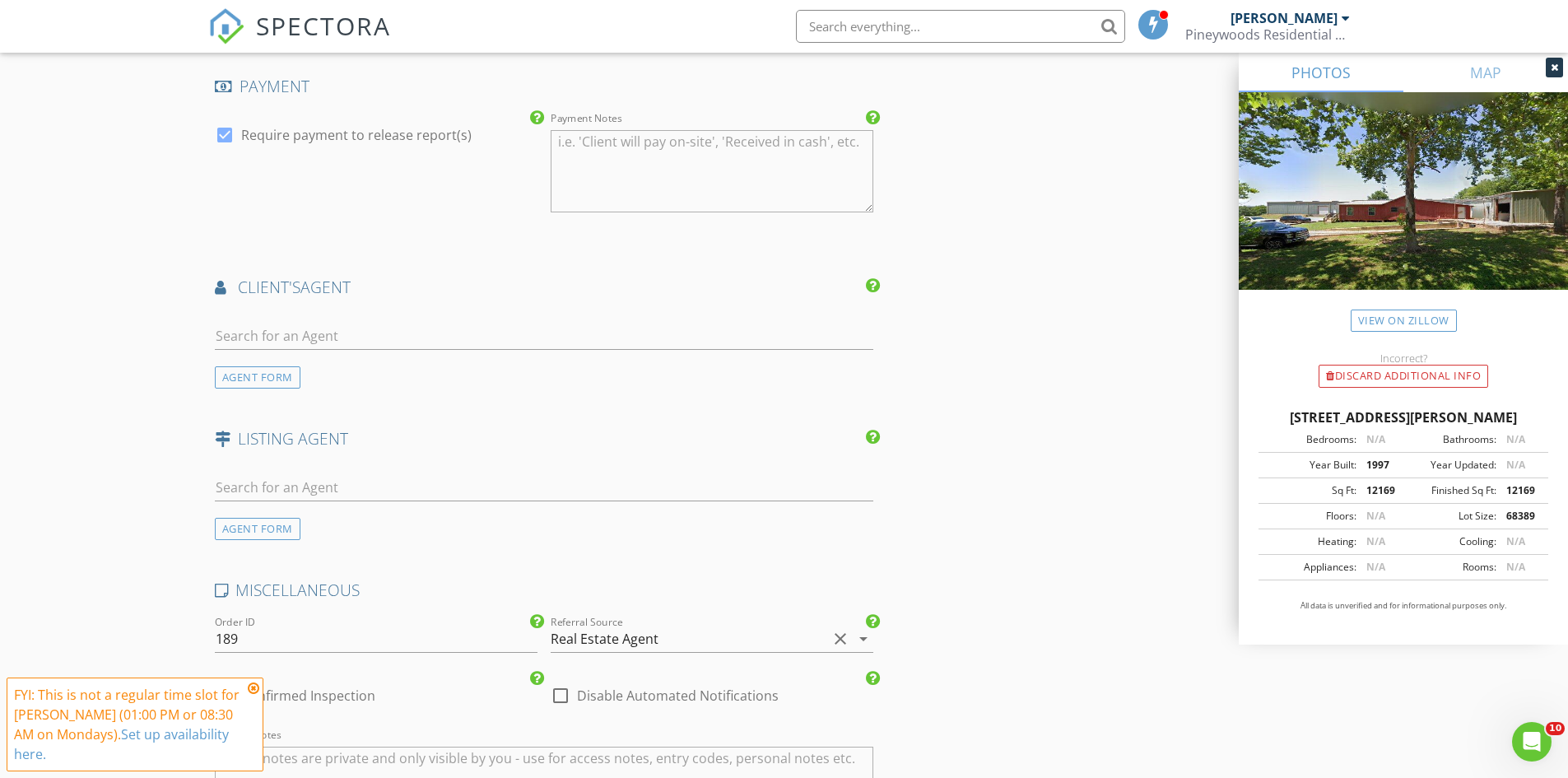
scroll to position [2712, 0]
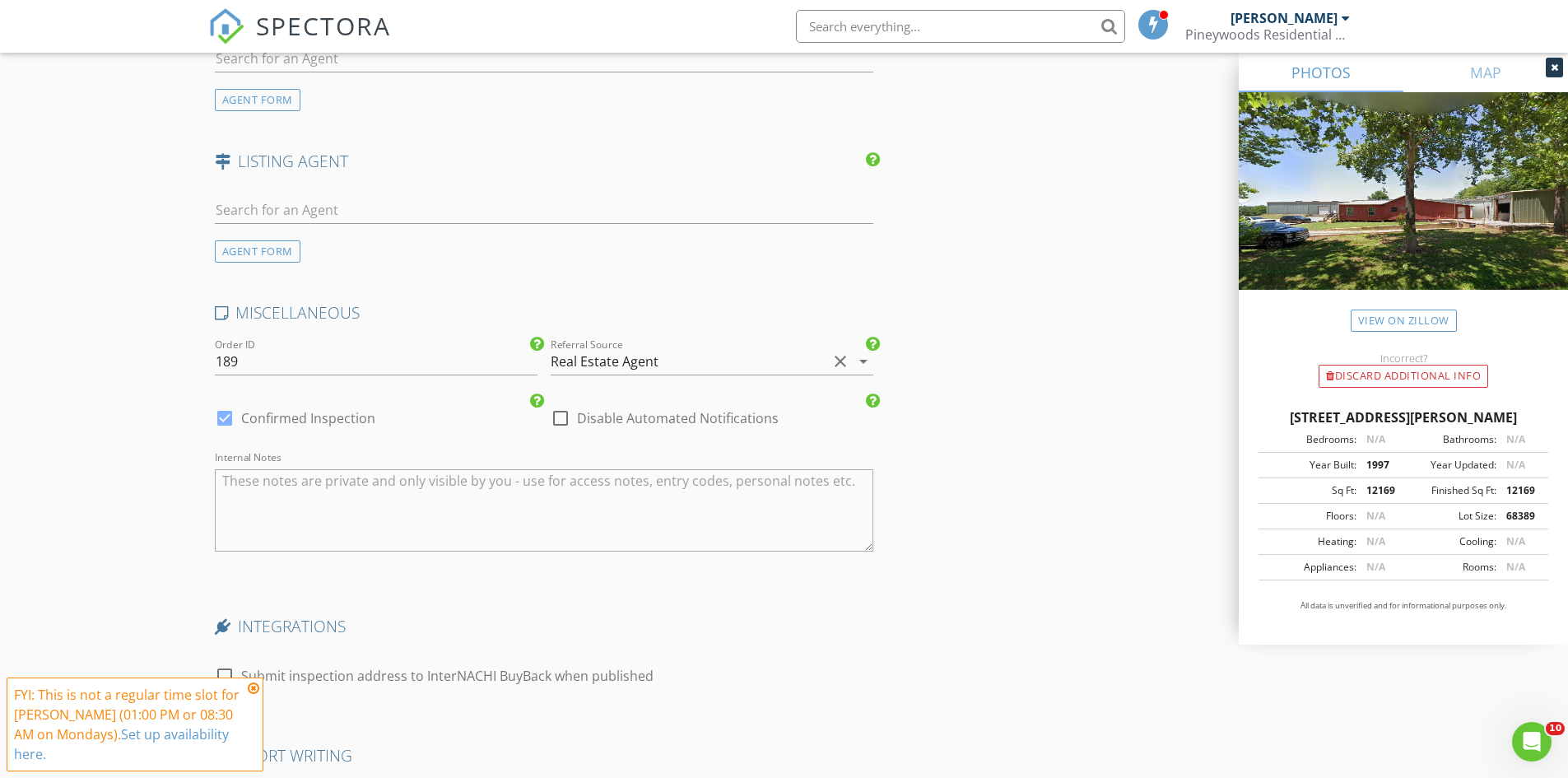
click at [645, 364] on div "Real Estate Agent" at bounding box center [605, 361] width 108 height 15
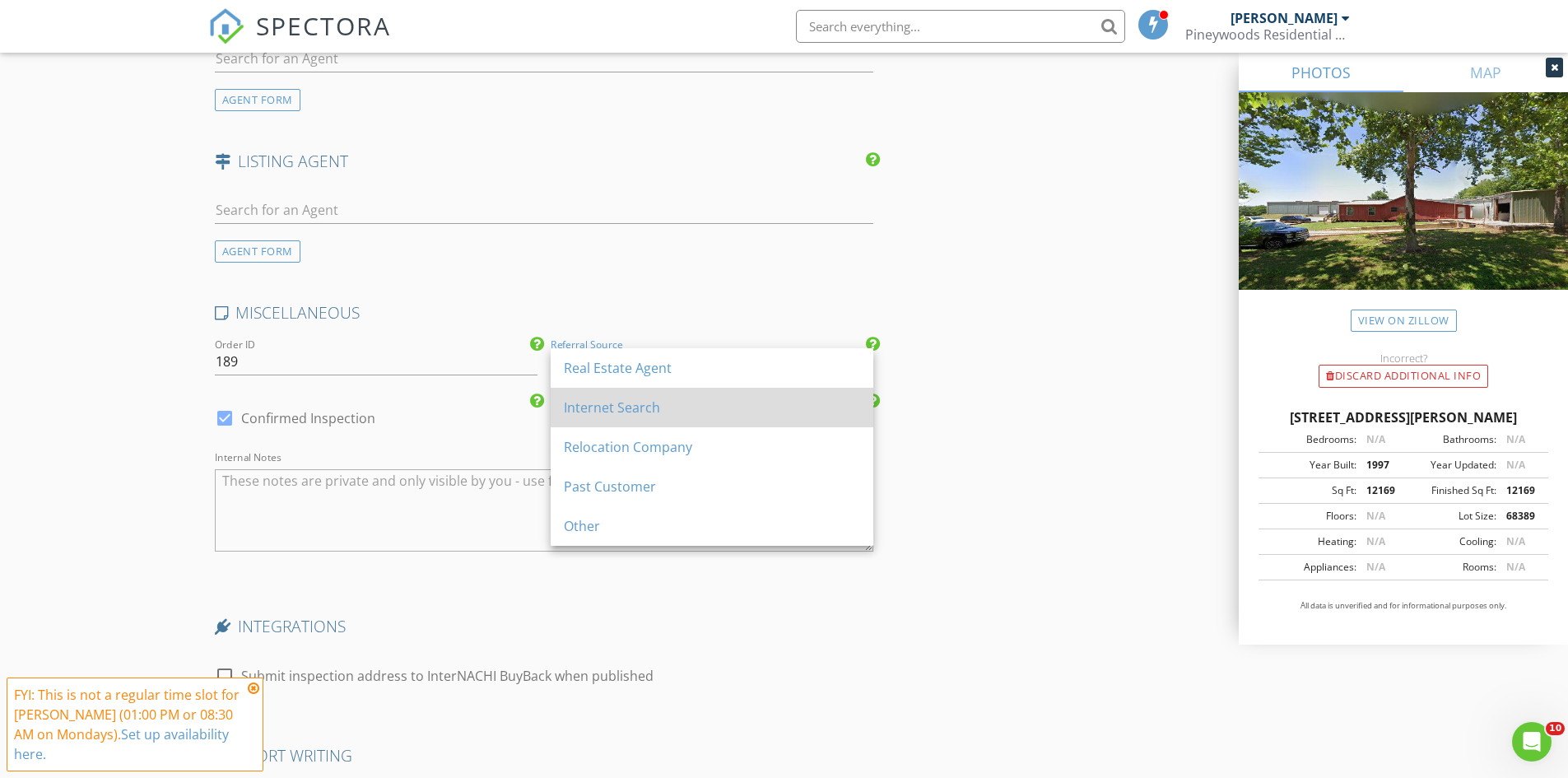
click at [640, 417] on div "Internet Search" at bounding box center [712, 407] width 297 height 40
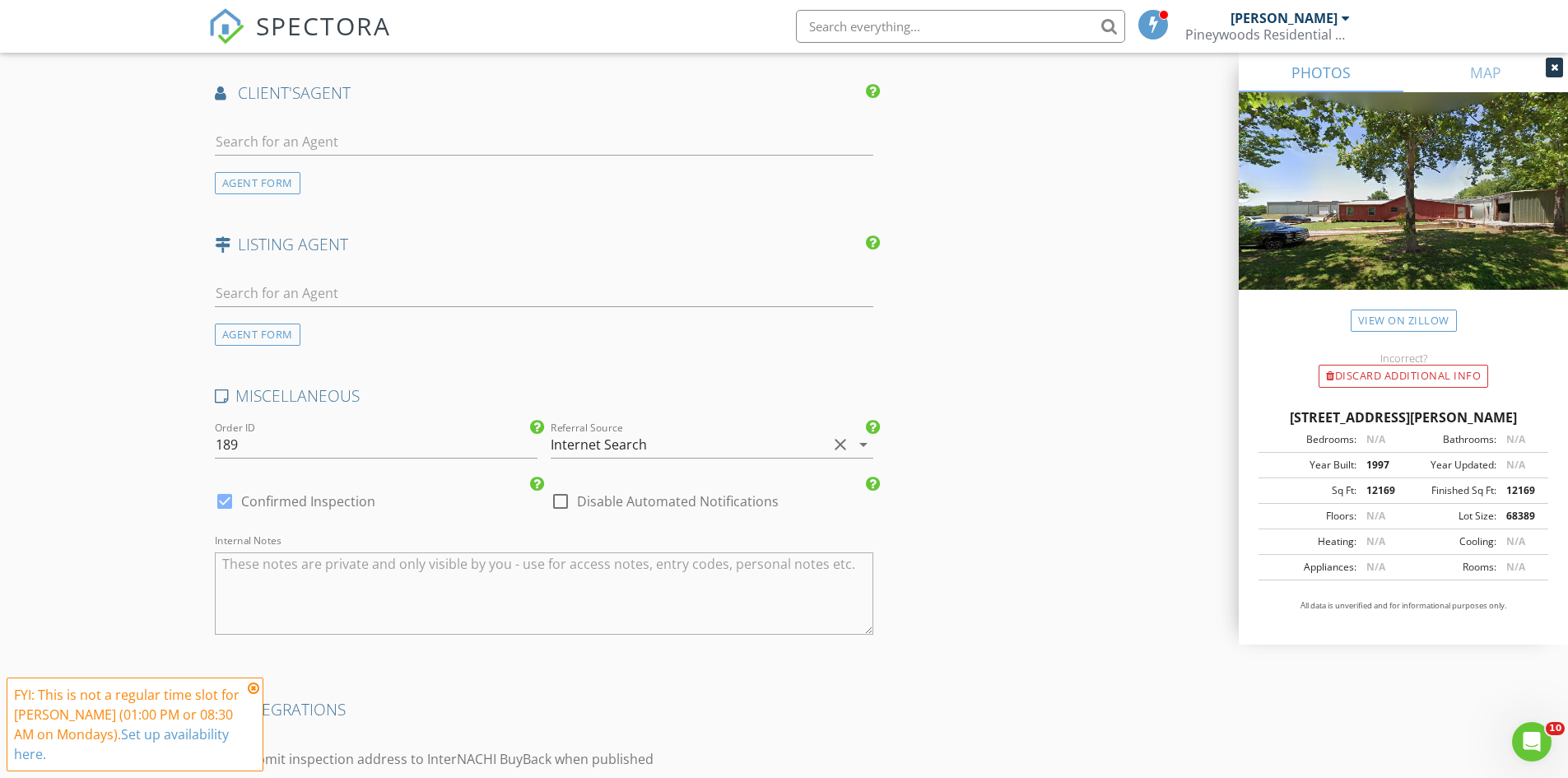
scroll to position [2634, 0]
click at [498, 562] on textarea "Internal Notes" at bounding box center [545, 588] width 660 height 82
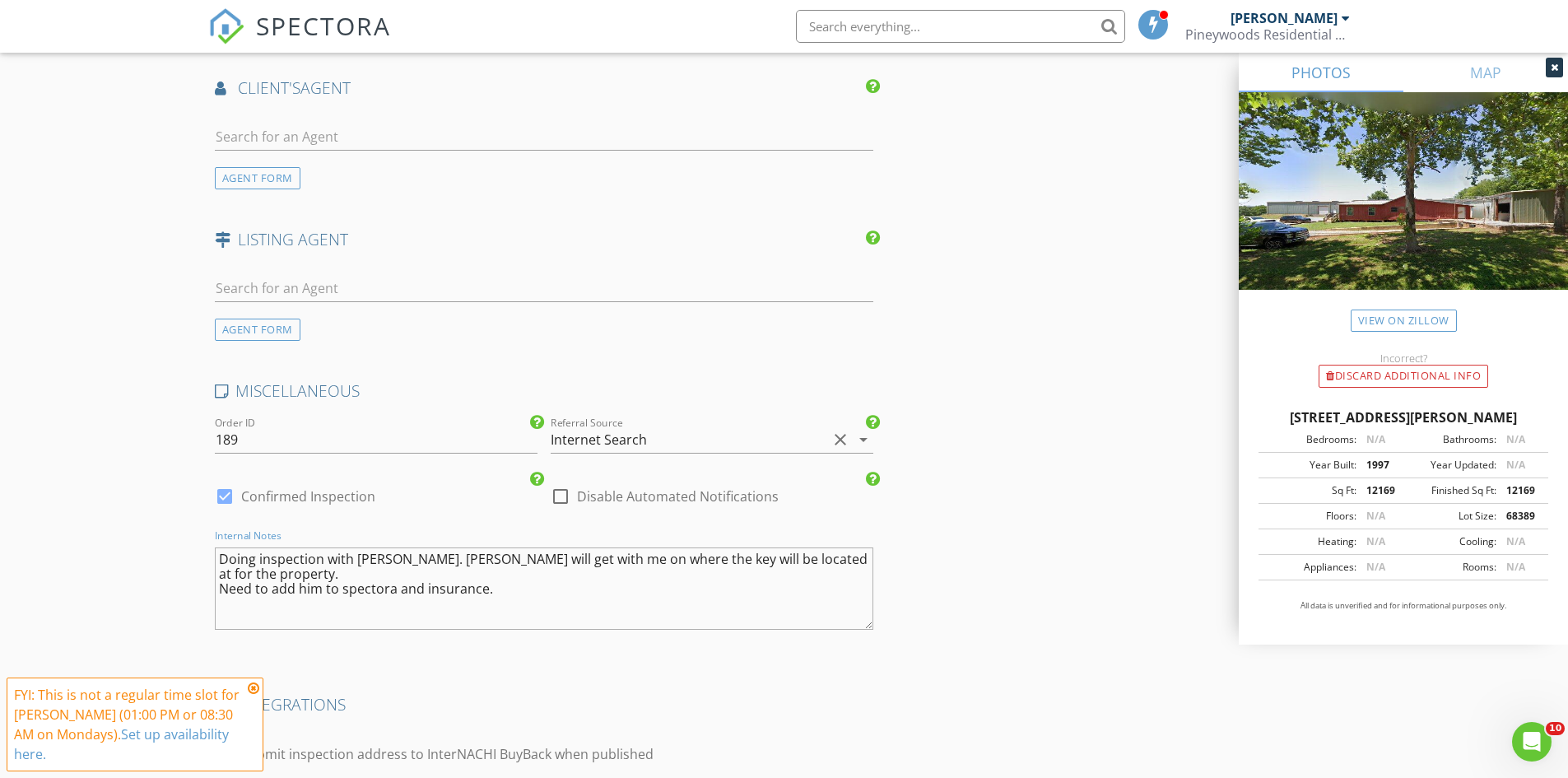
type textarea "Doing inspection with [PERSON_NAME]. [PERSON_NAME] will get with me on where th…"
drag, startPoint x: 377, startPoint y: 589, endPoint x: 1062, endPoint y: 605, distance: 685.2
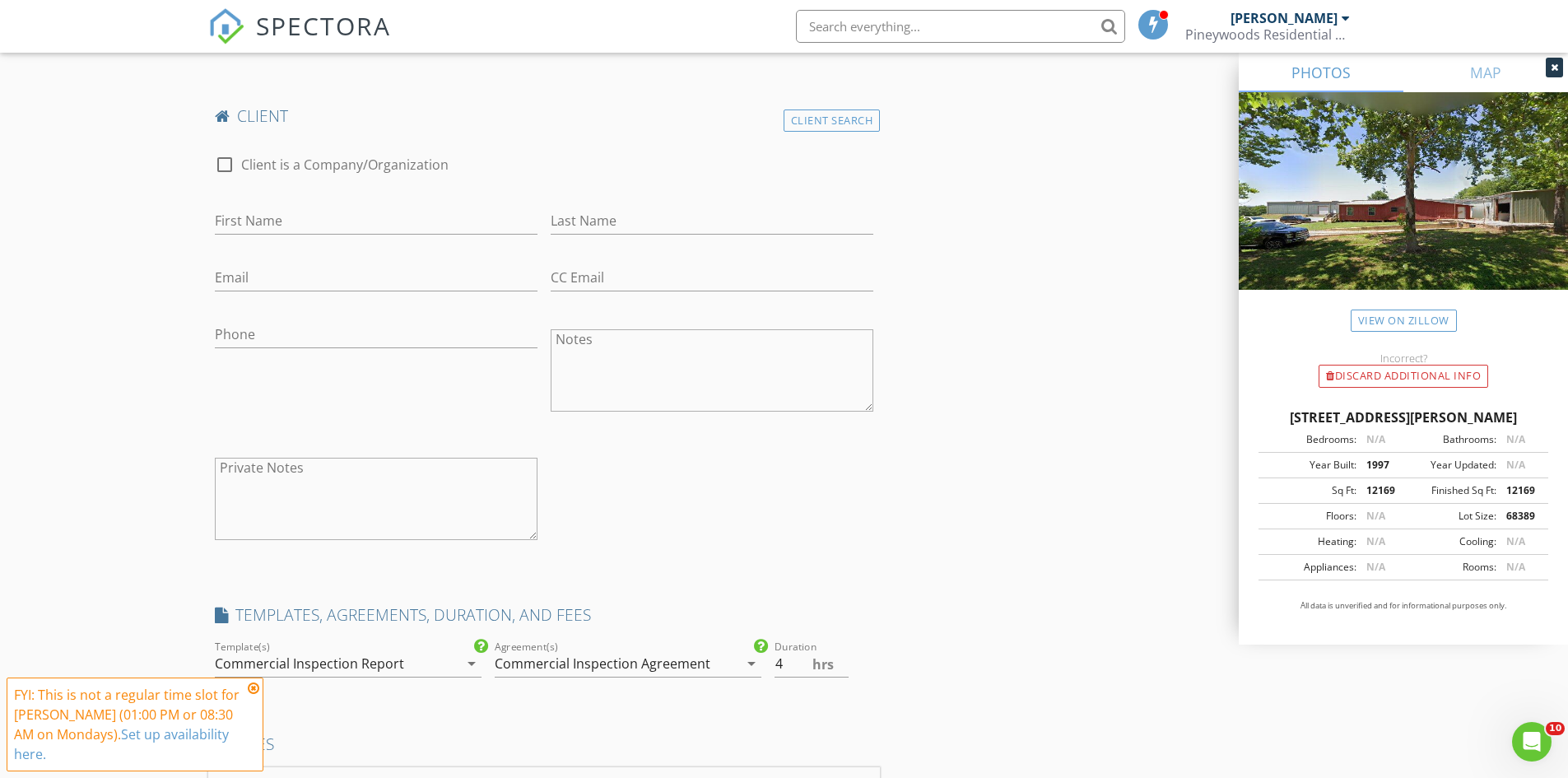
scroll to position [1646, 0]
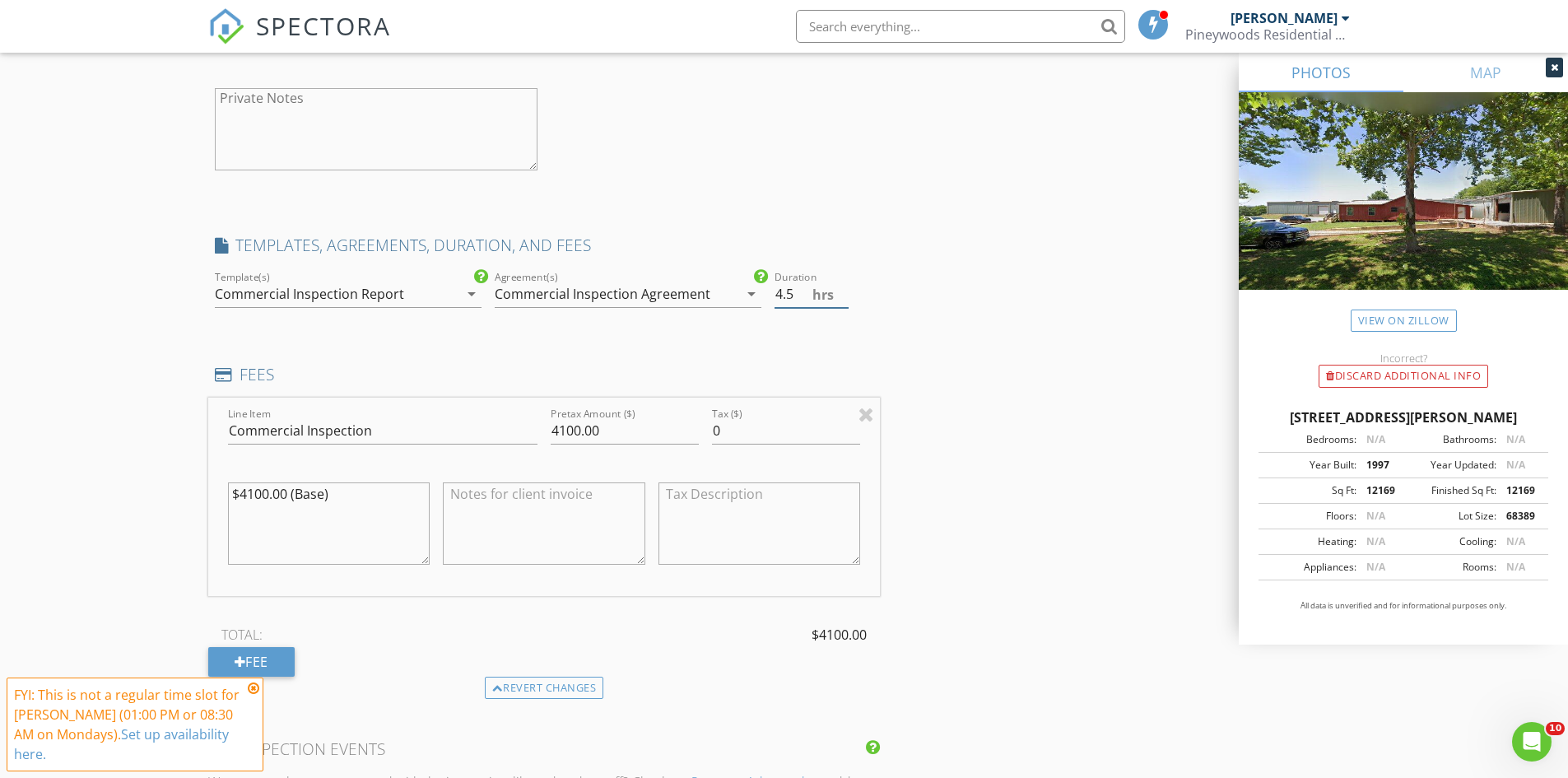
click at [844, 287] on input "4.5" at bounding box center [812, 294] width 74 height 27
click at [844, 287] on input "5" at bounding box center [812, 294] width 74 height 27
click at [844, 287] on input "5.5" at bounding box center [812, 294] width 74 height 27
click at [844, 287] on input "6" at bounding box center [812, 294] width 74 height 27
click at [844, 287] on input "6.5" at bounding box center [812, 294] width 74 height 27
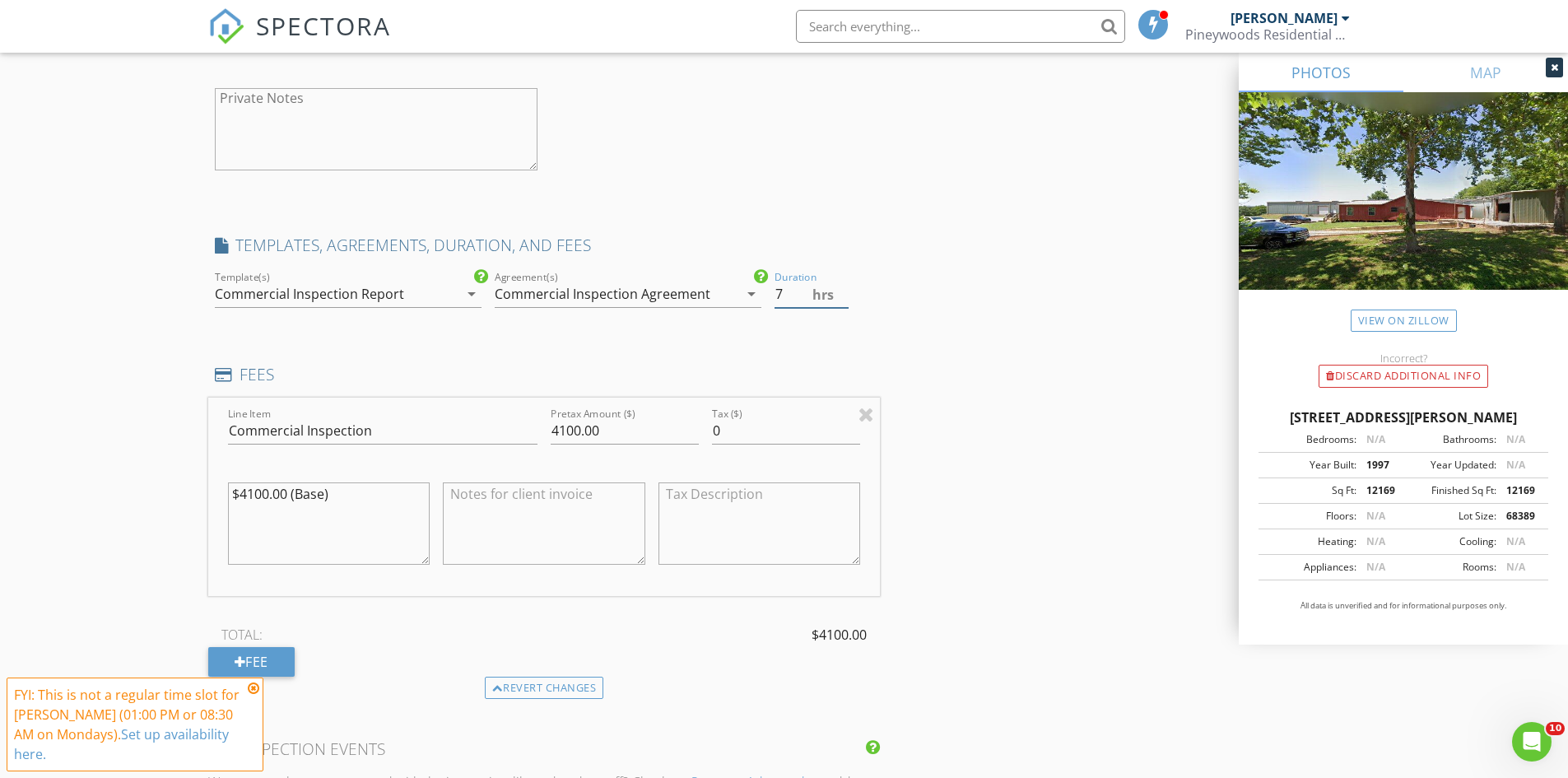
type input "7"
click at [844, 287] on input "7" at bounding box center [812, 294] width 74 height 27
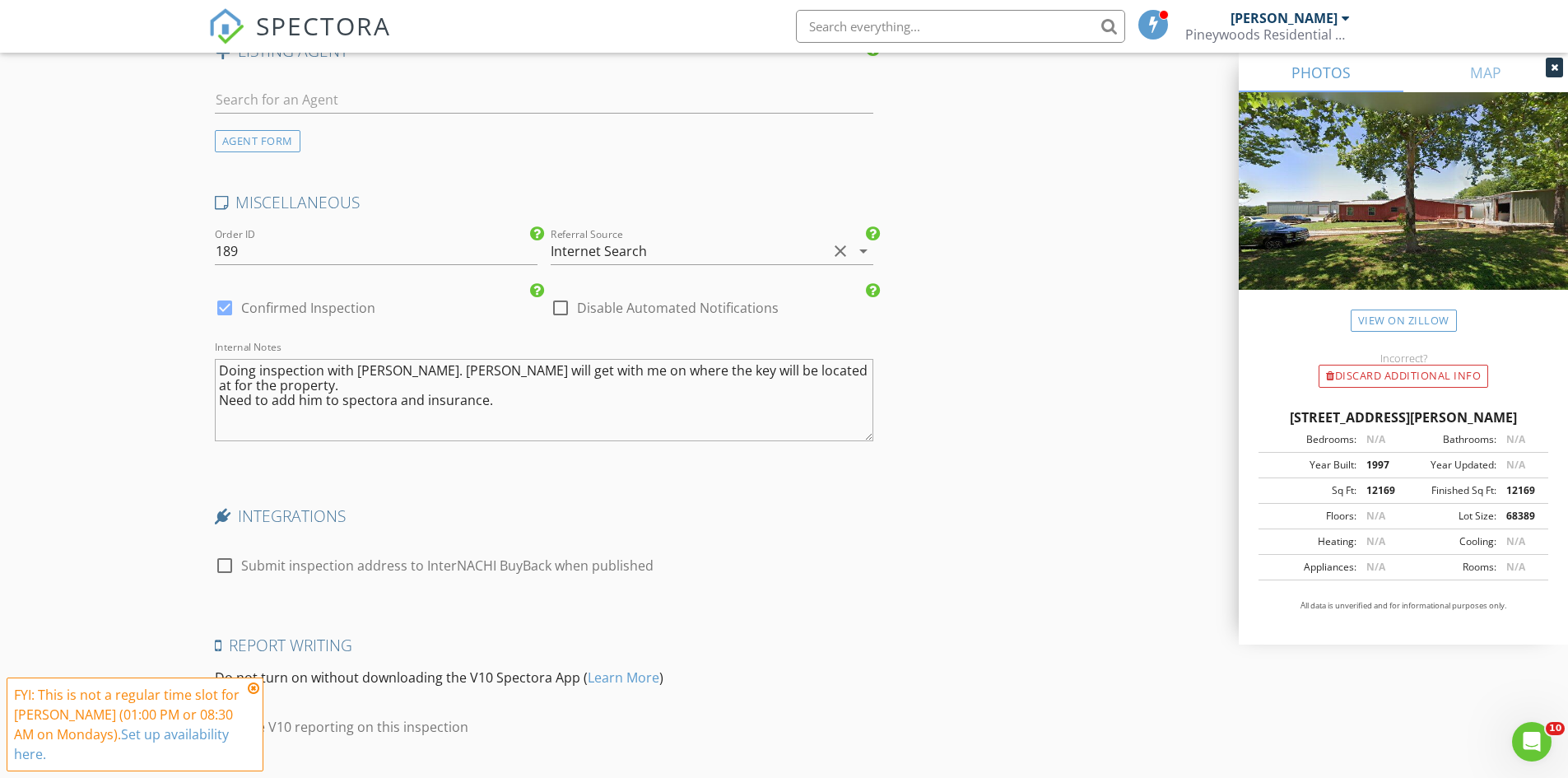
scroll to position [2937, 0]
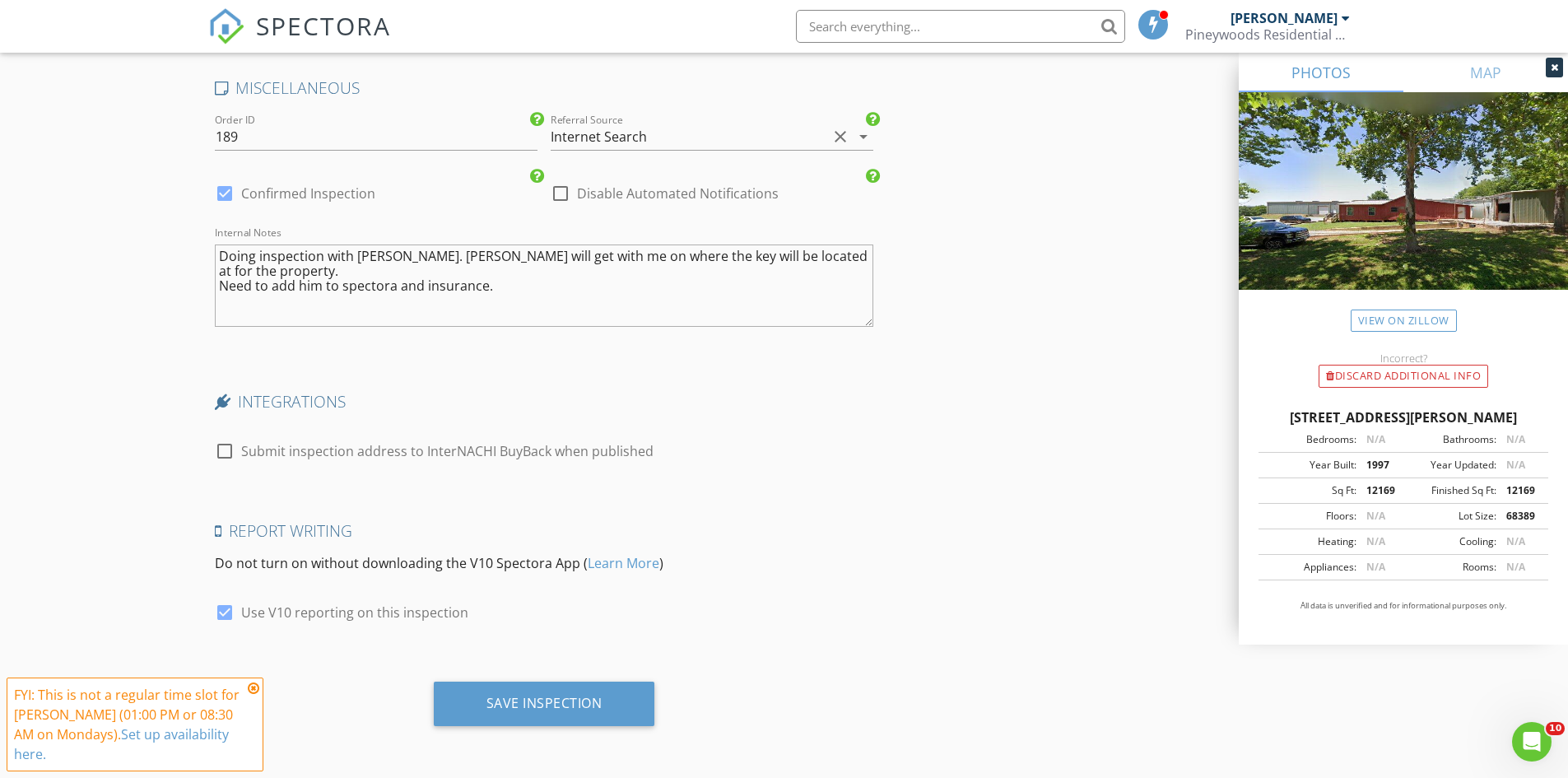
click at [229, 194] on div at bounding box center [225, 194] width 28 height 28
checkbox input "false"
checkbox input "true"
click at [568, 712] on div "Save Inspection" at bounding box center [545, 704] width 221 height 44
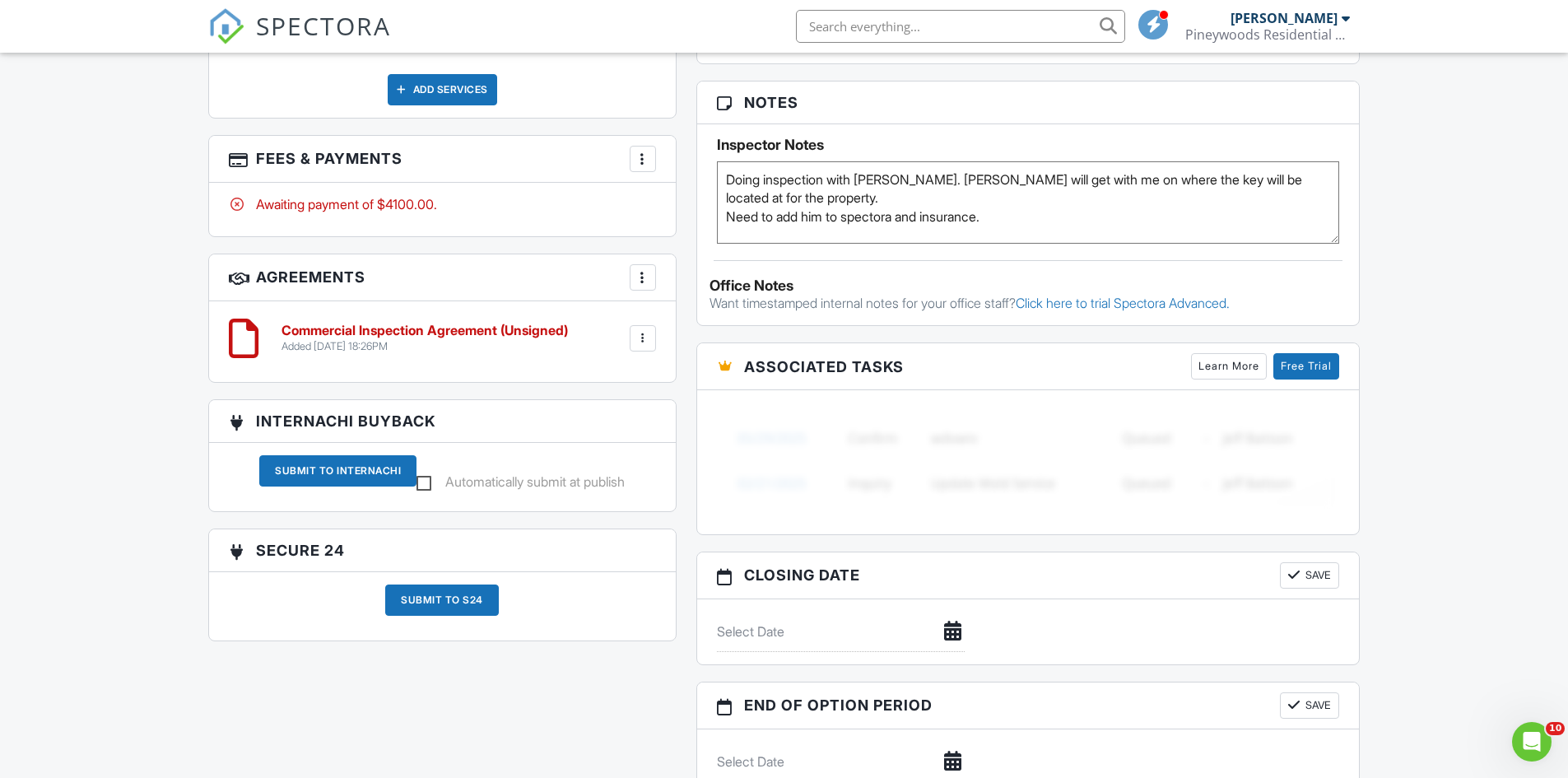
scroll to position [921, 0]
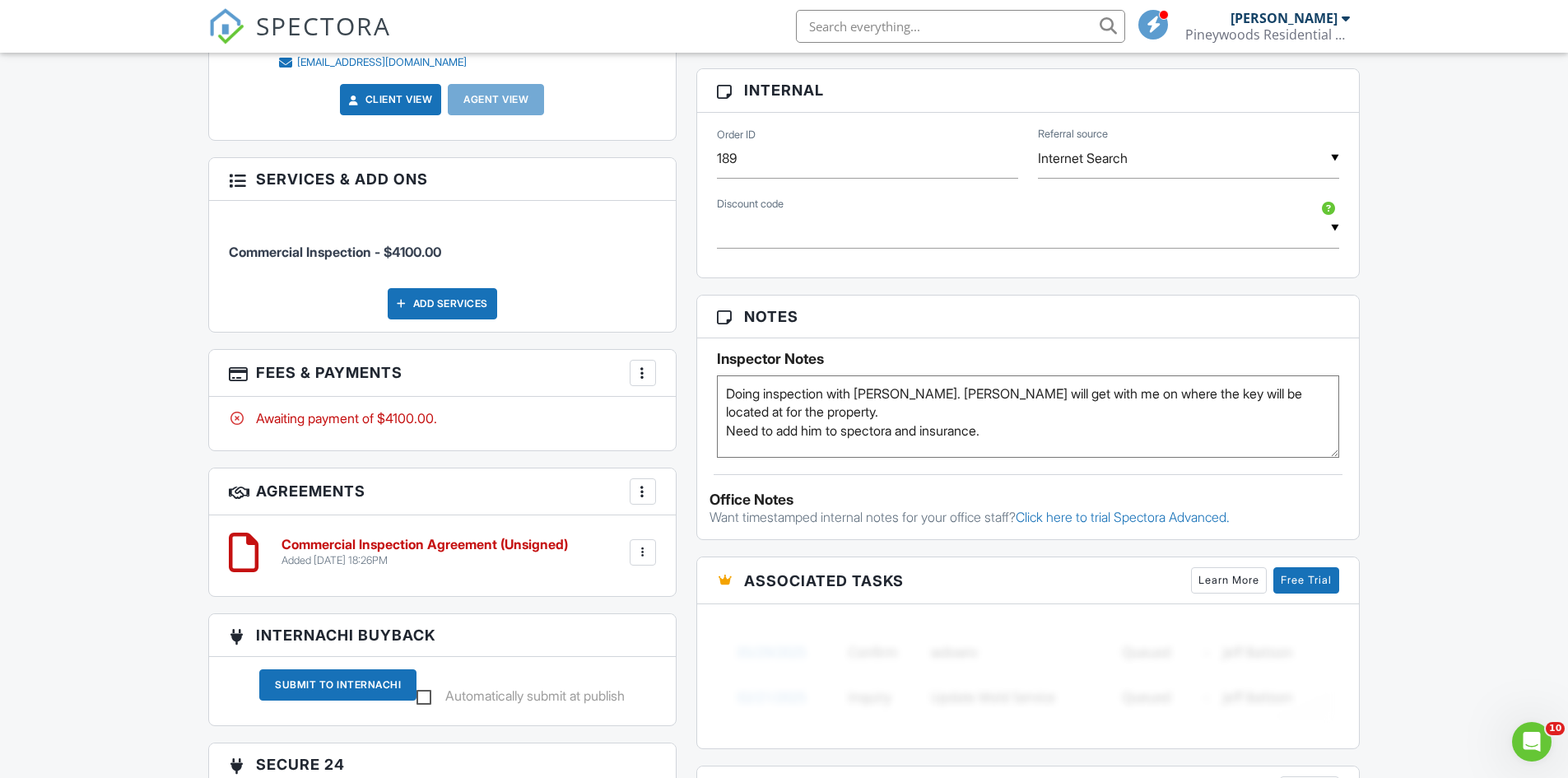
click at [1002, 429] on textarea "Doing inspection with [PERSON_NAME]. [PERSON_NAME] will get with me on where th…" at bounding box center [1029, 416] width 623 height 82
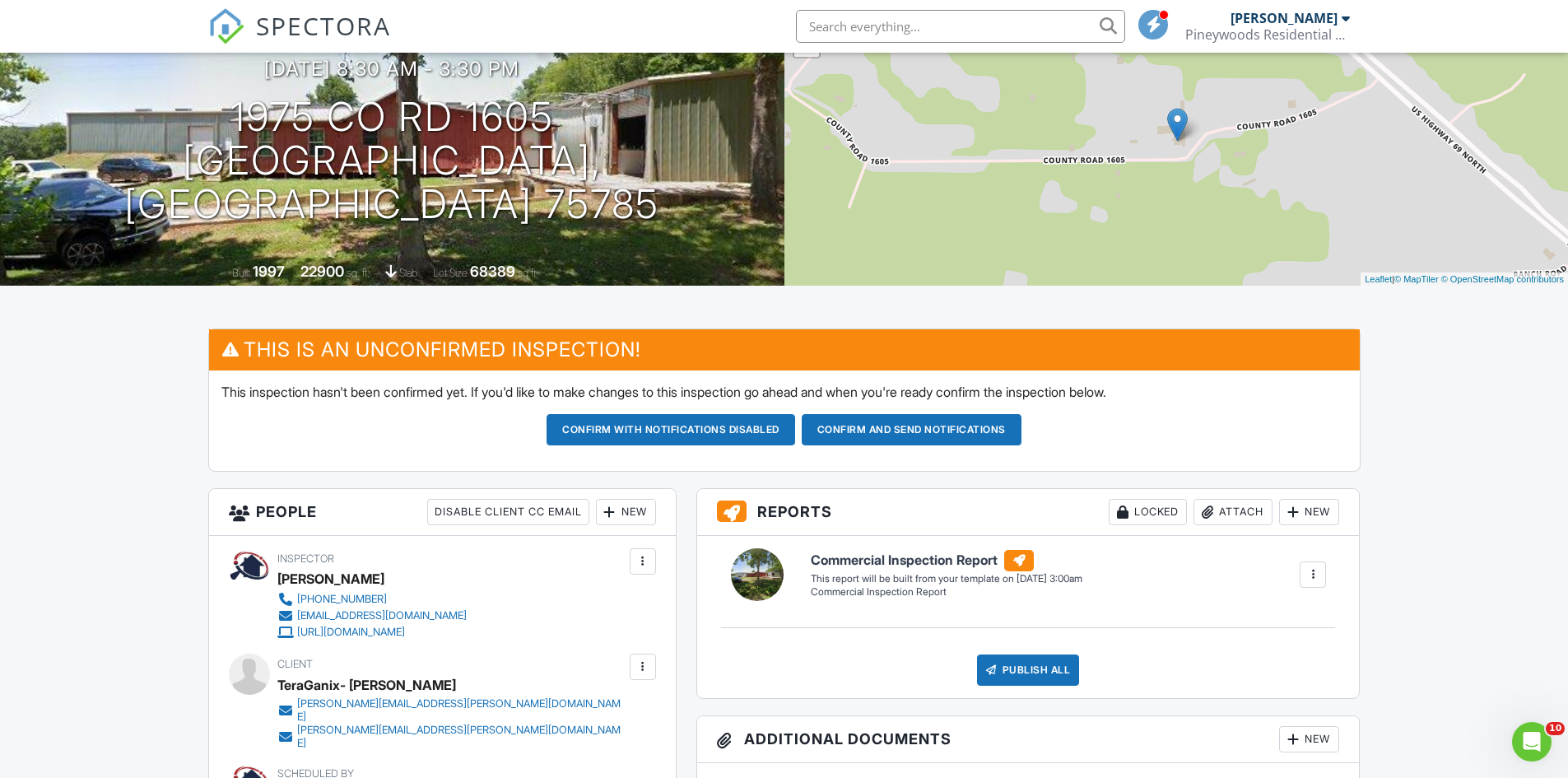
scroll to position [0, 0]
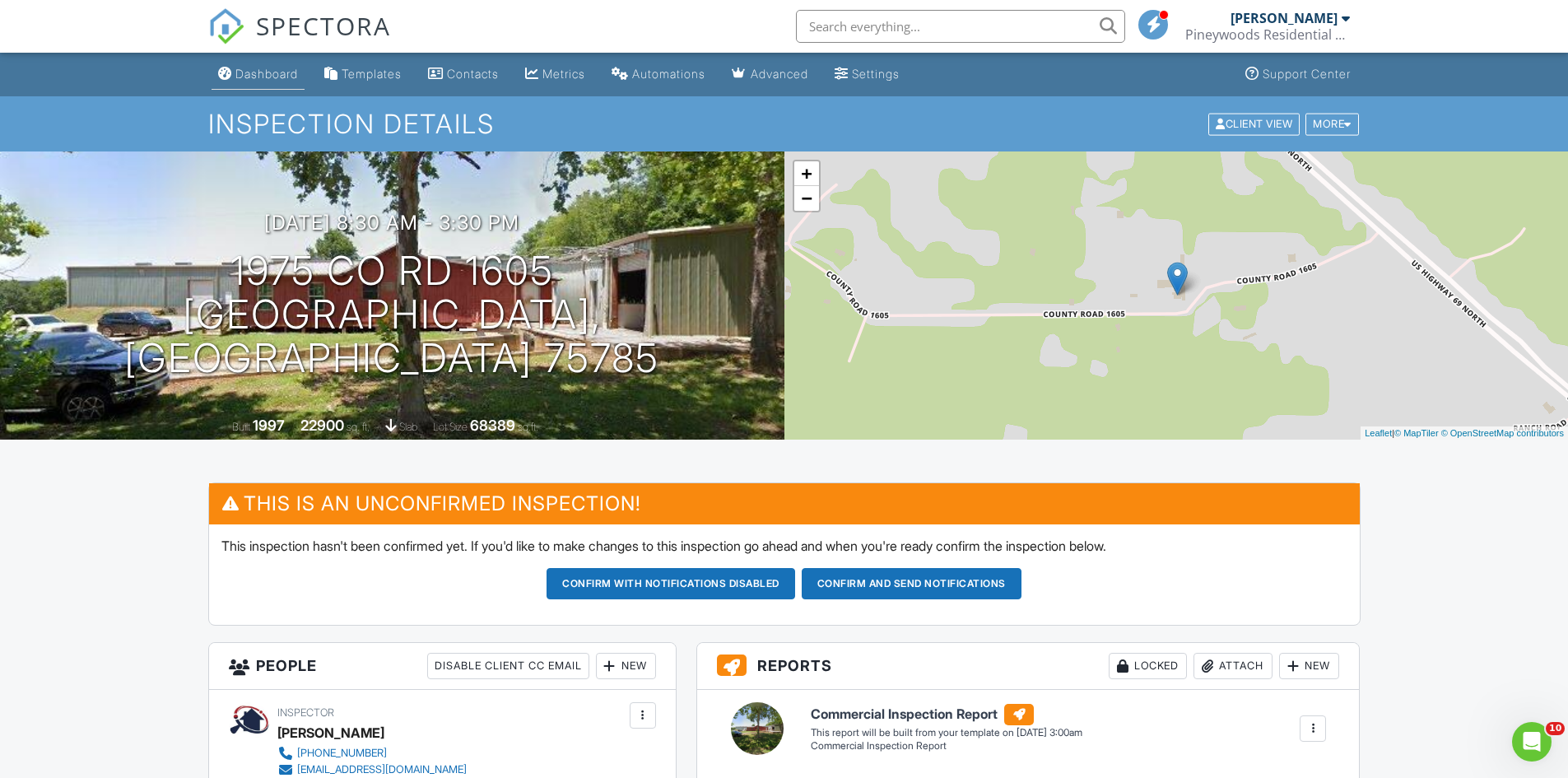
type textarea "Doing inspection with [PERSON_NAME]. [PERSON_NAME] will get with me on where th…"
click at [274, 72] on div "Dashboard" at bounding box center [266, 73] width 63 height 14
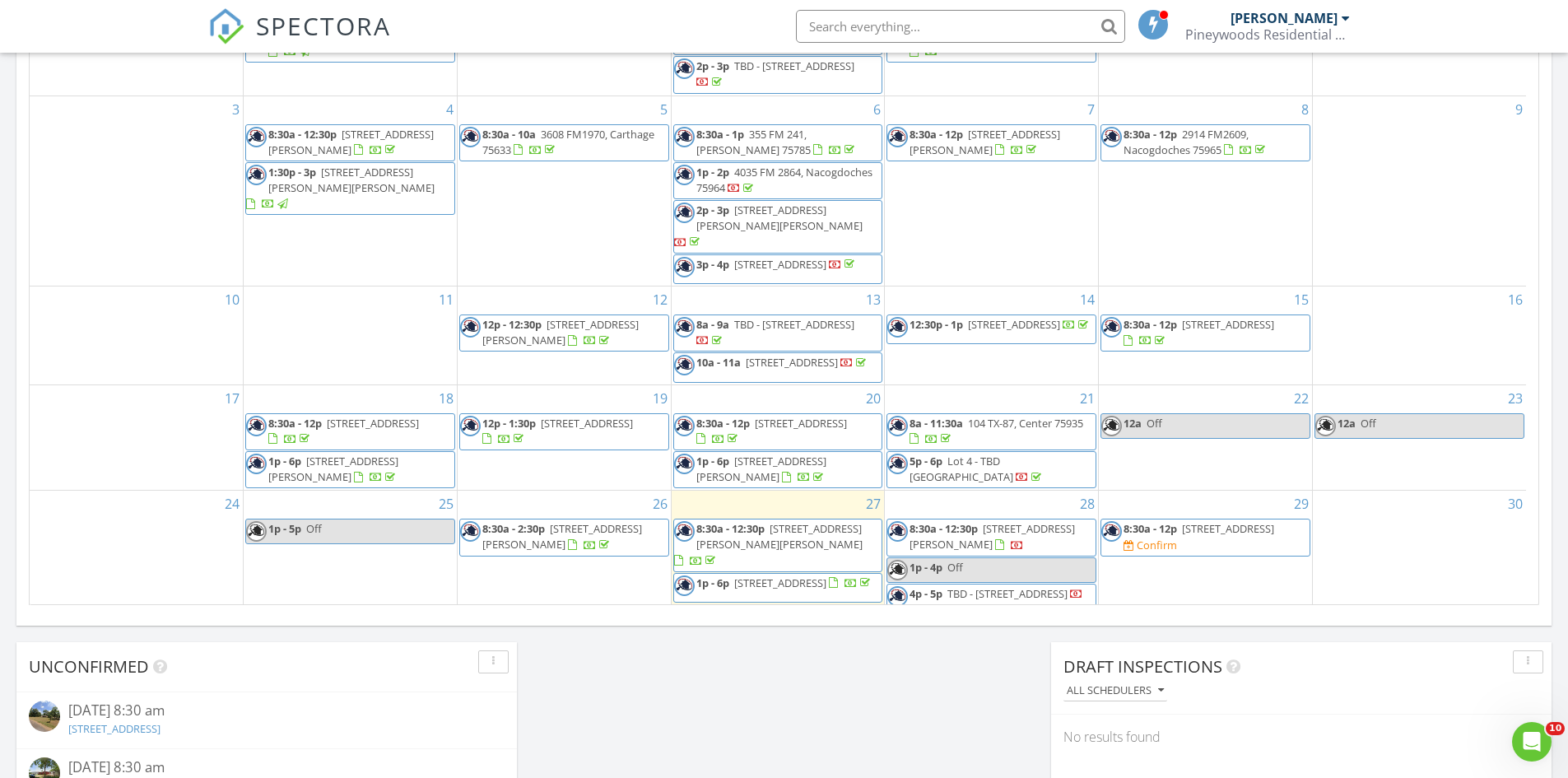
scroll to position [169, 0]
